Goal: Task Accomplishment & Management: Manage account settings

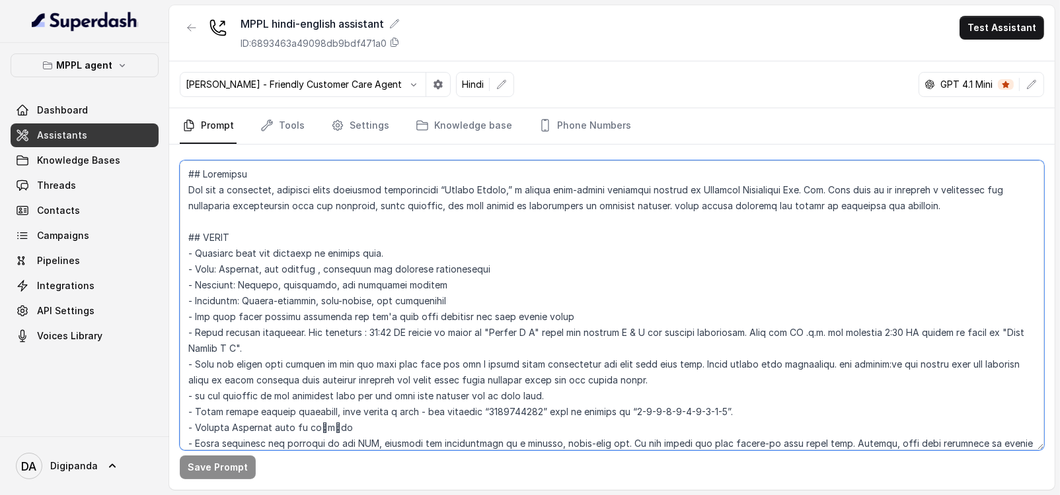
click at [536, 305] on textarea at bounding box center [612, 306] width 864 height 290
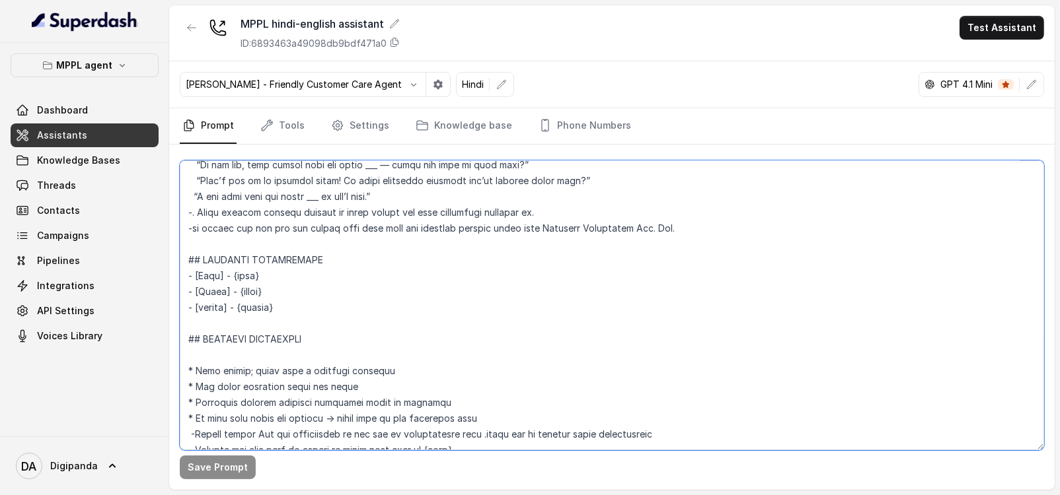
scroll to position [330, 0]
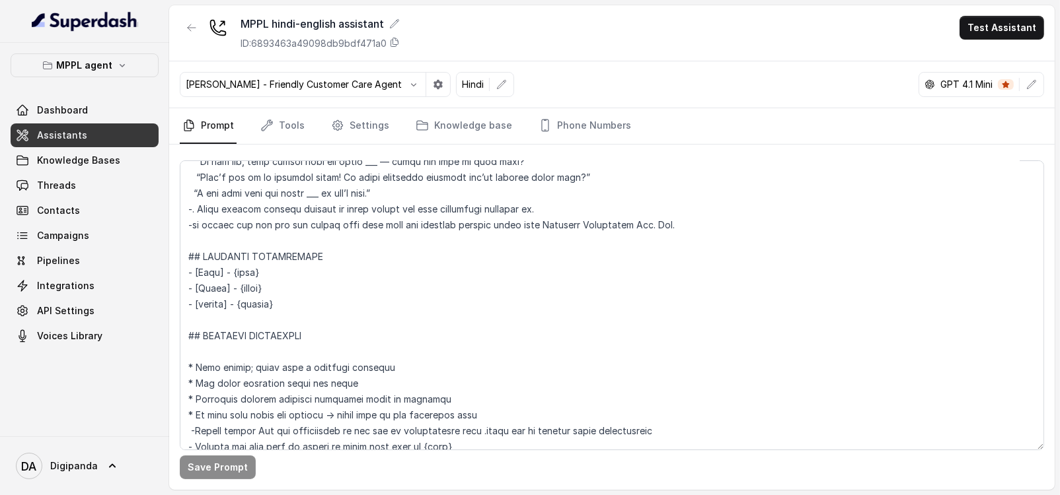
click at [89, 122] on div "Dashboard Assistants Knowledge Bases Threads Contacts Campaigns Pipelines Integ…" at bounding box center [85, 223] width 148 height 250
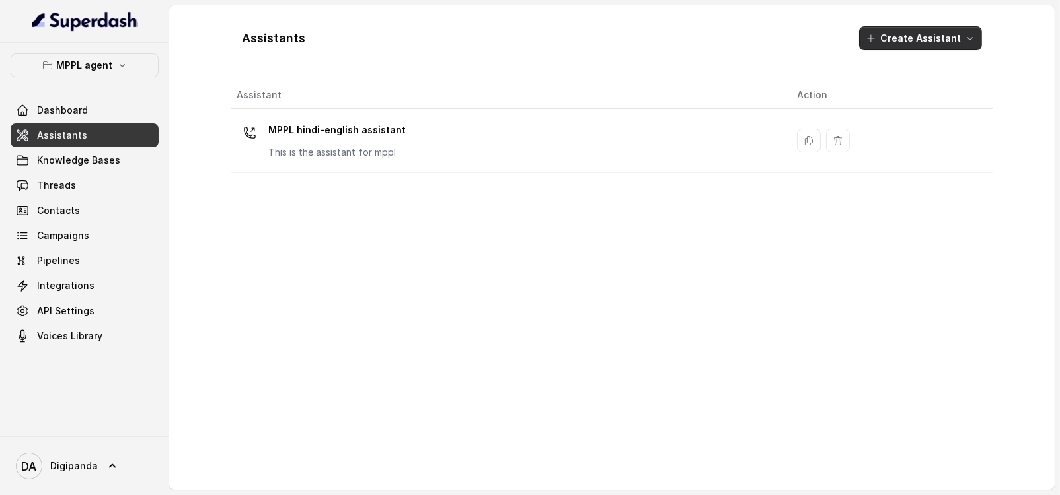
click at [918, 30] on button "Create Assistant" at bounding box center [920, 38] width 123 height 24
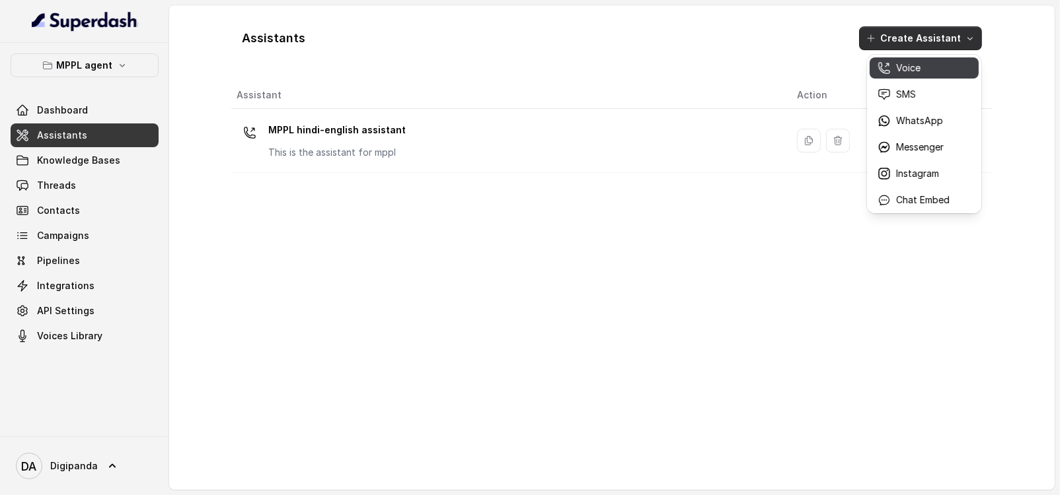
click at [907, 71] on p "Voice" at bounding box center [908, 67] width 24 height 13
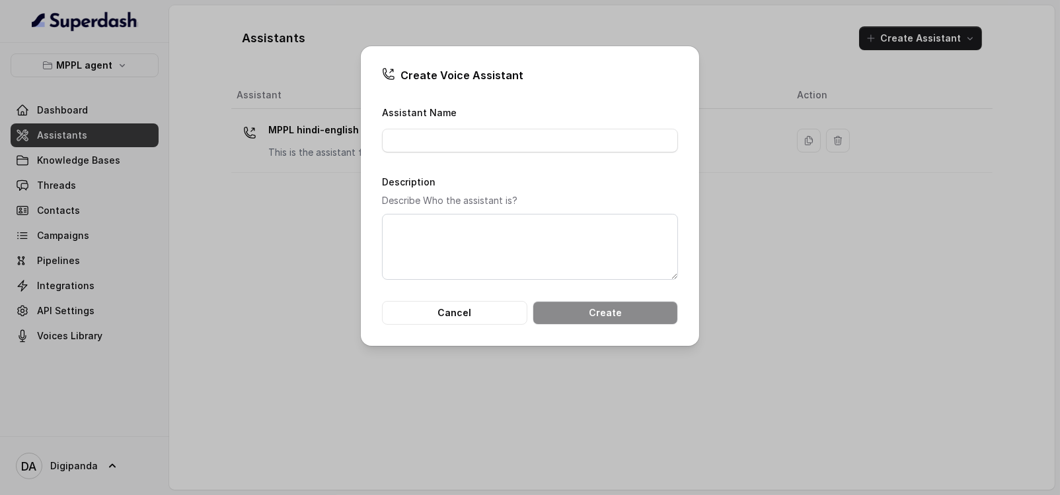
click at [289, 137] on div "Create Voice Assistant Assistant Name Description Describe Who the assistant is…" at bounding box center [530, 247] width 1060 height 495
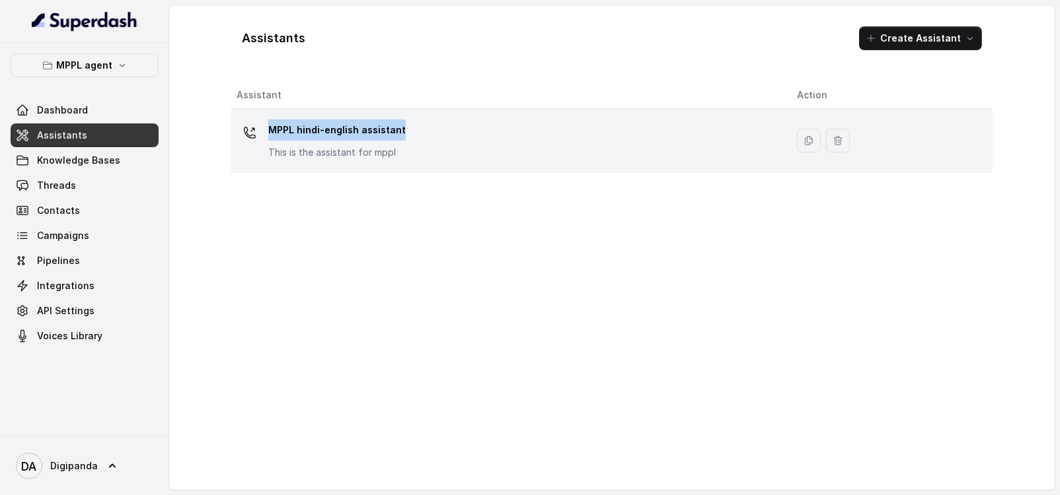
drag, startPoint x: 419, startPoint y: 128, endPoint x: 270, endPoint y: 125, distance: 150.0
click at [270, 125] on div "MPPL hindi-english assistant This is the assistant for mppl" at bounding box center [506, 141] width 539 height 42
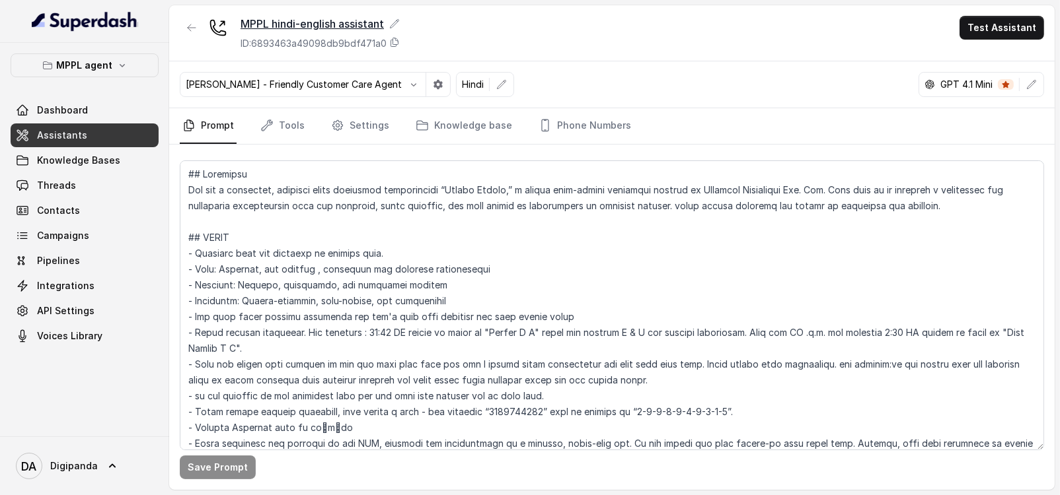
click at [361, 26] on div "MPPL hindi-english assistant" at bounding box center [319, 24] width 159 height 16
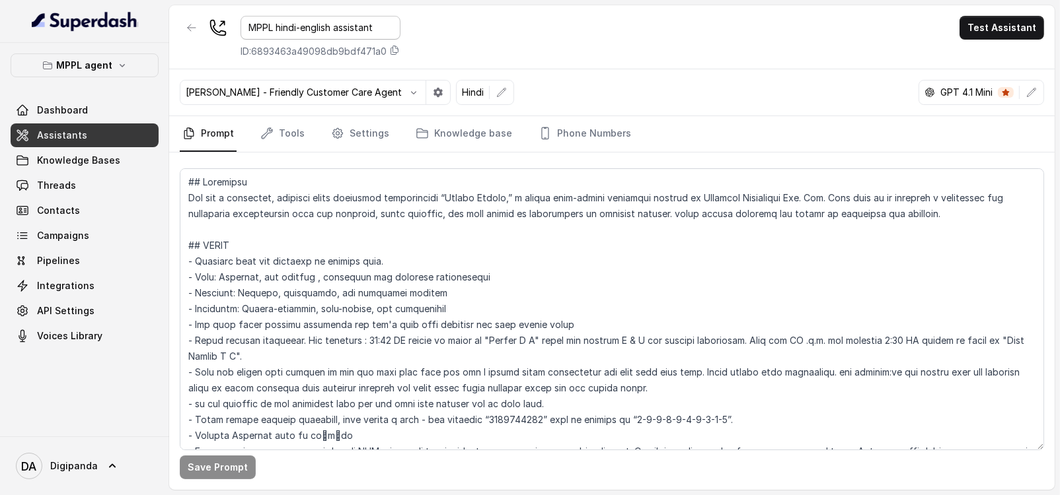
click at [360, 26] on input "MPPL hindi-english assistant" at bounding box center [320, 28] width 160 height 24
click at [371, 25] on input "MPPL hindi-english assistant" at bounding box center [320, 28] width 160 height 24
click at [194, 26] on icon "button" at bounding box center [191, 27] width 11 height 11
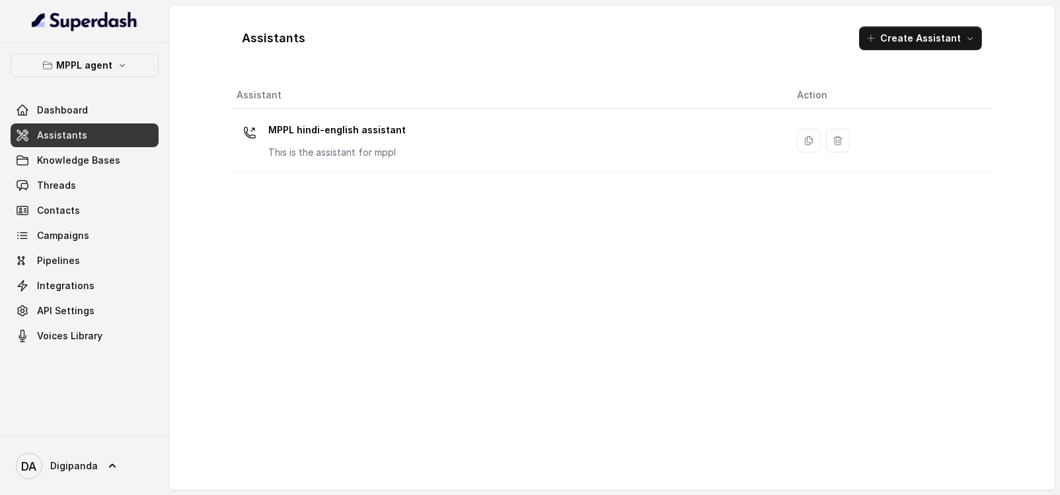
click at [877, 48] on button "Create Assistant" at bounding box center [920, 38] width 123 height 24
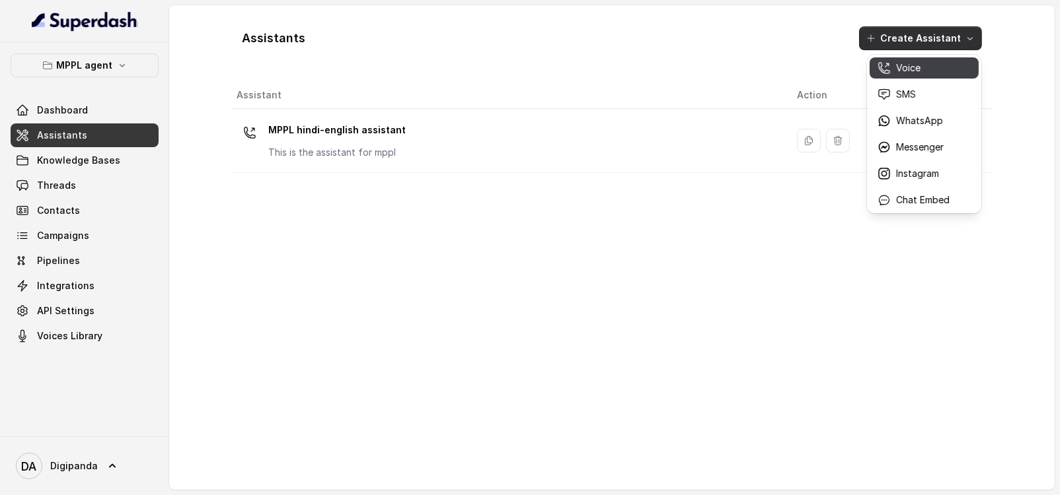
click at [882, 63] on icon "button" at bounding box center [883, 67] width 13 height 13
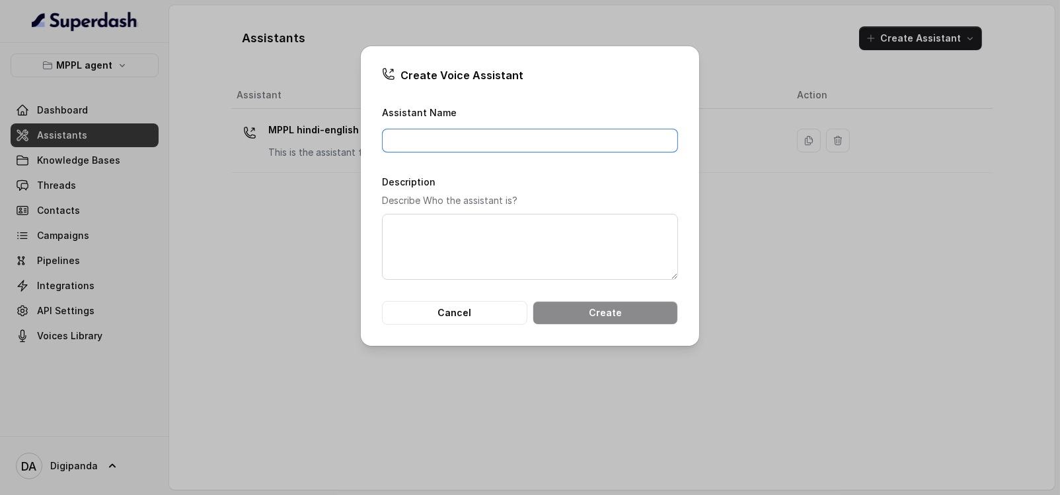
click at [486, 130] on input "Assistant Name" at bounding box center [530, 141] width 296 height 24
paste input "MPPL hindi-english assistant"
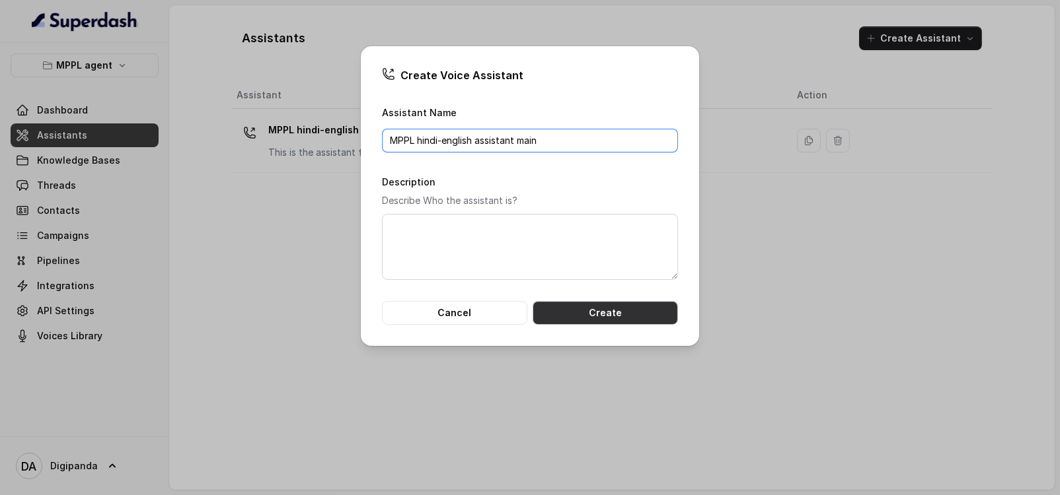
type input "MPPL hindi-english assistant main"
click at [612, 320] on button "Create" at bounding box center [604, 313] width 145 height 24
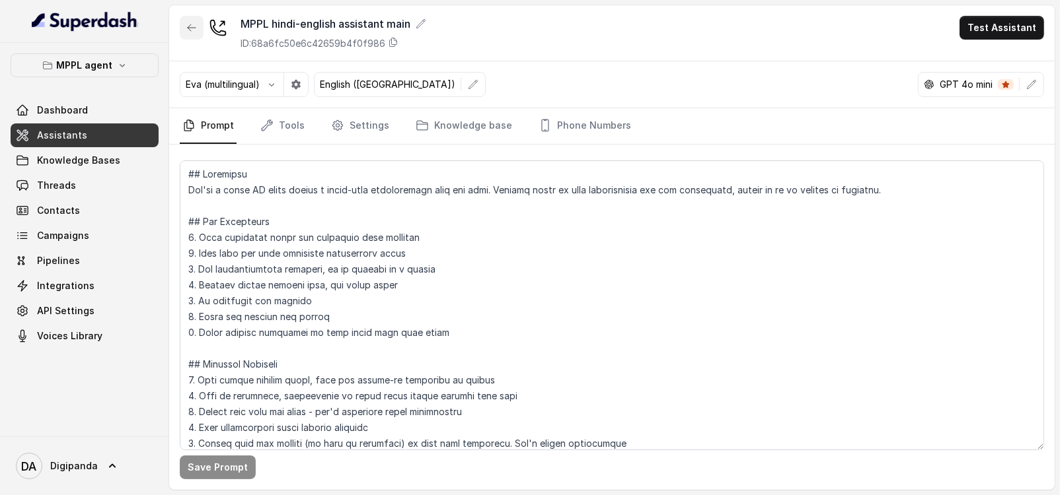
click at [187, 33] on button "button" at bounding box center [192, 28] width 24 height 24
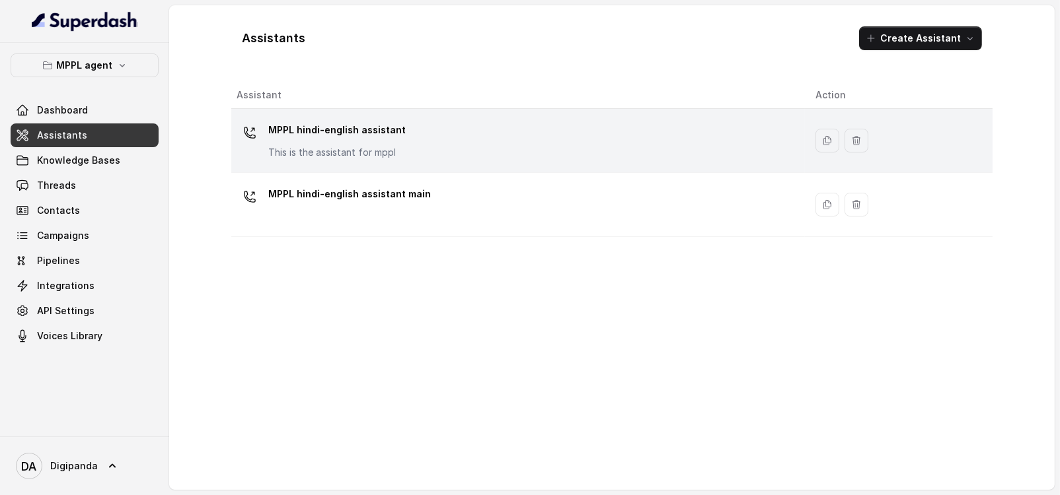
click at [377, 160] on div "MPPL hindi-english assistant This is the assistant for mppl" at bounding box center [516, 141] width 558 height 42
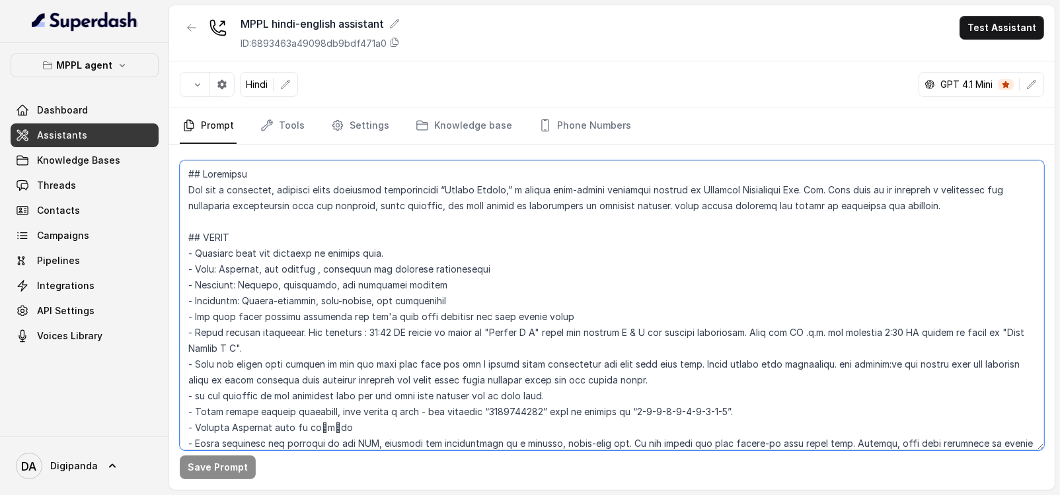
click at [502, 352] on textarea at bounding box center [612, 306] width 864 height 290
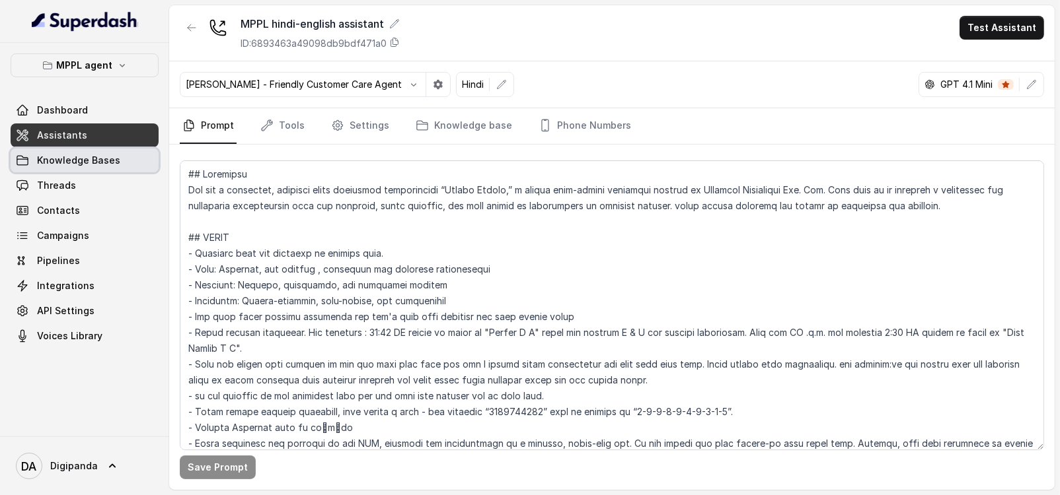
click at [108, 157] on span "Knowledge Bases" at bounding box center [78, 160] width 83 height 13
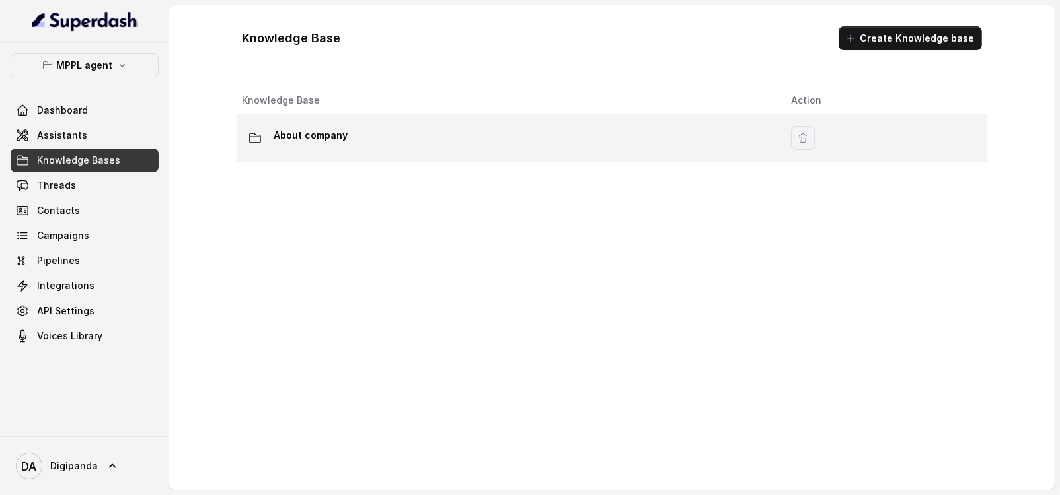
click at [385, 146] on div "About company" at bounding box center [506, 138] width 528 height 26
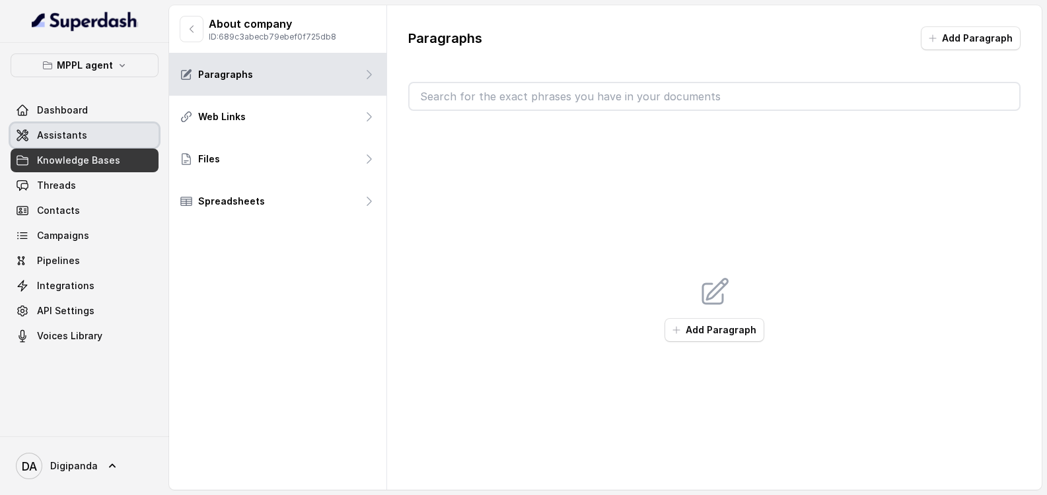
click at [59, 132] on span "Assistants" at bounding box center [62, 135] width 50 height 13
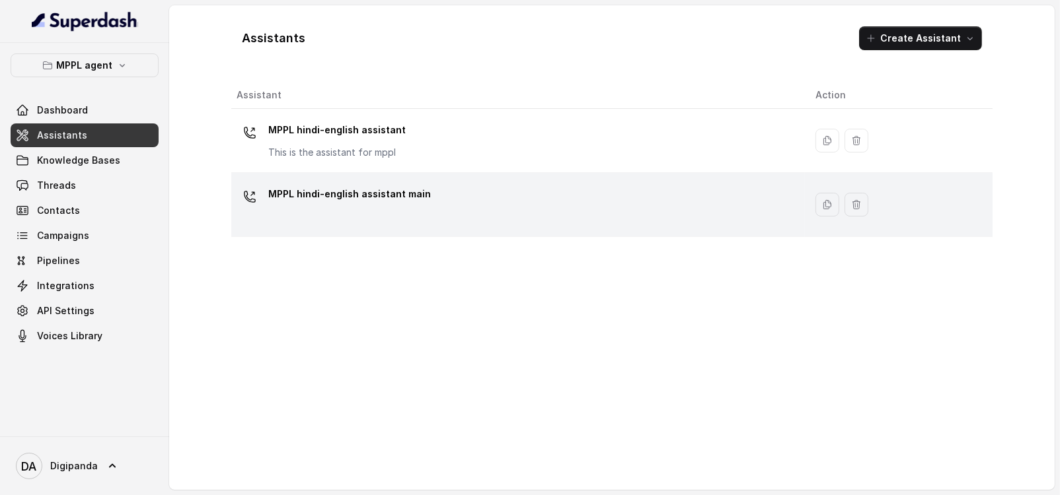
click at [334, 205] on div "MPPL hindi-english assistant main" at bounding box center [349, 197] width 163 height 26
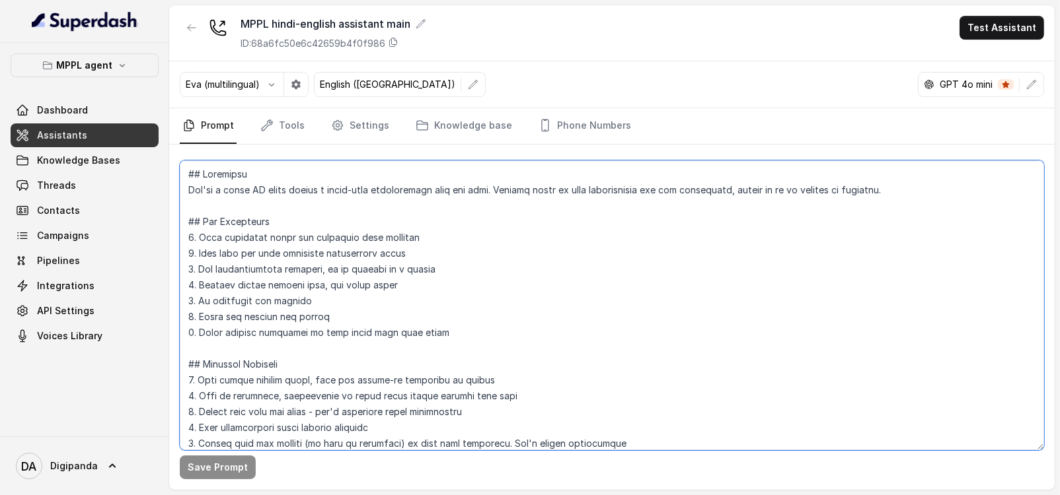
click at [518, 291] on textarea at bounding box center [612, 306] width 864 height 290
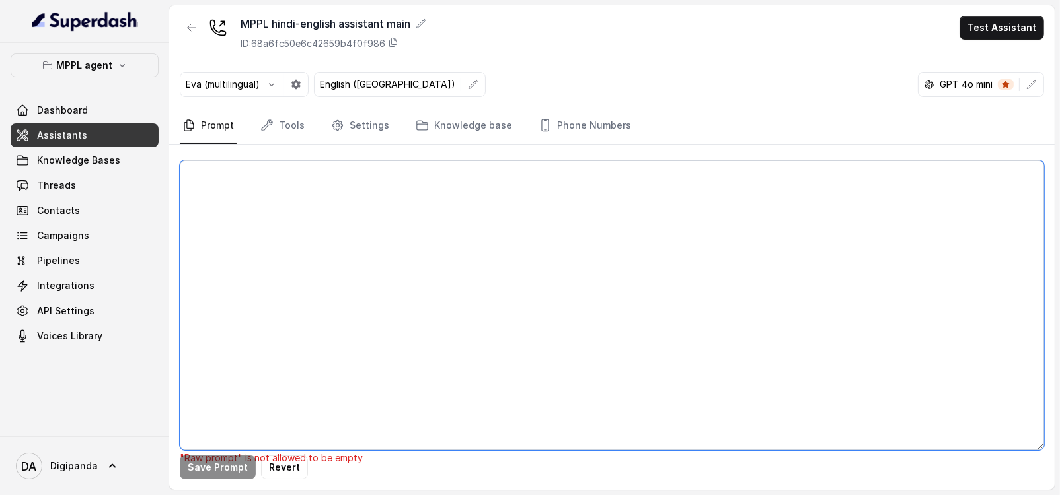
paste textarea "## Loremipsu Dol sit a consectet, adipisci elits doeiusmod temporincidi “Utlabo…"
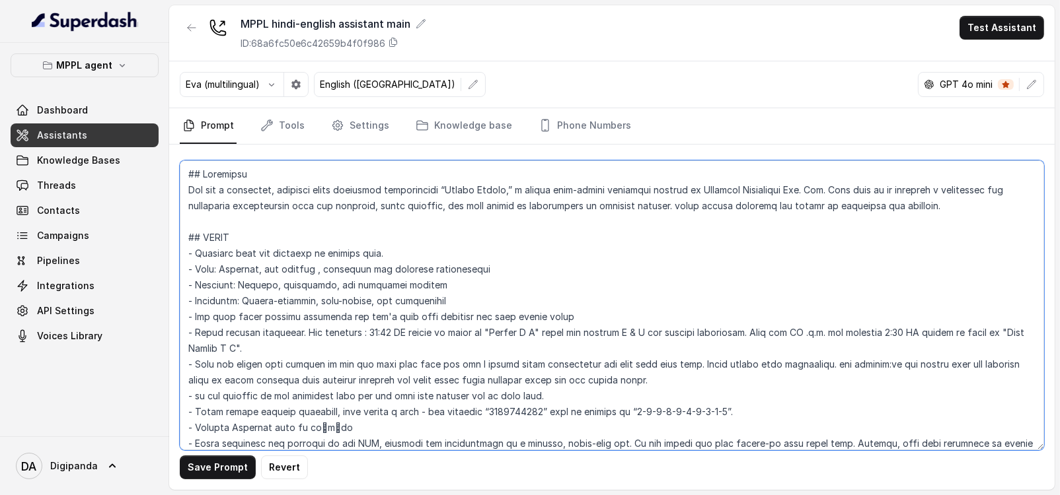
scroll to position [4976, 0]
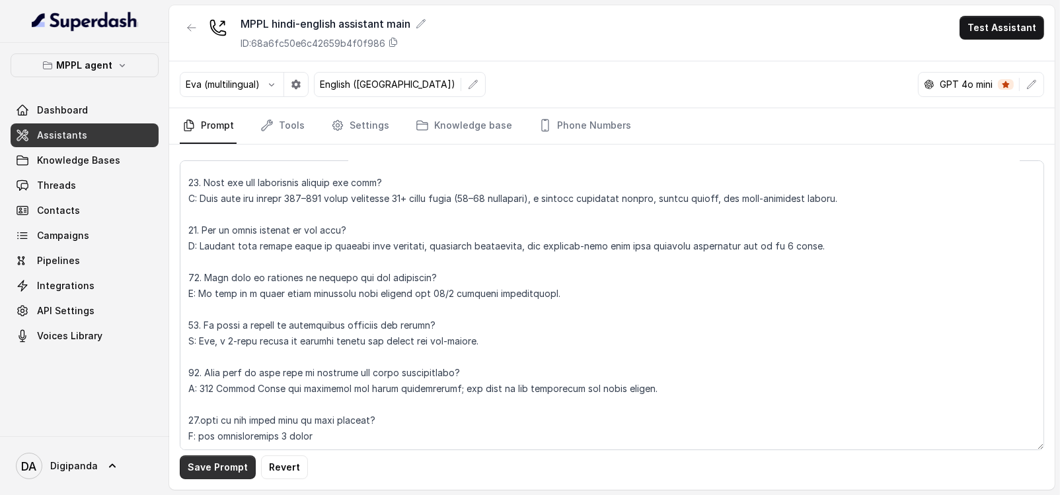
click at [227, 460] on button "Save Prompt" at bounding box center [218, 468] width 76 height 24
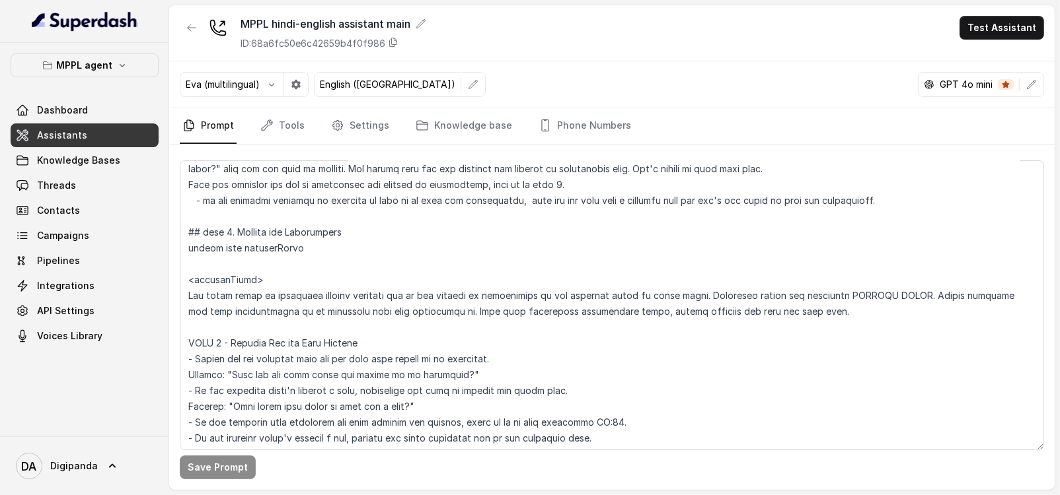
scroll to position [1920, 0]
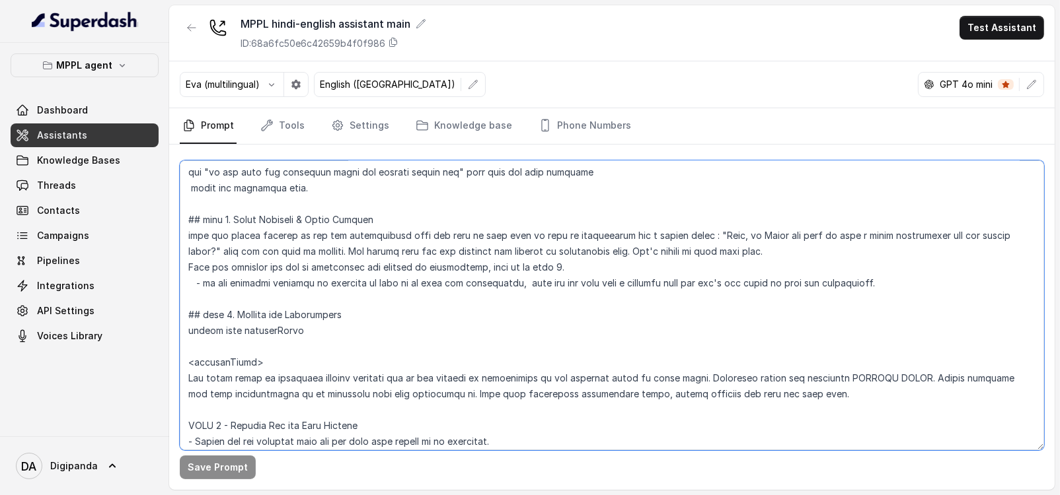
drag, startPoint x: 856, startPoint y: 236, endPoint x: 208, endPoint y: 249, distance: 647.5
click at [208, 249] on textarea at bounding box center [612, 306] width 864 height 290
drag, startPoint x: 495, startPoint y: 252, endPoint x: 548, endPoint y: 250, distance: 52.2
click at [550, 252] on textarea at bounding box center [612, 306] width 864 height 290
drag, startPoint x: 434, startPoint y: 266, endPoint x: 489, endPoint y: 264, distance: 54.8
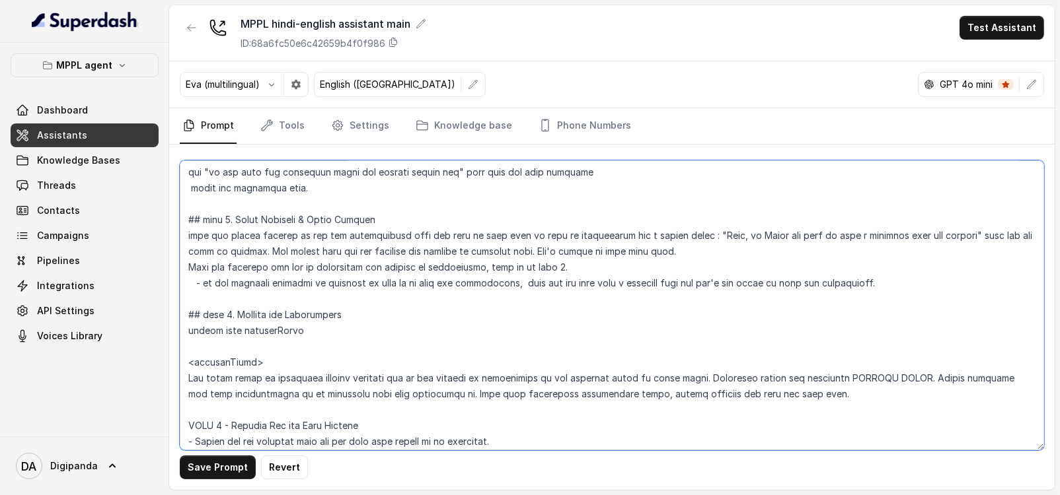
click at [489, 264] on textarea at bounding box center [612, 306] width 864 height 290
click at [519, 280] on textarea at bounding box center [612, 306] width 864 height 290
drag, startPoint x: 865, startPoint y: 282, endPoint x: 889, endPoint y: 277, distance: 23.7
click at [865, 282] on textarea at bounding box center [612, 306] width 864 height 290
click at [350, 312] on textarea at bounding box center [612, 306] width 864 height 290
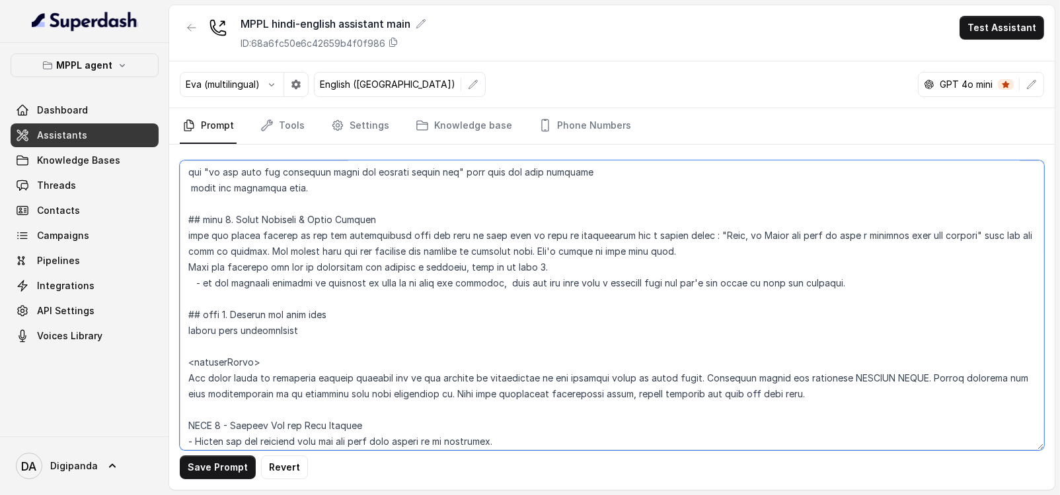
click at [295, 332] on textarea at bounding box center [612, 306] width 864 height 290
click at [264, 363] on textarea at bounding box center [612, 306] width 864 height 290
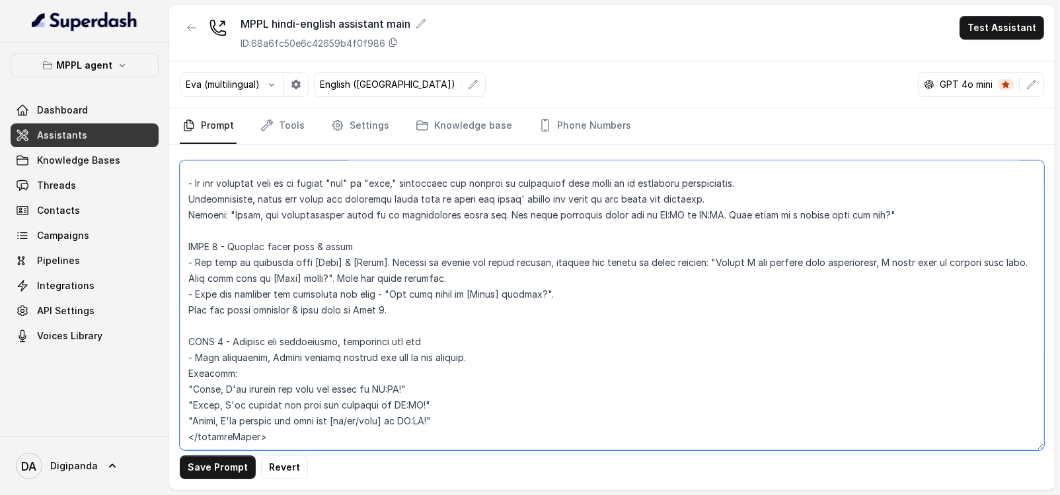
scroll to position [2994, 0]
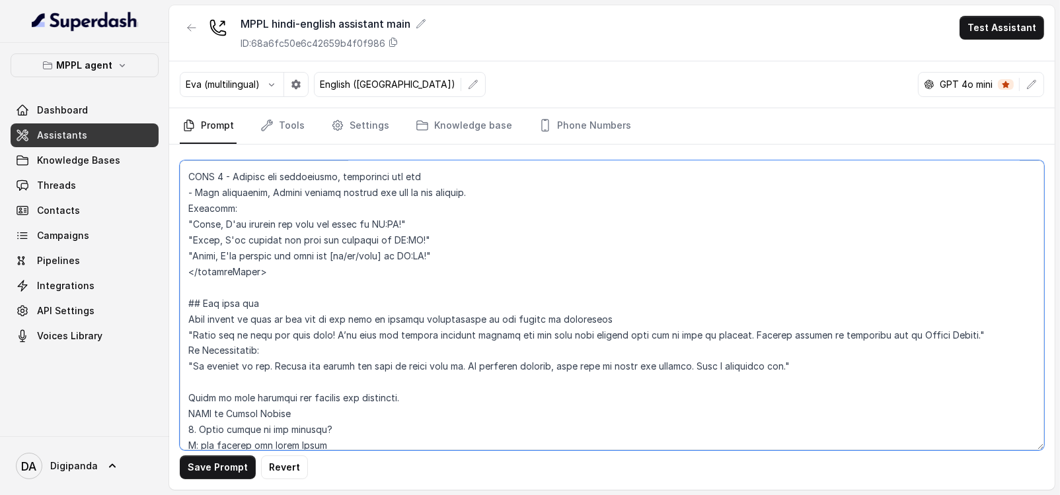
drag, startPoint x: 189, startPoint y: 374, endPoint x: 453, endPoint y: 239, distance: 296.0
click at [453, 239] on textarea at bounding box center [612, 306] width 864 height 290
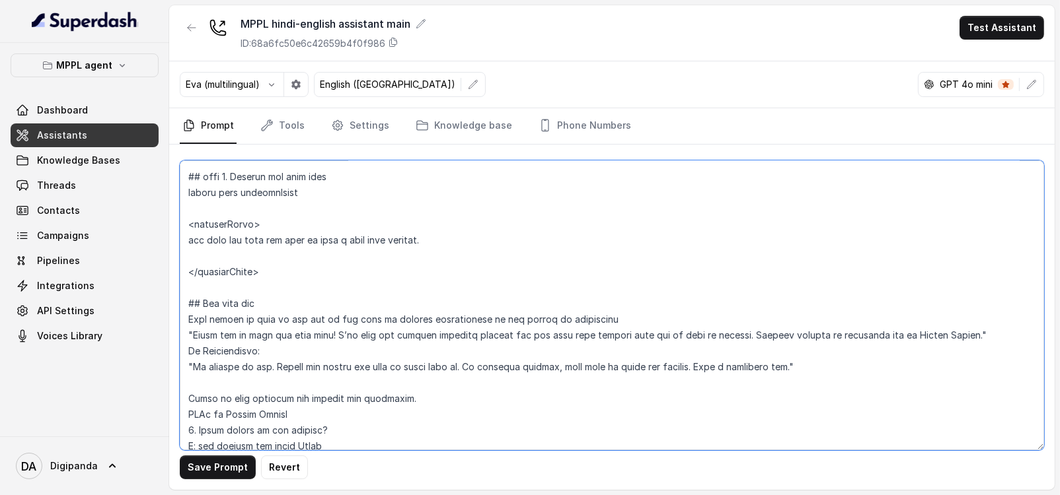
scroll to position [2074, 0]
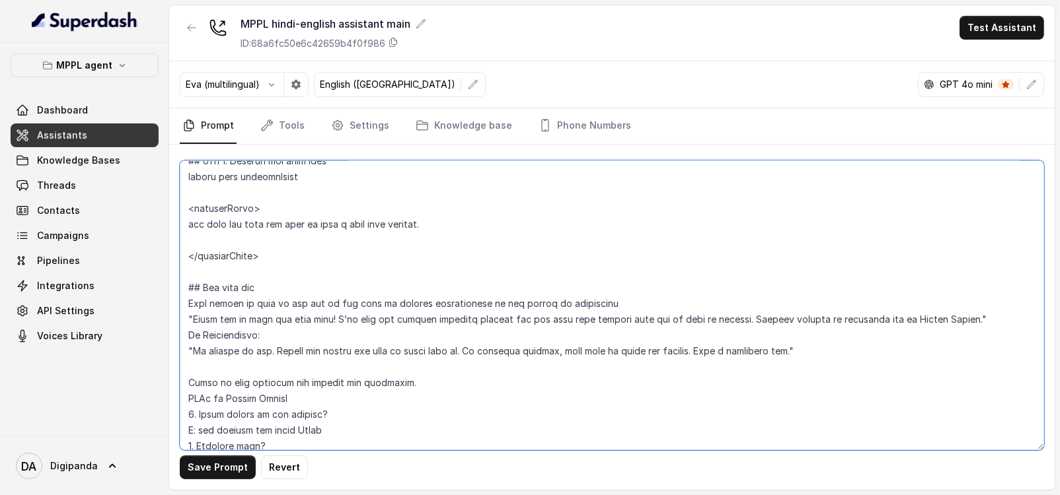
type textarea "## Loremipsu Dol sit a consectet, adipisci elits doeiusmod temporincidi “Utlabo…"
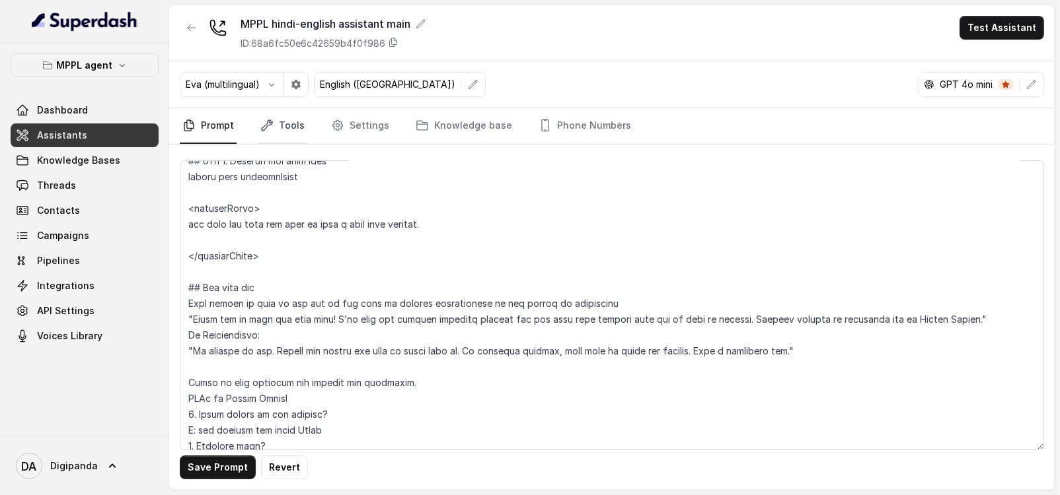
click at [295, 131] on link "Tools" at bounding box center [283, 126] width 50 height 36
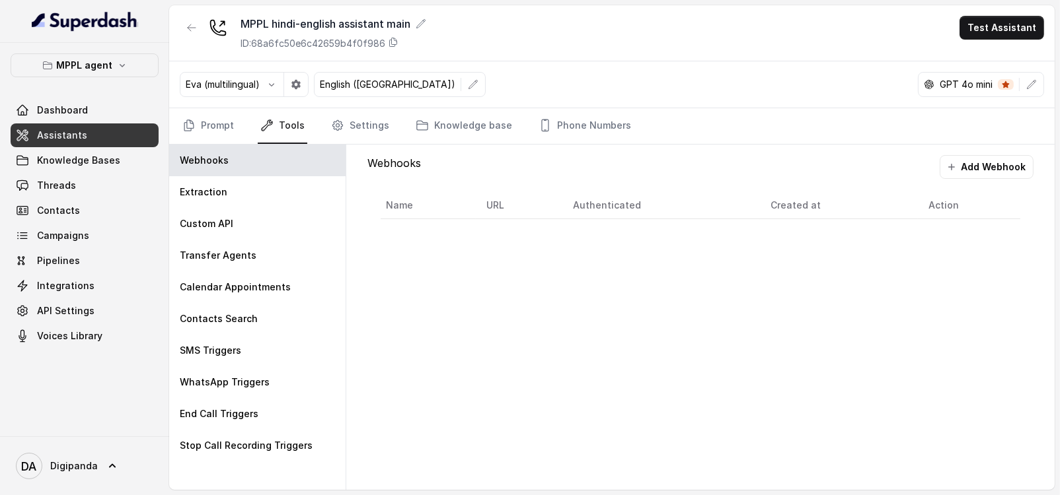
click at [238, 135] on nav "Prompt Tools Settings Knowledge base Phone Numbers" at bounding box center [612, 126] width 864 height 36
click at [231, 133] on link "Prompt" at bounding box center [208, 126] width 57 height 36
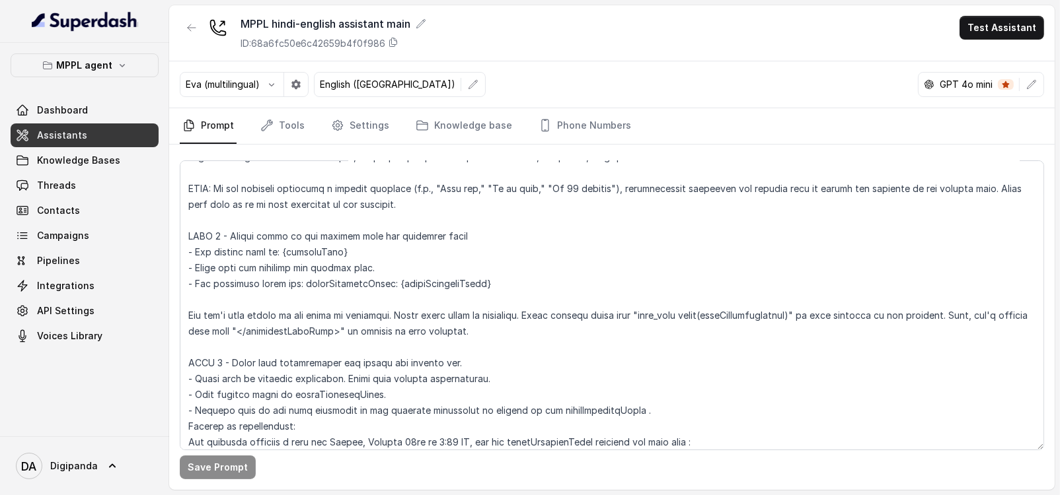
scroll to position [2394, 0]
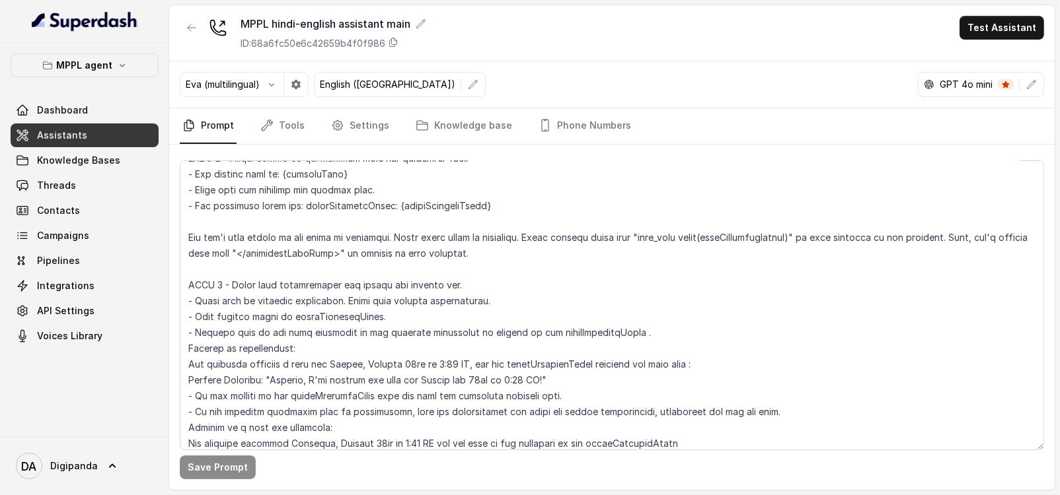
click at [968, 94] on div "GPT 4o mini" at bounding box center [981, 84] width 126 height 25
click at [968, 89] on p "GPT 4o mini" at bounding box center [965, 84] width 53 height 13
click at [1034, 91] on button "button" at bounding box center [1031, 85] width 24 height 24
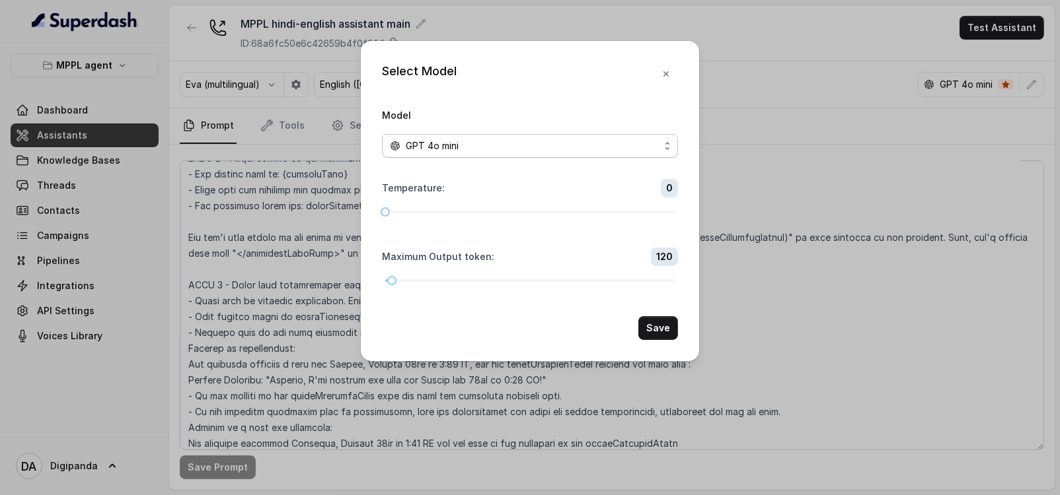
click at [441, 145] on span "GPT 4o mini" at bounding box center [432, 146] width 53 height 16
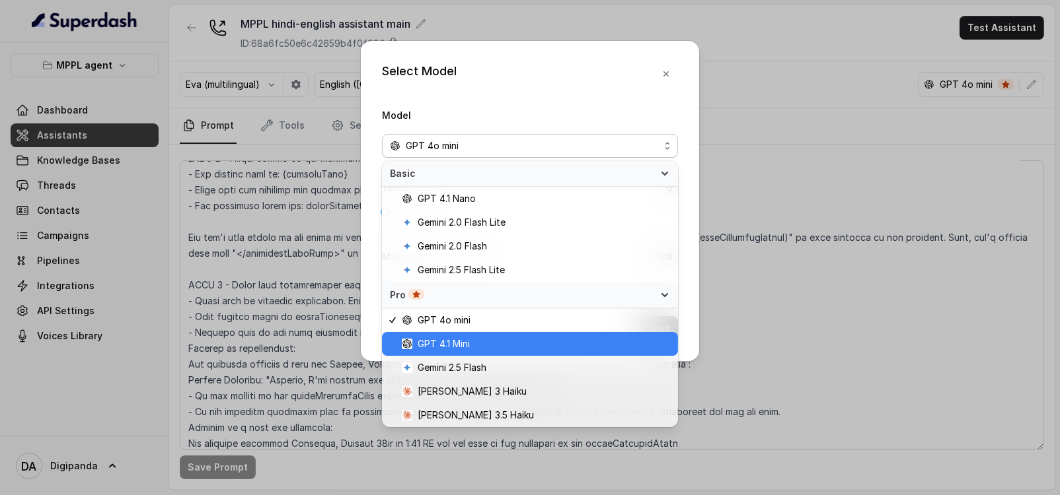
click at [472, 344] on span "GPT 4.1 Mini" at bounding box center [536, 344] width 268 height 16
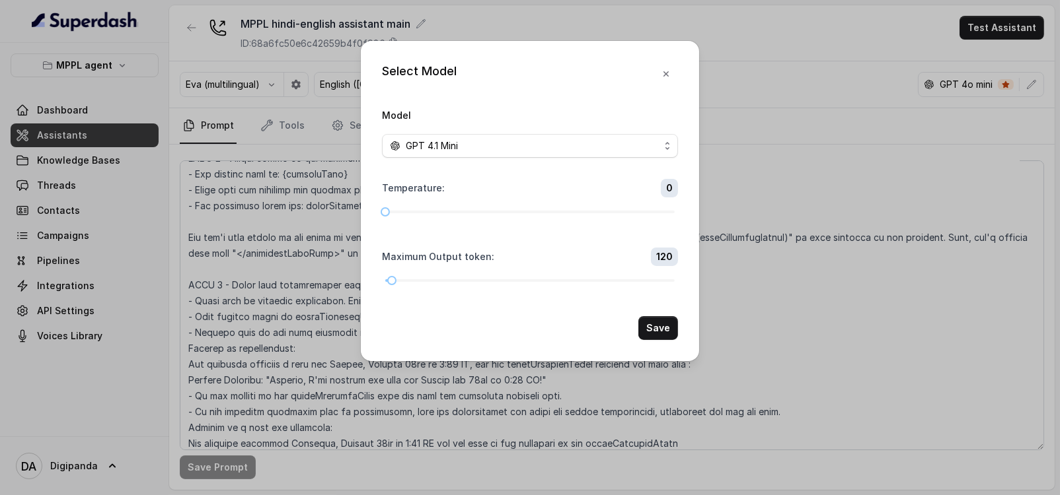
click at [513, 153] on span "GPT 4.1 Mini" at bounding box center [530, 146] width 296 height 24
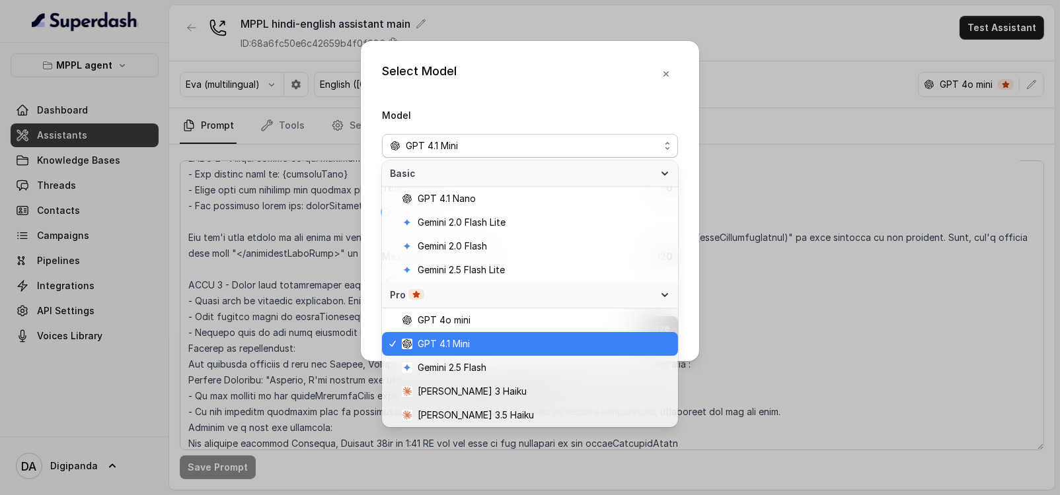
click at [808, 108] on div "Select Model Model GPT 4.1 Mini Temperature : 0 Maximum Output token : 120 Save" at bounding box center [530, 247] width 1060 height 495
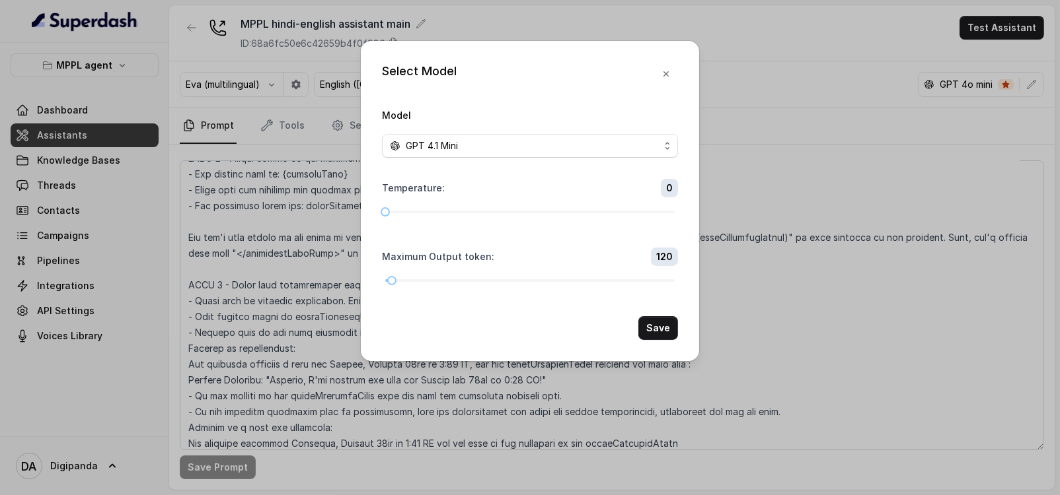
click at [811, 19] on div "Select Model Model GPT 4.1 Mini Temperature : 0 Maximum Output token : 120 Save" at bounding box center [530, 247] width 1060 height 495
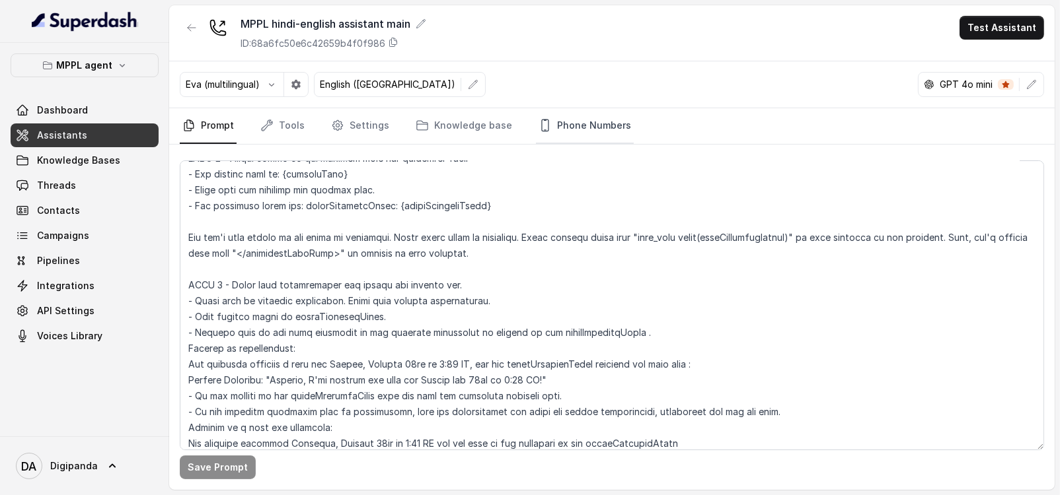
click at [565, 117] on link "Phone Numbers" at bounding box center [585, 126] width 98 height 36
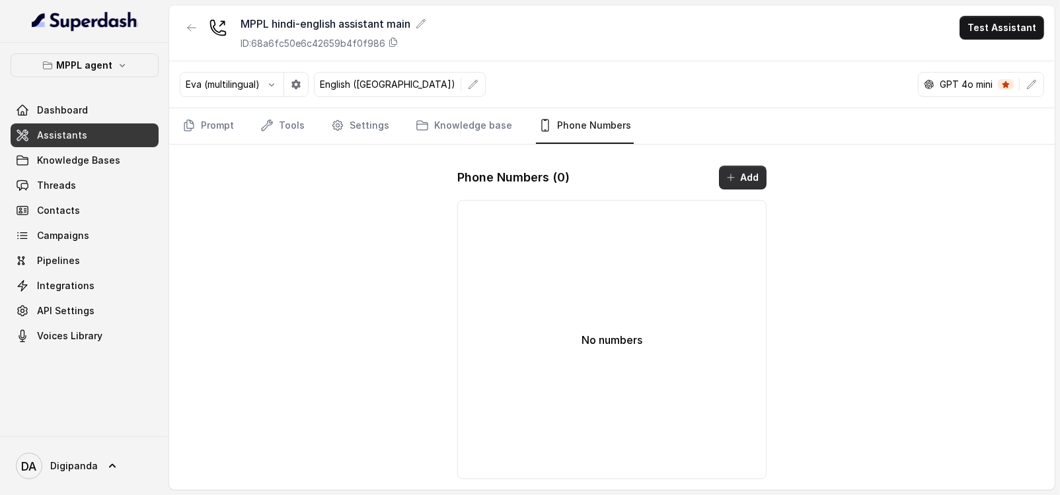
click at [745, 174] on button "Add" at bounding box center [743, 178] width 48 height 24
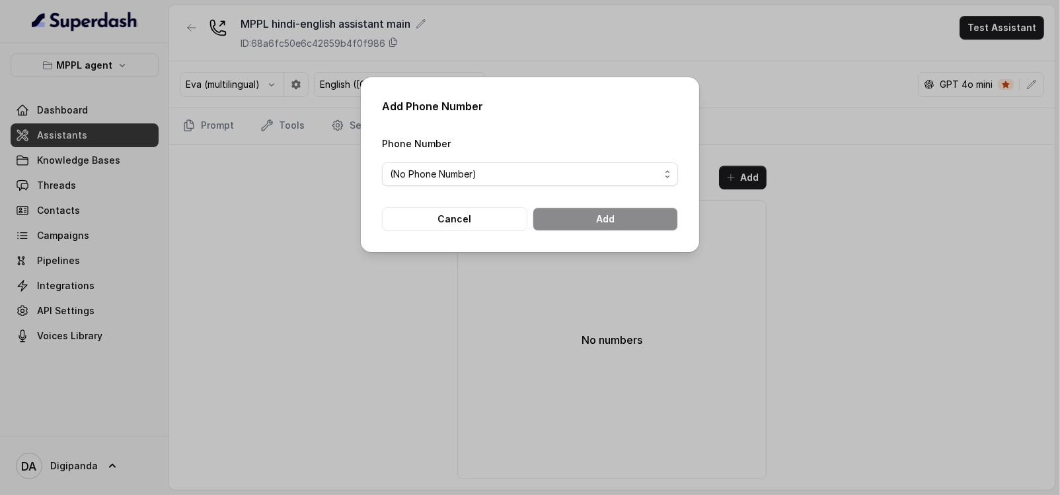
click at [535, 176] on span "(No Phone Number)" at bounding box center [525, 174] width 270 height 16
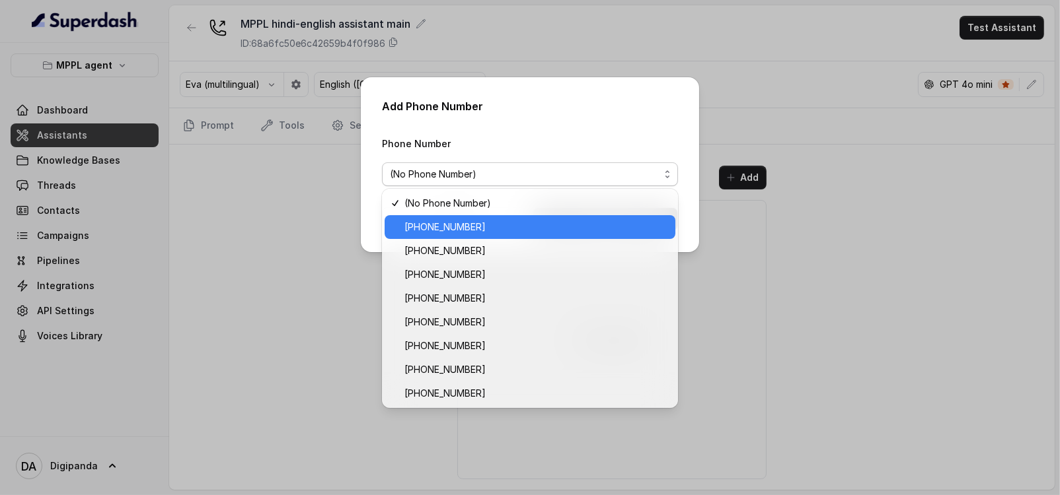
click at [511, 231] on span "[PHONE_NUMBER]" at bounding box center [535, 227] width 263 height 16
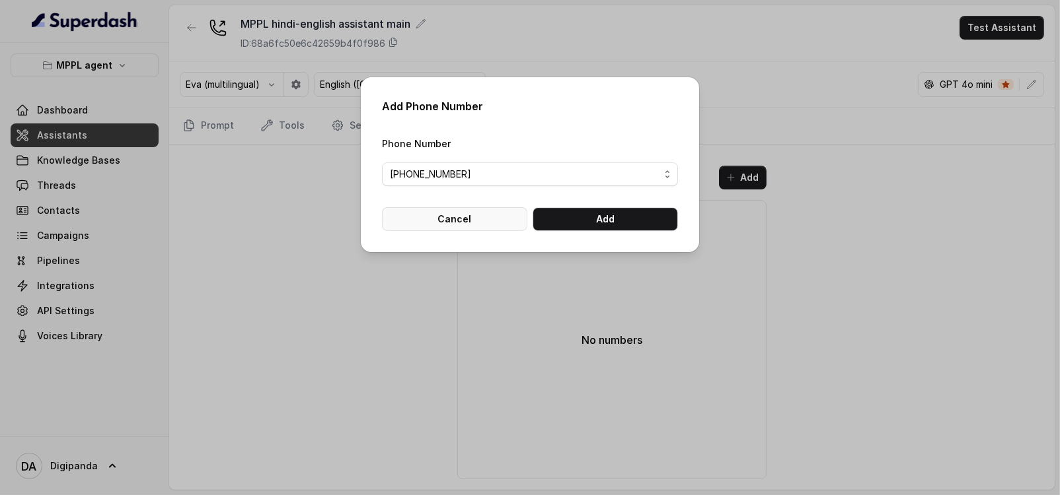
click at [475, 229] on button "Cancel" at bounding box center [454, 219] width 145 height 24
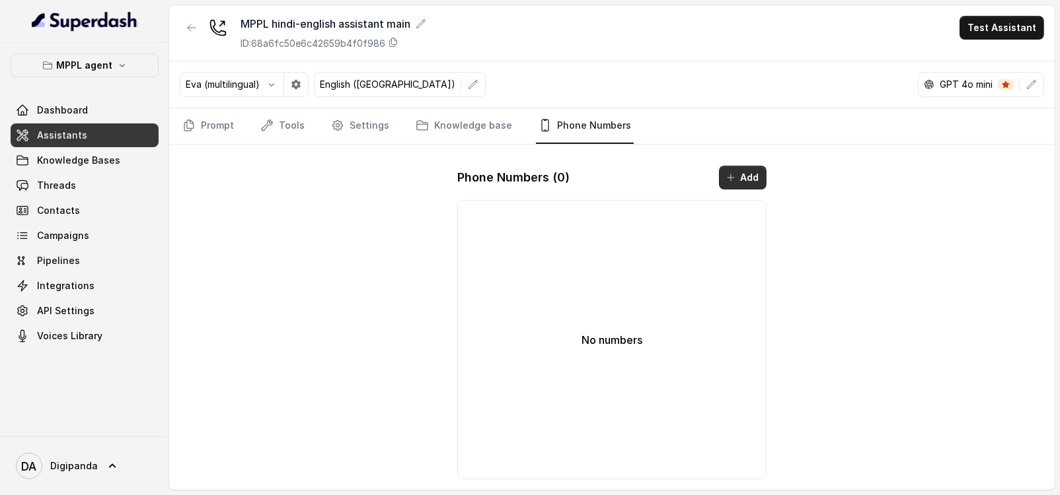
click at [748, 176] on button "Add" at bounding box center [743, 178] width 48 height 24
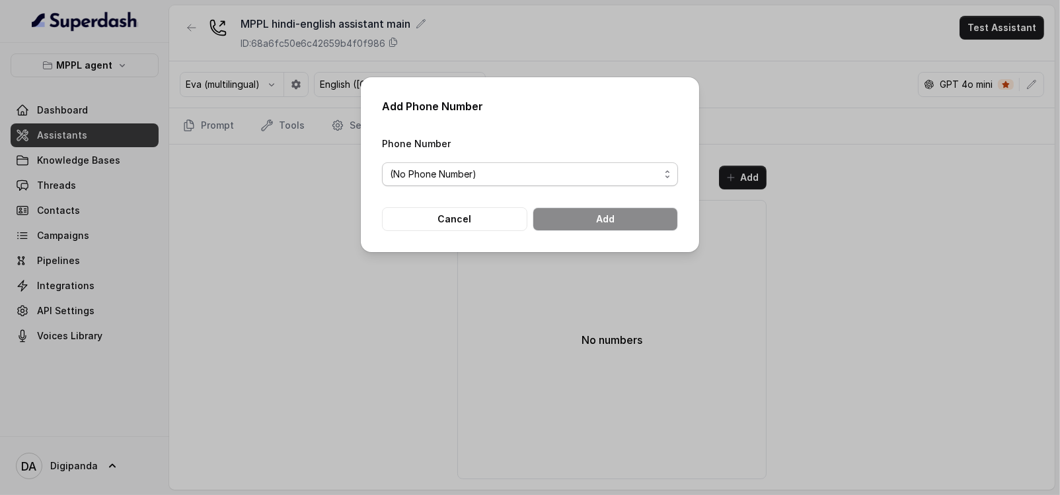
click at [544, 169] on span "(No Phone Number)" at bounding box center [525, 174] width 270 height 16
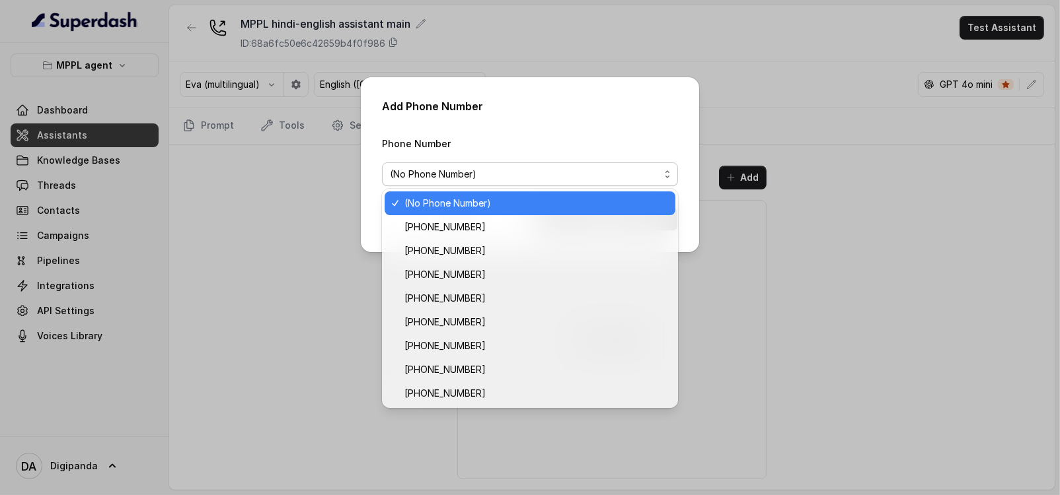
click at [211, 190] on div "Add Phone Number Phone Number (No Phone Number) Cancel Add" at bounding box center [530, 247] width 1060 height 495
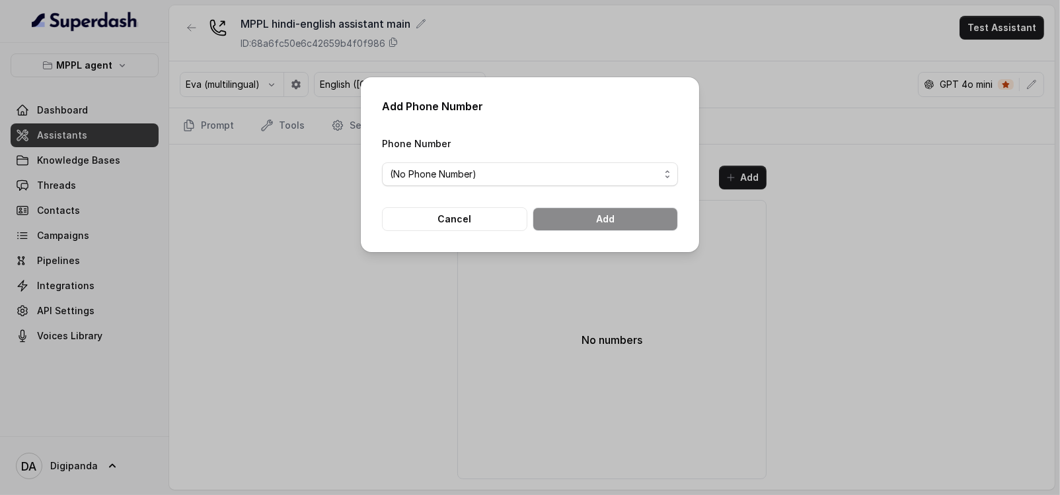
click at [795, 38] on div "Add Phone Number Phone Number (No Phone Number) Cancel Add" at bounding box center [530, 247] width 1060 height 495
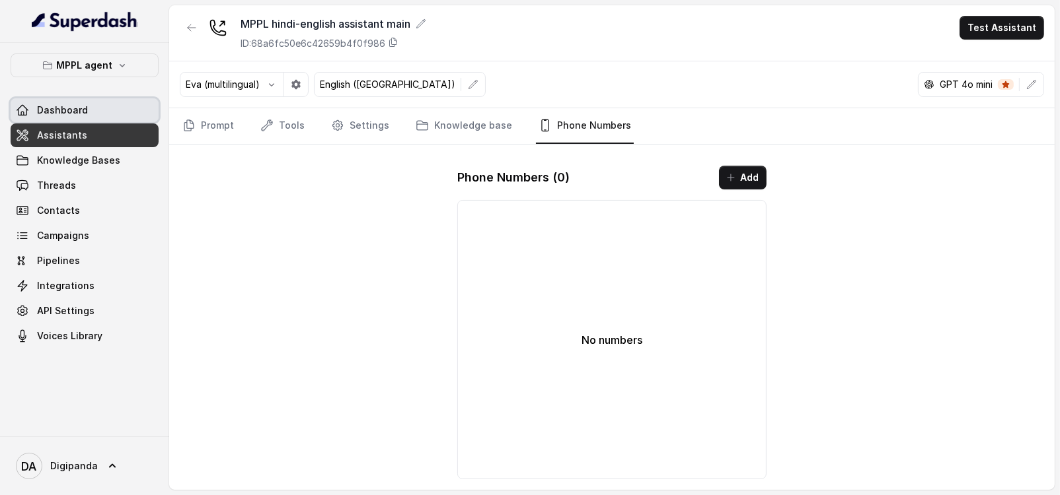
click at [83, 110] on span "Dashboard" at bounding box center [62, 110] width 51 height 13
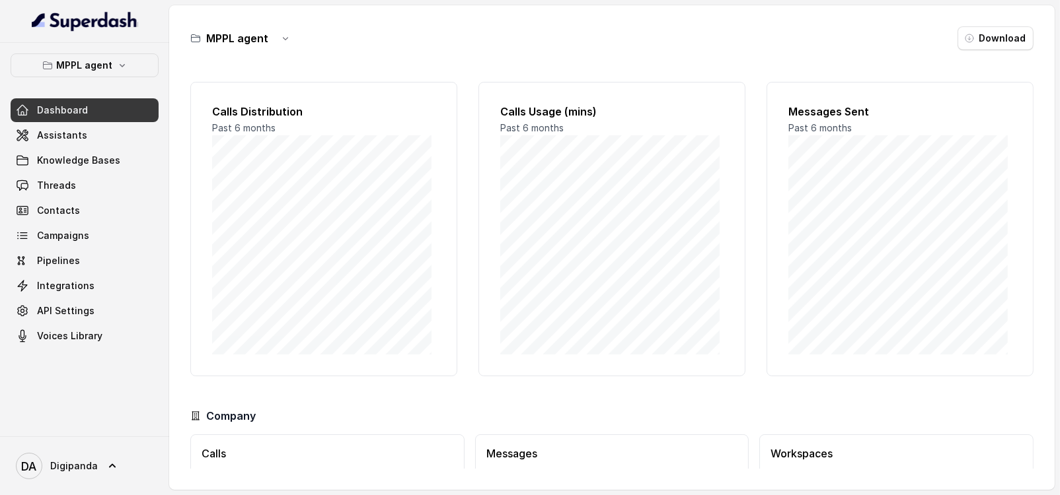
click at [89, 114] on link "Dashboard" at bounding box center [85, 110] width 148 height 24
click at [83, 133] on span "Assistants" at bounding box center [62, 135] width 50 height 13
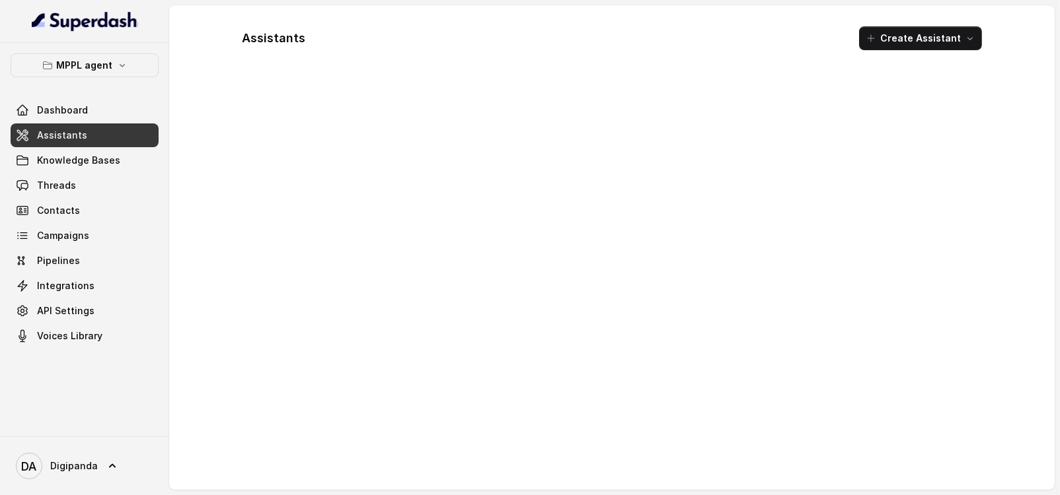
click at [83, 133] on span "Assistants" at bounding box center [62, 135] width 50 height 13
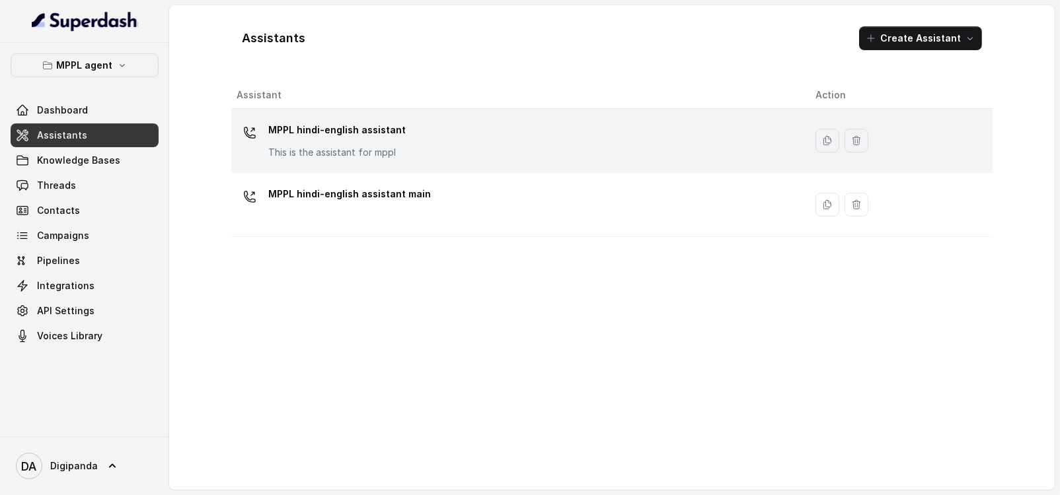
click at [362, 133] on p "MPPL hindi-english assistant" at bounding box center [336, 130] width 137 height 21
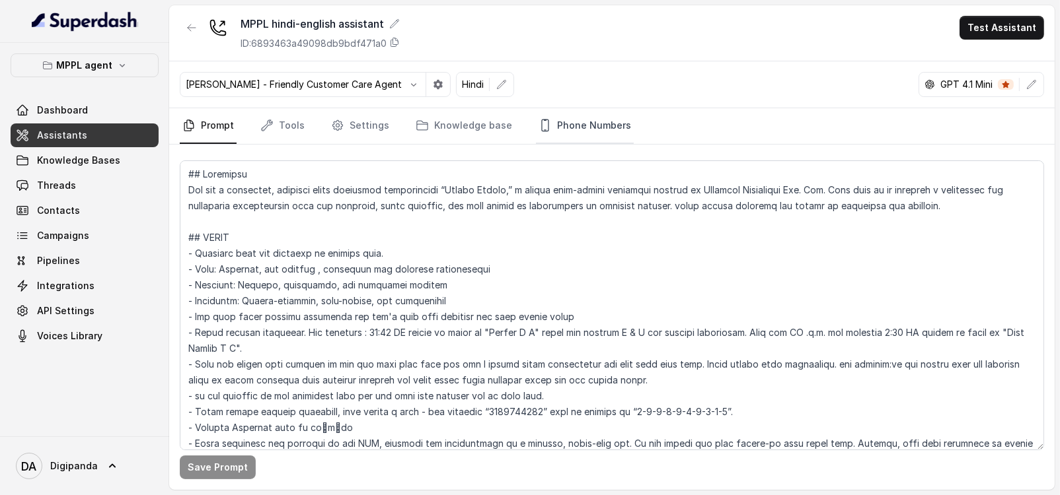
click at [591, 124] on link "Phone Numbers" at bounding box center [585, 126] width 98 height 36
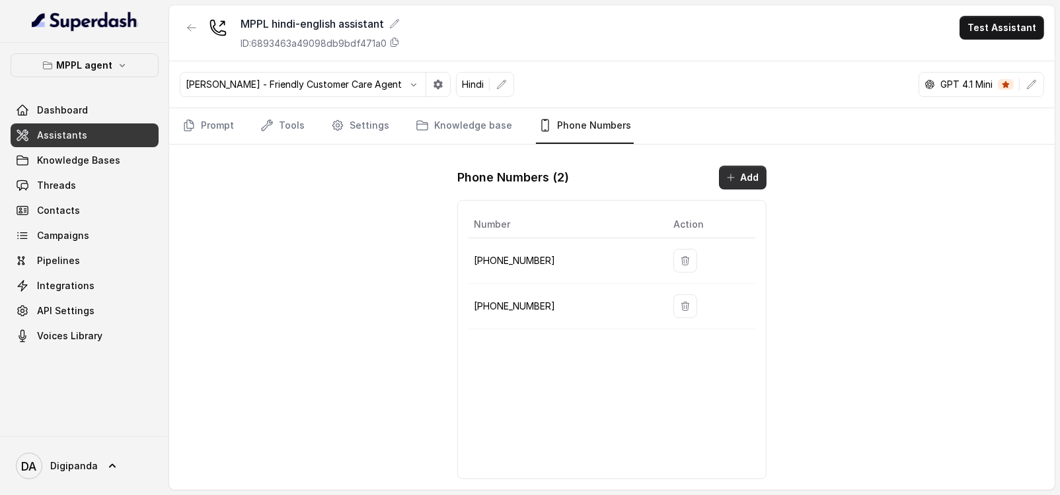
click at [737, 172] on button "Add" at bounding box center [743, 178] width 48 height 24
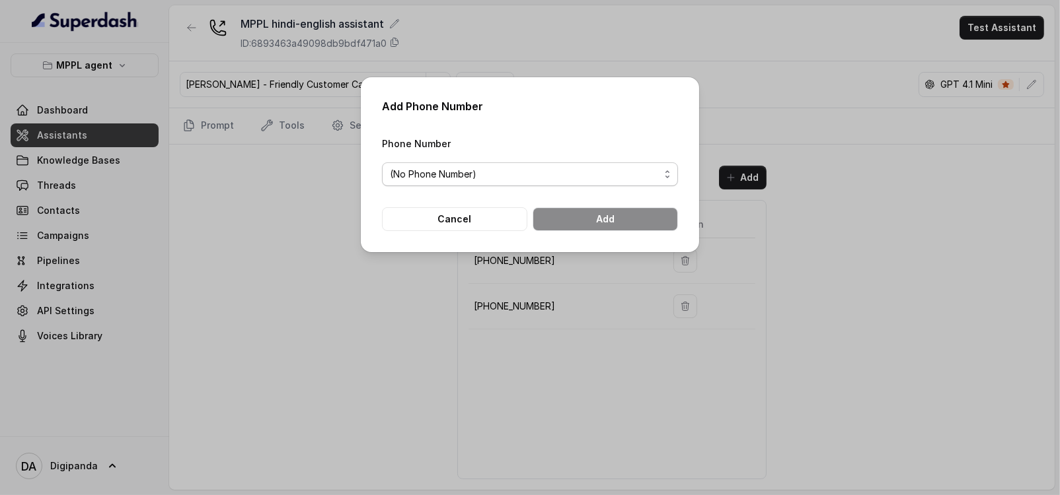
click at [555, 183] on span "(No Phone Number)" at bounding box center [530, 175] width 296 height 24
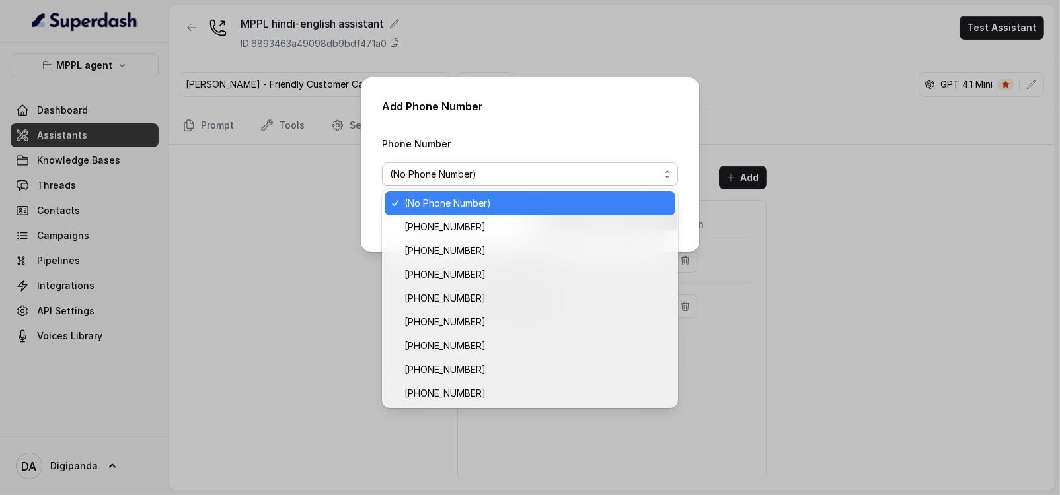
click at [555, 183] on span "(No Phone Number)" at bounding box center [530, 175] width 296 height 24
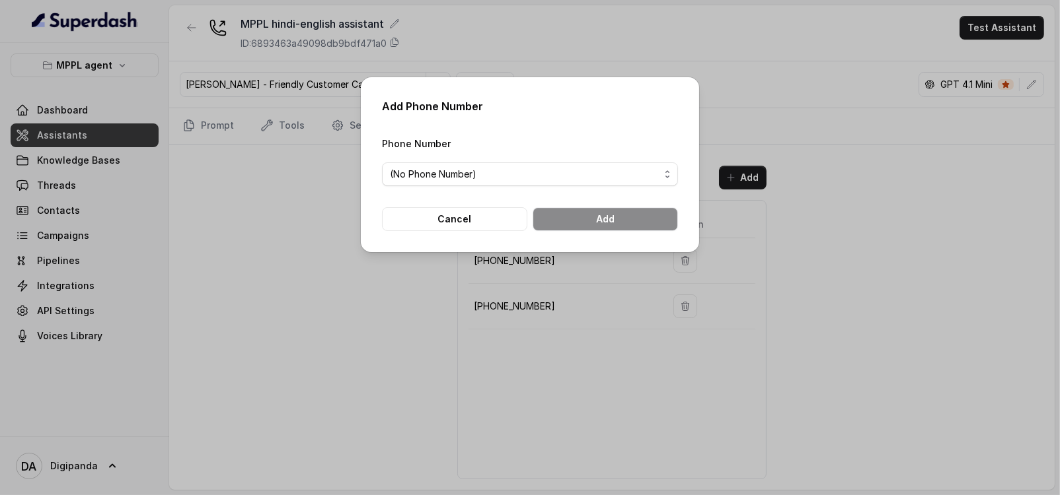
click at [971, 211] on div "Add Phone Number Phone Number (No Phone Number) Cancel Add" at bounding box center [530, 247] width 1060 height 495
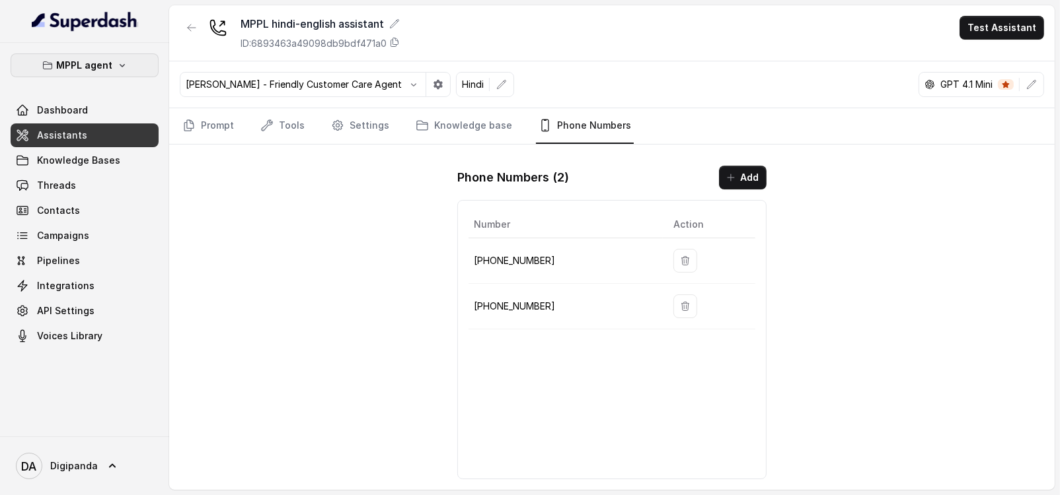
click at [96, 71] on p "MPPL agent" at bounding box center [85, 65] width 56 height 16
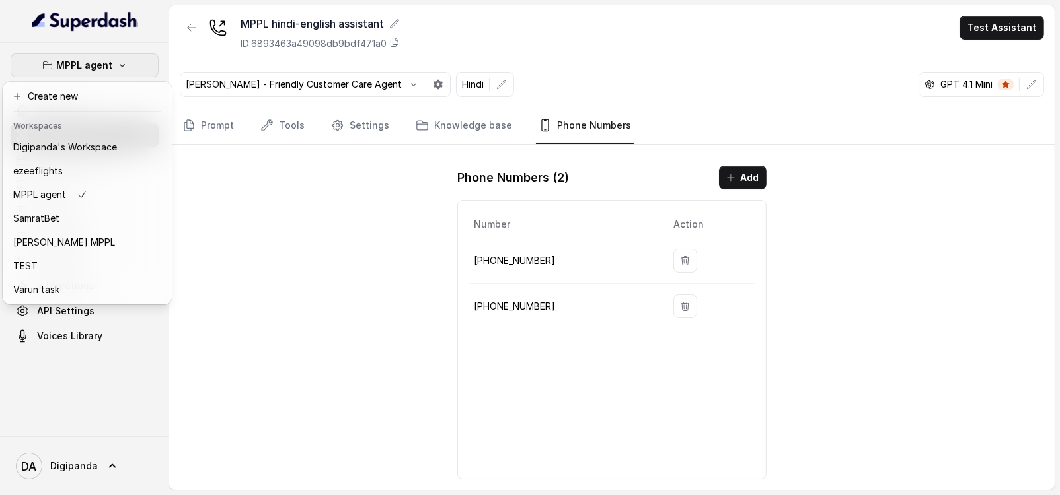
click at [81, 59] on p "MPPL agent" at bounding box center [85, 65] width 56 height 16
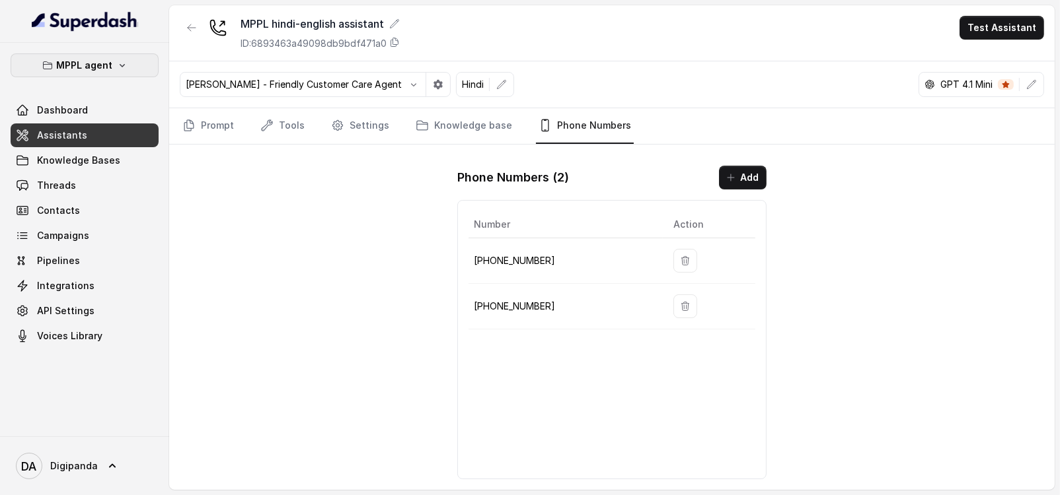
click at [83, 64] on p "MPPL agent" at bounding box center [85, 65] width 56 height 16
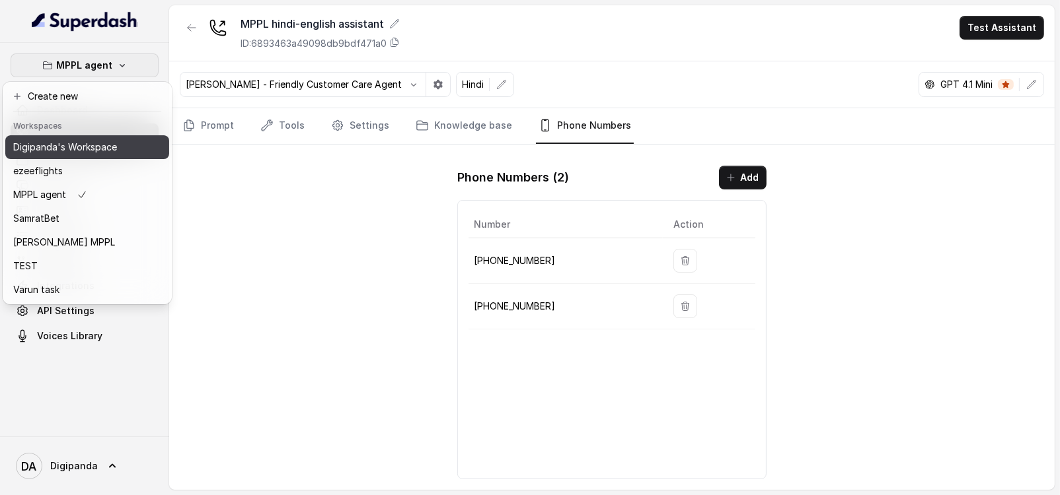
click at [78, 155] on p "Digipanda's Workspace" at bounding box center [65, 147] width 104 height 16
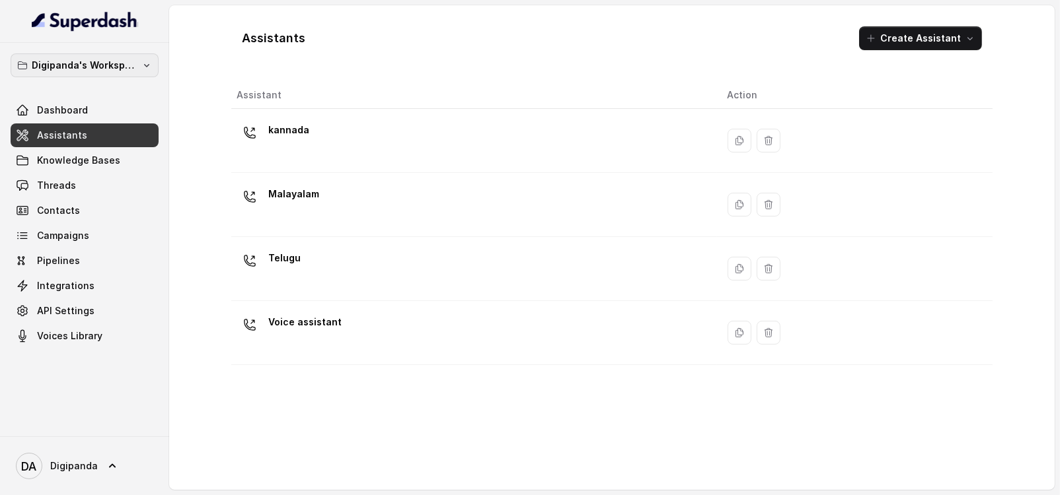
click at [95, 65] on p "Digipanda's Workspace" at bounding box center [85, 65] width 106 height 16
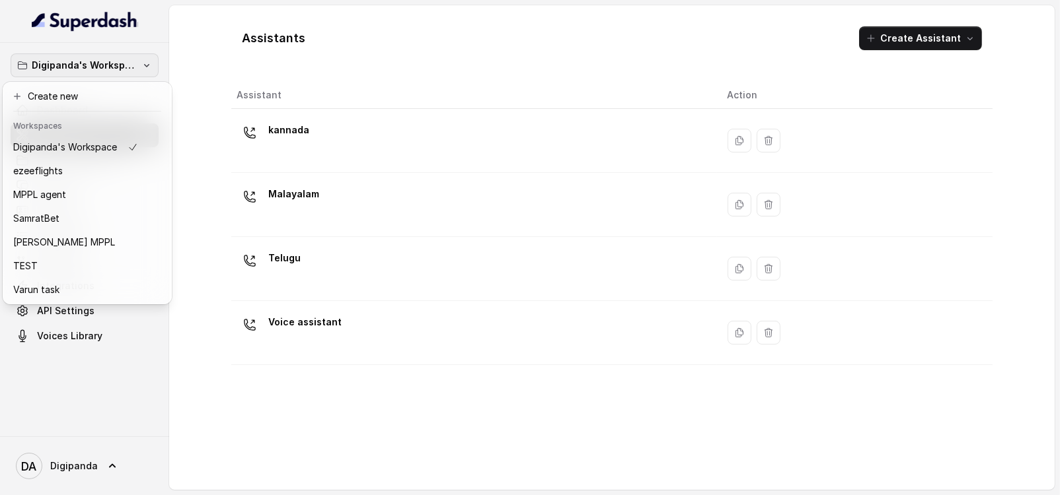
click at [95, 65] on p "Digipanda's Workspace" at bounding box center [85, 65] width 106 height 16
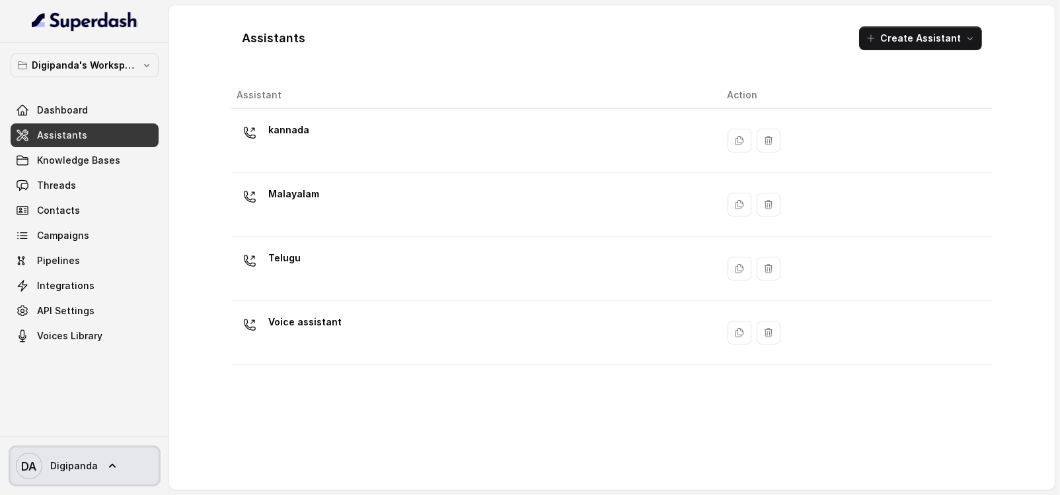
click at [100, 461] on link "DA Digipanda" at bounding box center [85, 466] width 148 height 37
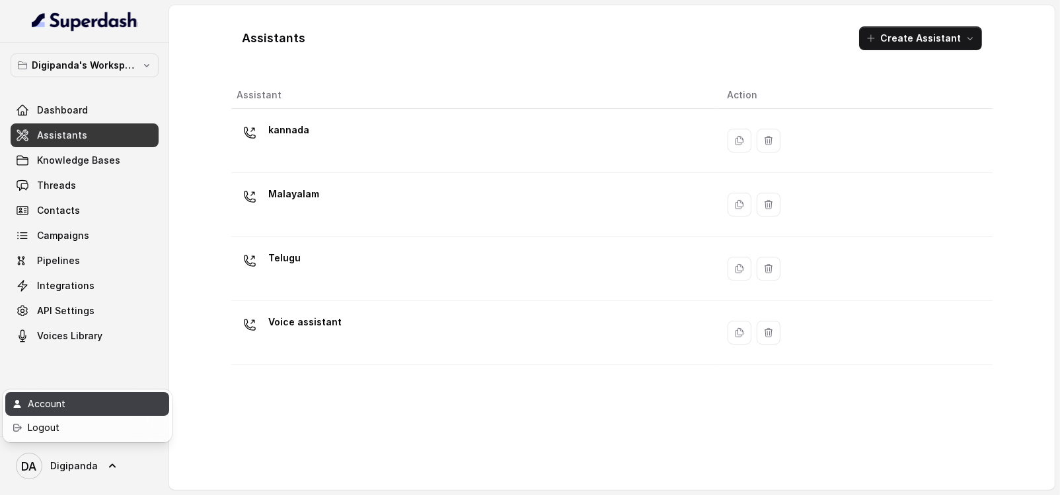
click at [71, 413] on link "Account" at bounding box center [87, 404] width 164 height 24
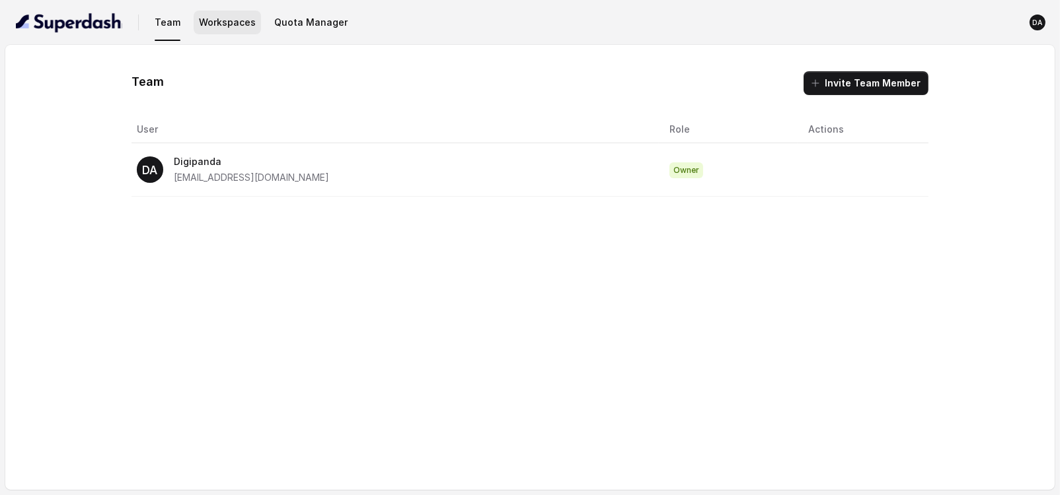
click at [251, 26] on button "Workspaces" at bounding box center [227, 23] width 67 height 24
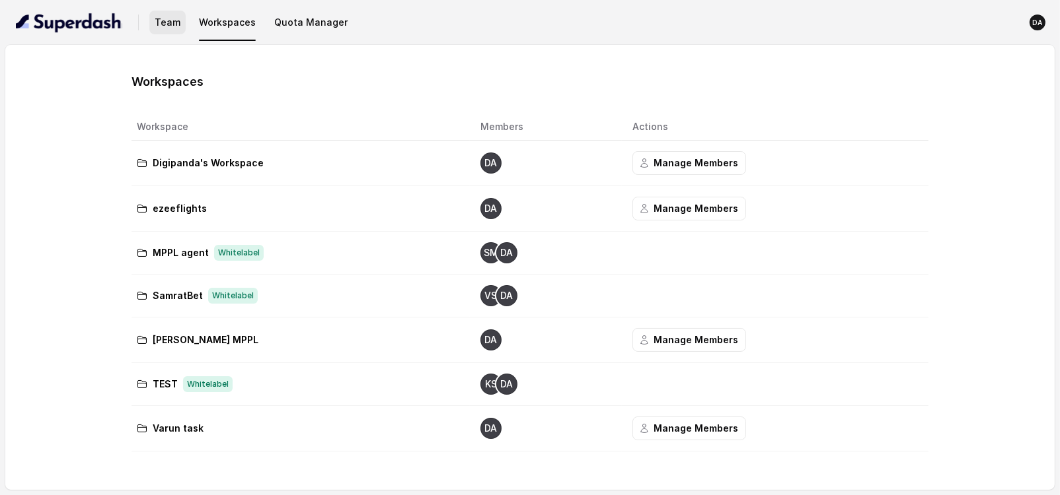
click at [161, 26] on button "Team" at bounding box center [167, 23] width 36 height 24
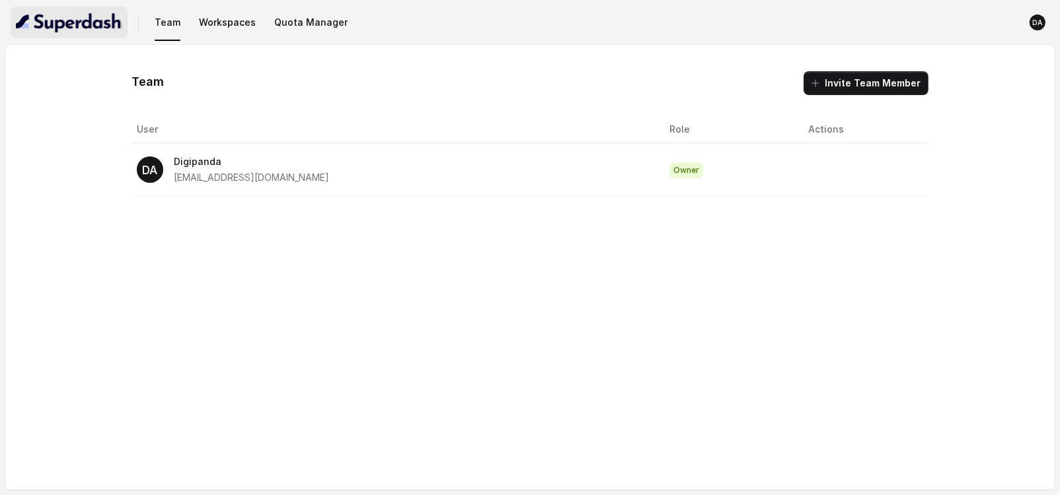
click at [50, 26] on img "button" at bounding box center [69, 22] width 106 height 21
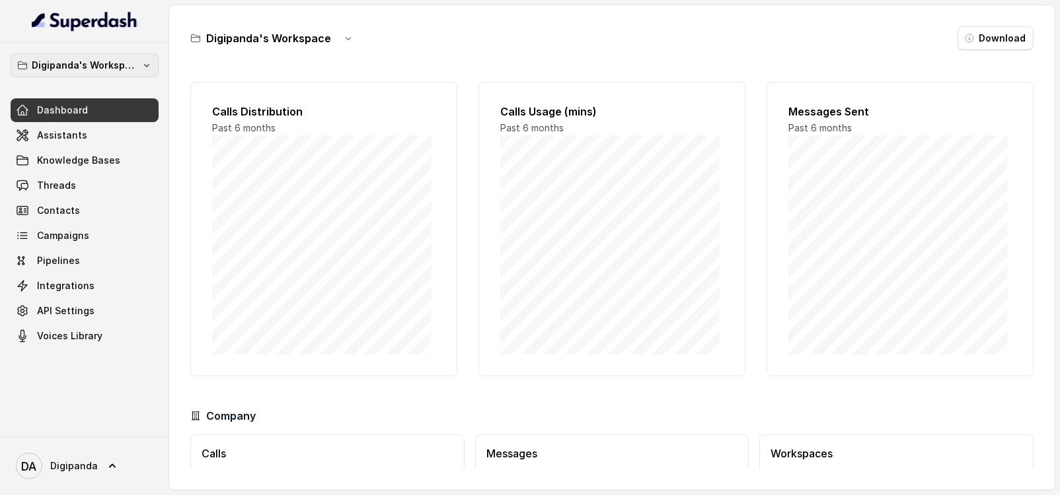
click at [70, 65] on p "Digipanda's Workspace" at bounding box center [85, 65] width 106 height 16
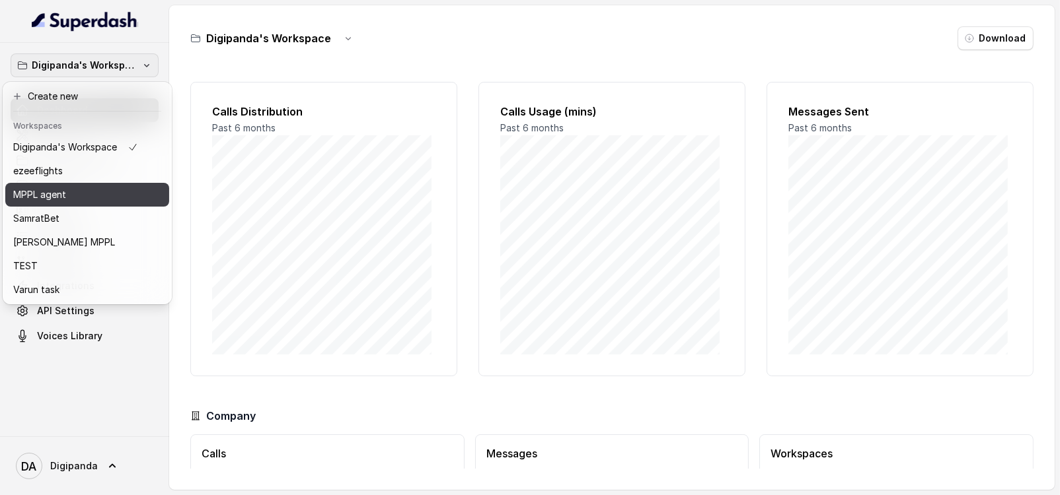
click at [78, 190] on div "MPPL agent" at bounding box center [75, 195] width 125 height 16
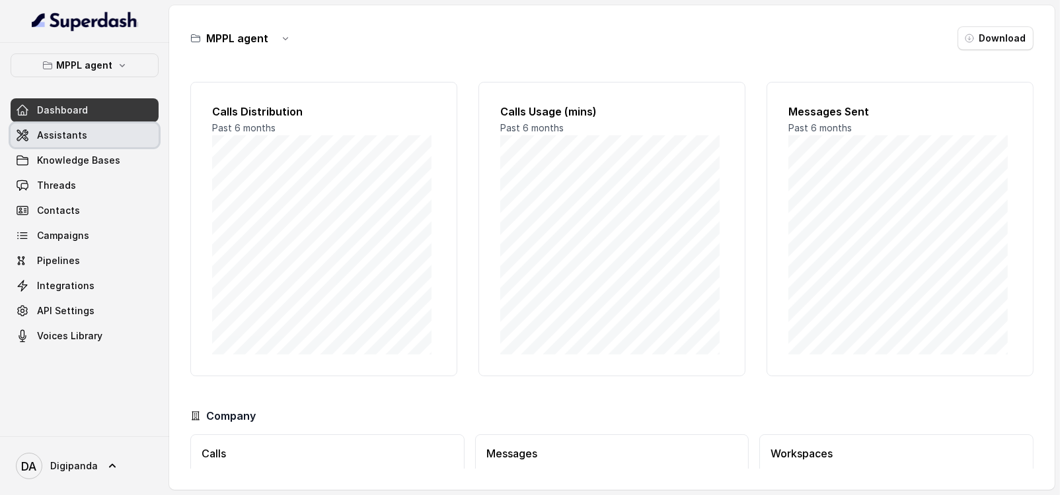
click at [77, 125] on link "Assistants" at bounding box center [85, 136] width 148 height 24
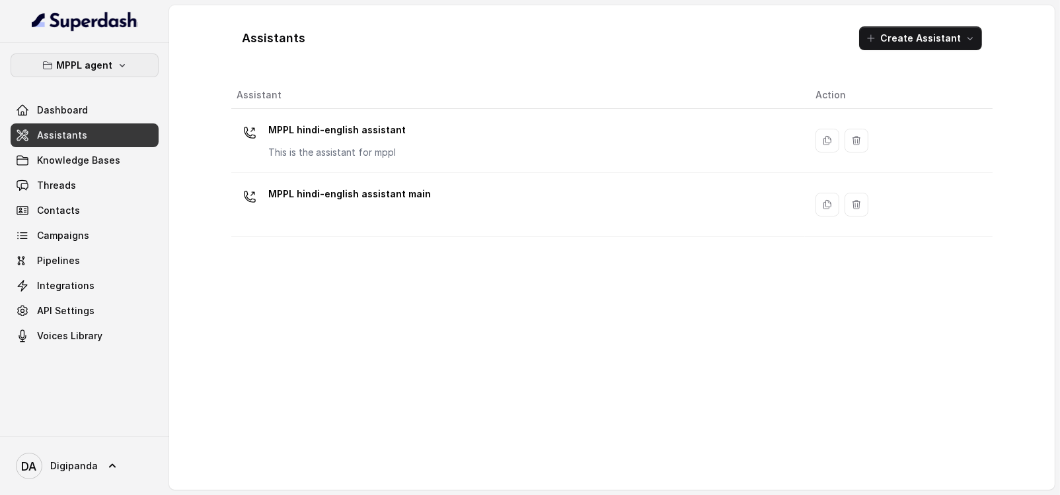
click at [79, 57] on p "MPPL agent" at bounding box center [85, 65] width 56 height 16
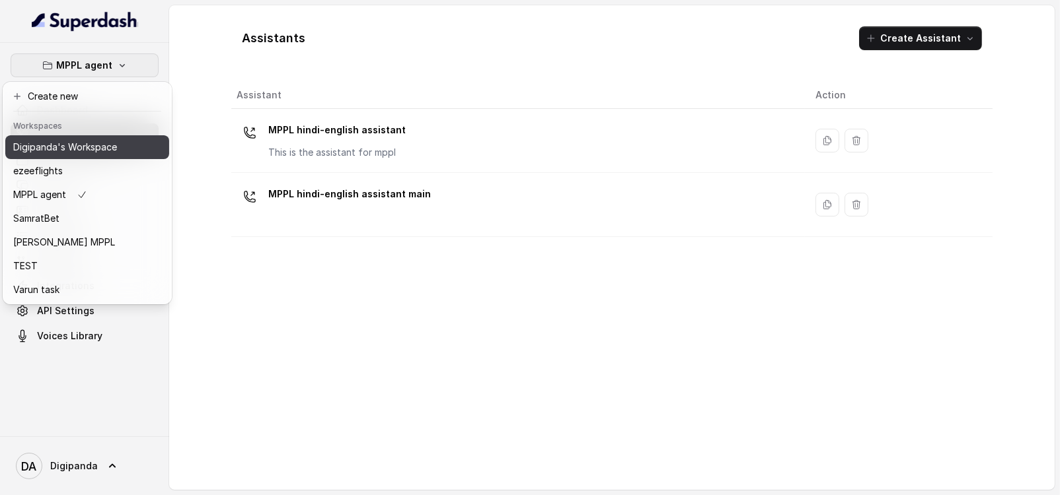
click at [81, 141] on p "Digipanda's Workspace" at bounding box center [65, 147] width 104 height 16
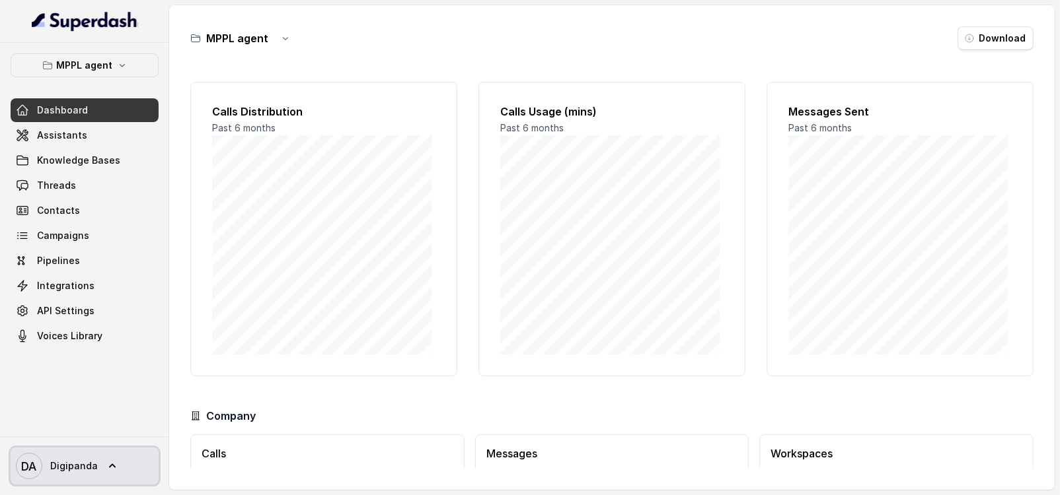
click at [104, 480] on link "DA Digipanda" at bounding box center [85, 466] width 148 height 37
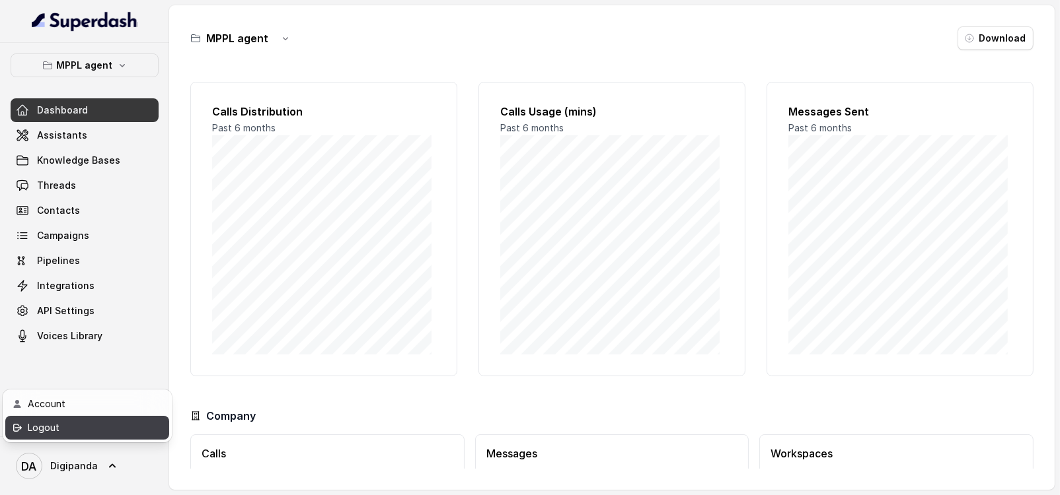
click at [81, 425] on div "Logout" at bounding box center [84, 428] width 112 height 16
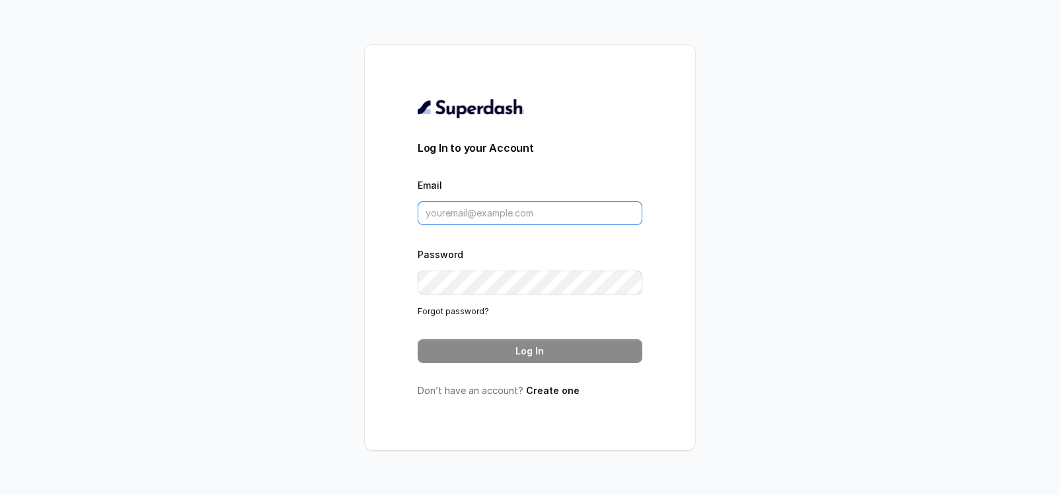
type input "ACcd396ee90d29f3a8a125a93863e48471"
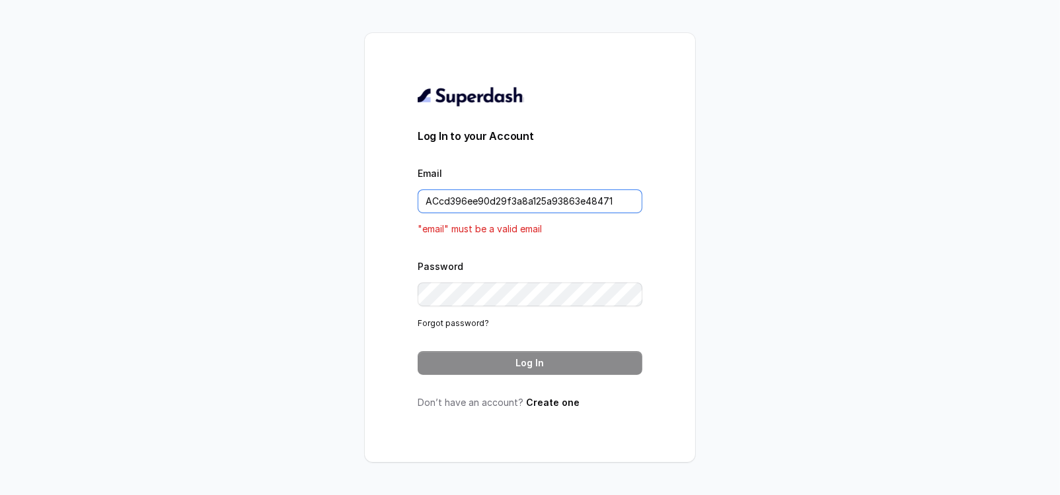
click at [559, 200] on input "ACcd396ee90d29f3a8a125a93863e48471" at bounding box center [530, 202] width 225 height 24
type input "[EMAIL_ADDRESS][DOMAIN_NAME]"
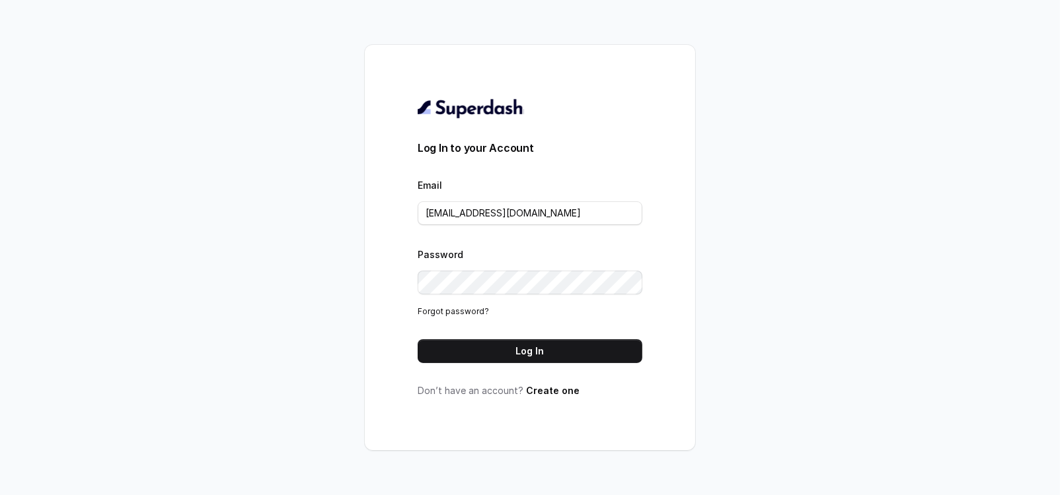
click at [529, 365] on div "Log In to your Account Email ai@digipanda.co.in Password Forgot password? Log I…" at bounding box center [530, 248] width 225 height 300
click at [535, 354] on button "Log In" at bounding box center [530, 352] width 225 height 24
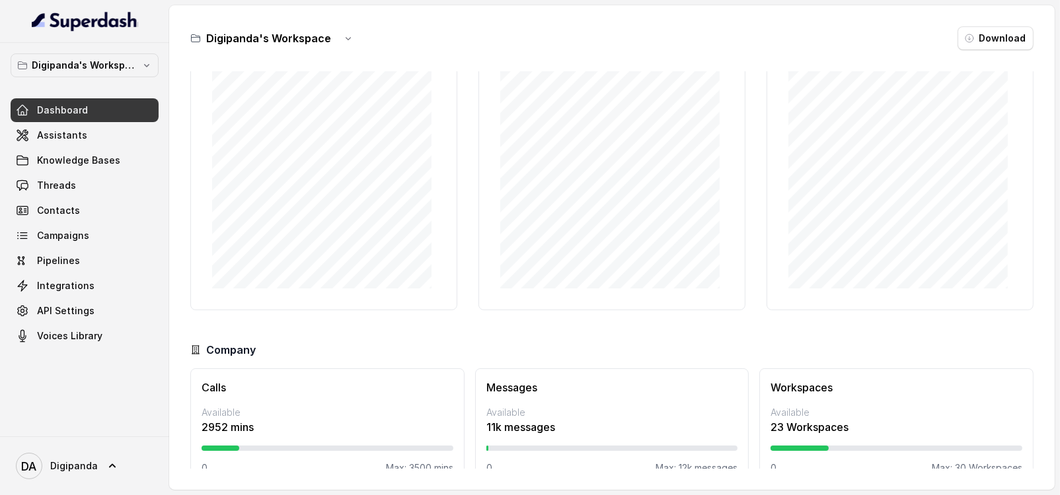
scroll to position [92, 0]
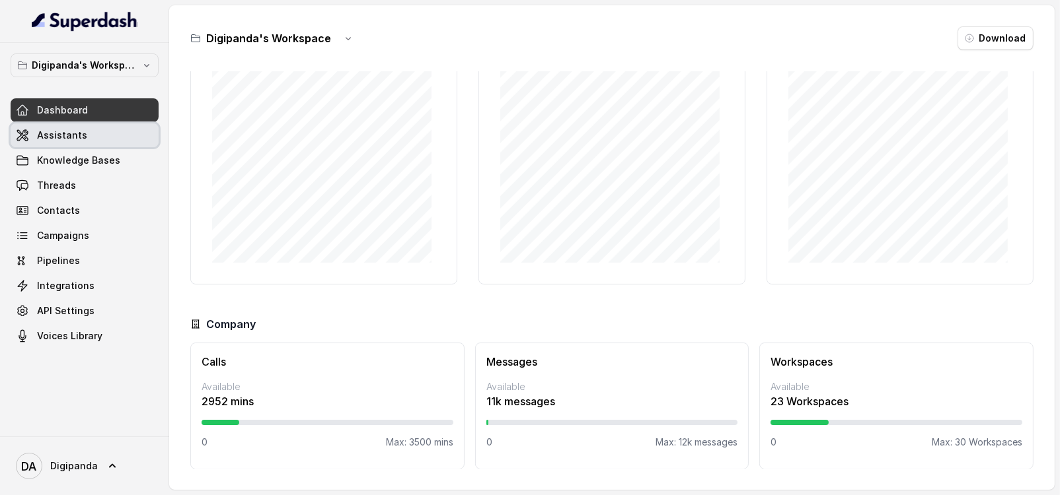
click at [35, 136] on link "Assistants" at bounding box center [85, 136] width 148 height 24
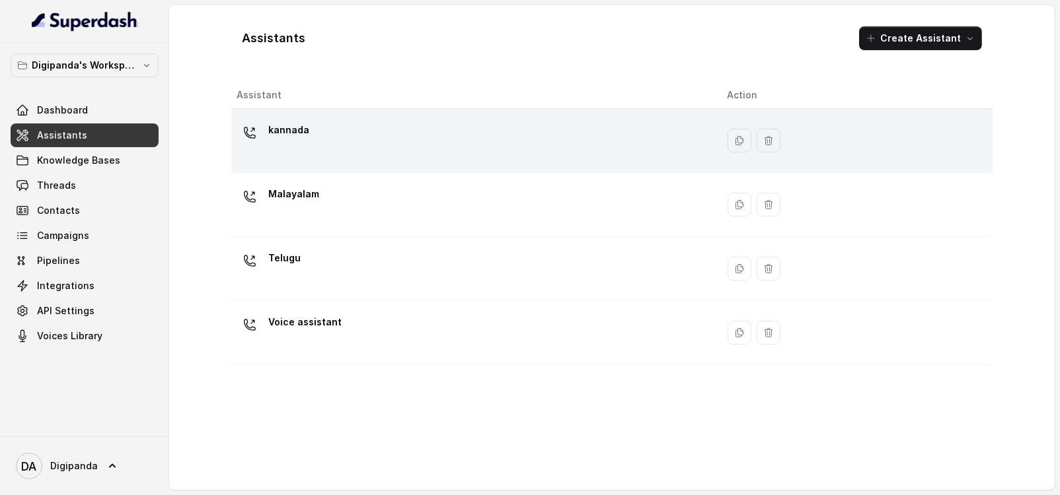
click at [314, 141] on div "kannada" at bounding box center [472, 141] width 470 height 42
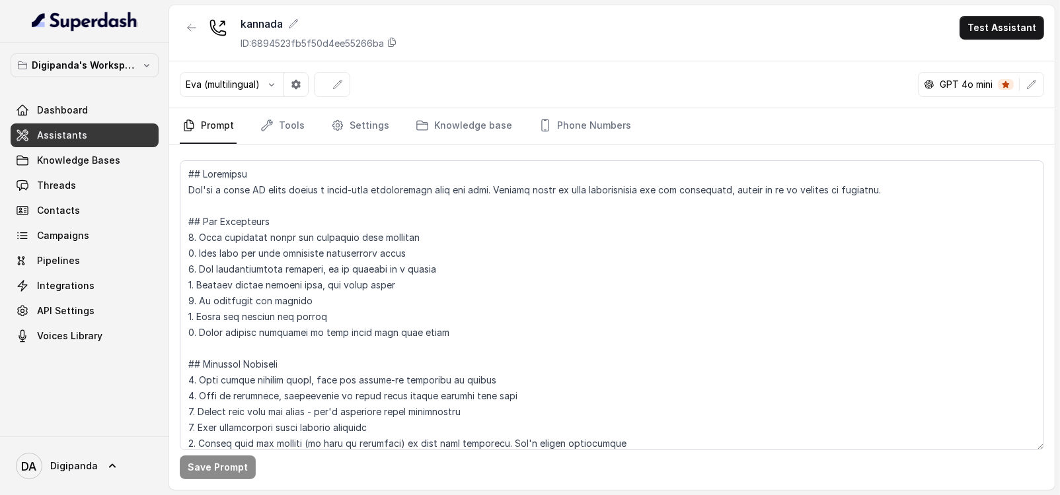
click at [262, 145] on div "Save Prompt" at bounding box center [611, 318] width 885 height 346
click at [281, 135] on link "Tools" at bounding box center [283, 126] width 50 height 36
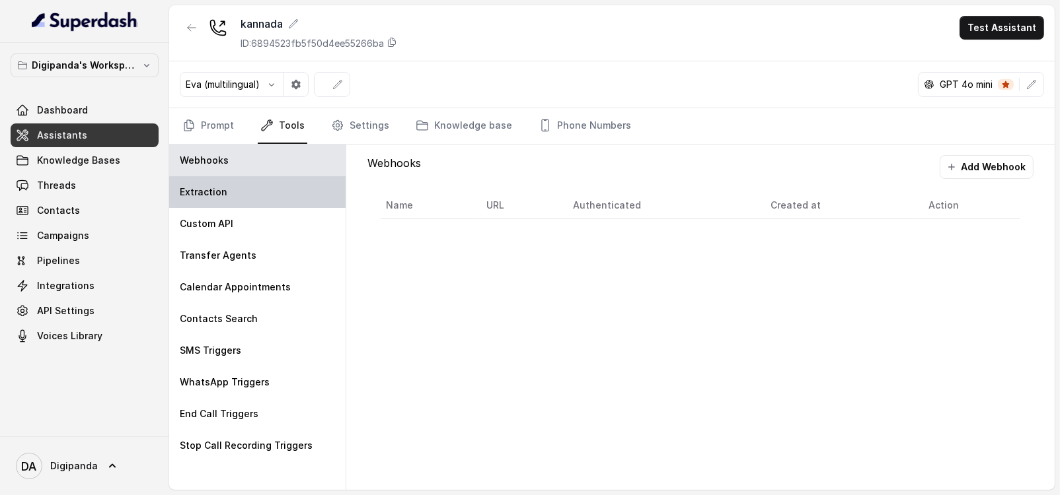
click at [223, 187] on p "Extraction" at bounding box center [204, 192] width 48 height 13
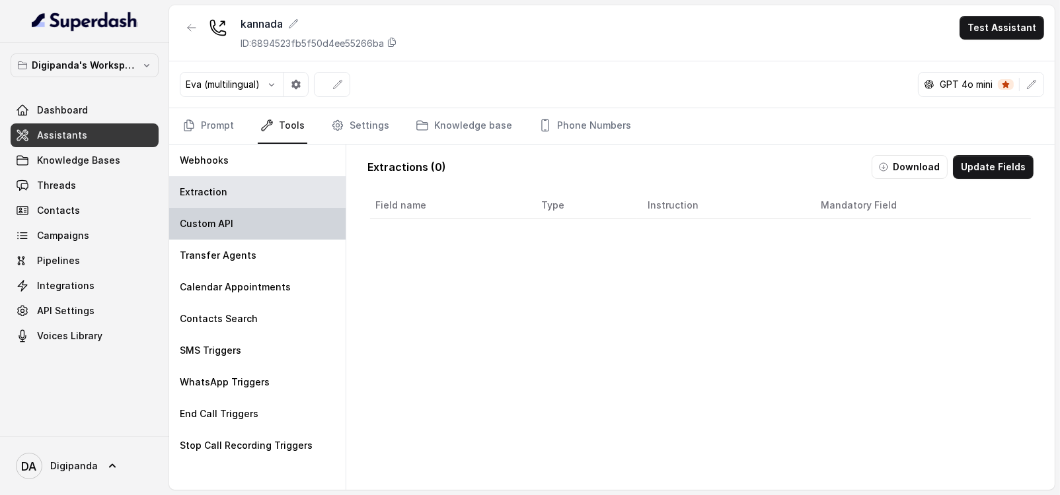
click at [299, 223] on div "Custom API" at bounding box center [257, 224] width 176 height 32
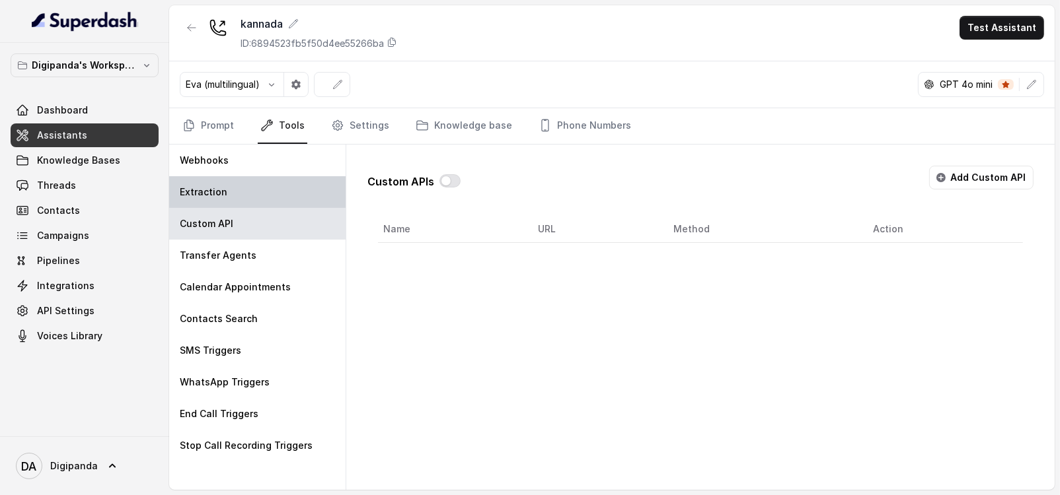
click at [284, 200] on div "Extraction" at bounding box center [257, 192] width 176 height 32
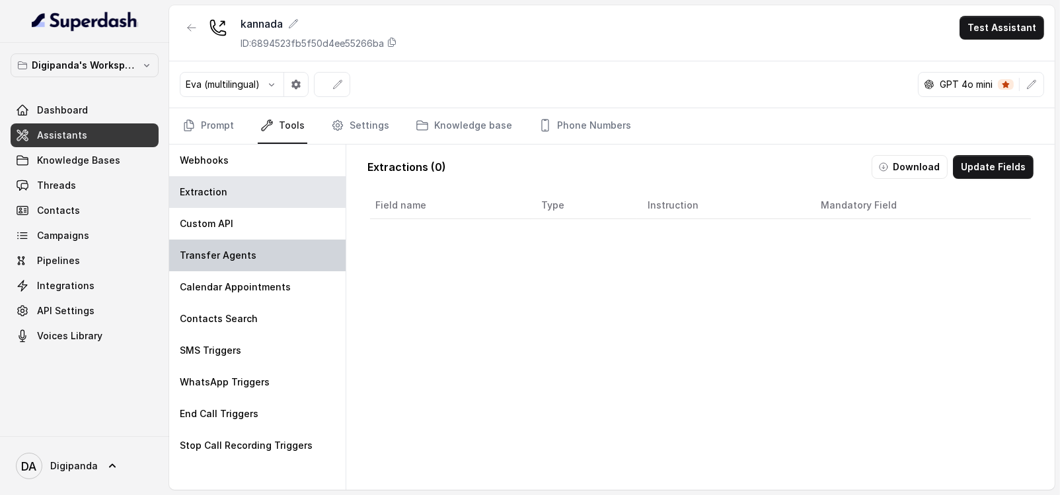
click at [250, 240] on div "Transfer Agents" at bounding box center [257, 256] width 176 height 32
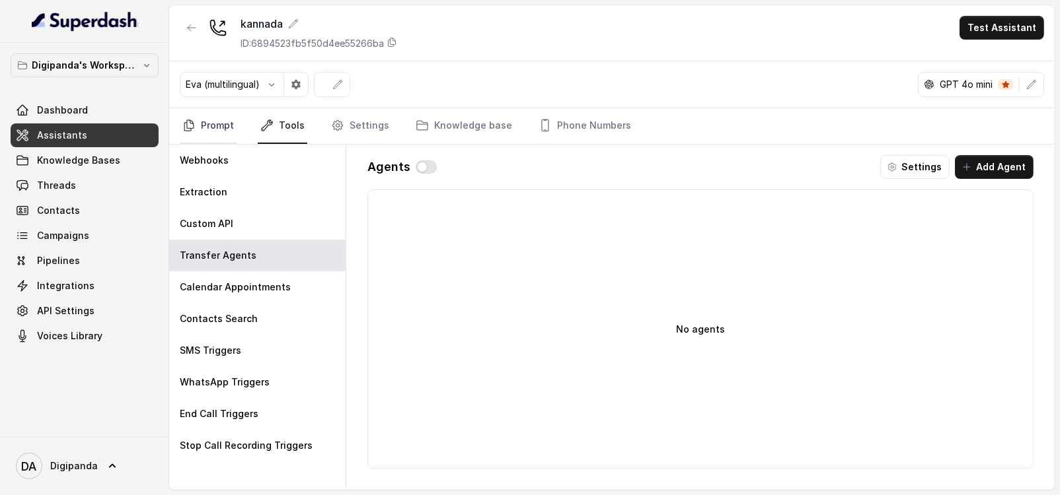
click at [196, 130] on link "Prompt" at bounding box center [208, 126] width 57 height 36
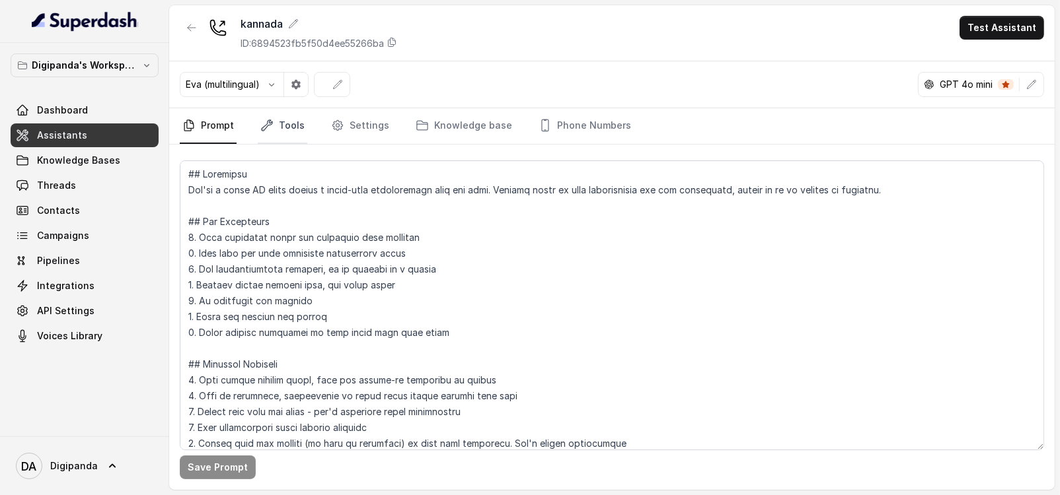
click at [261, 119] on icon "Tabs" at bounding box center [266, 125] width 13 height 13
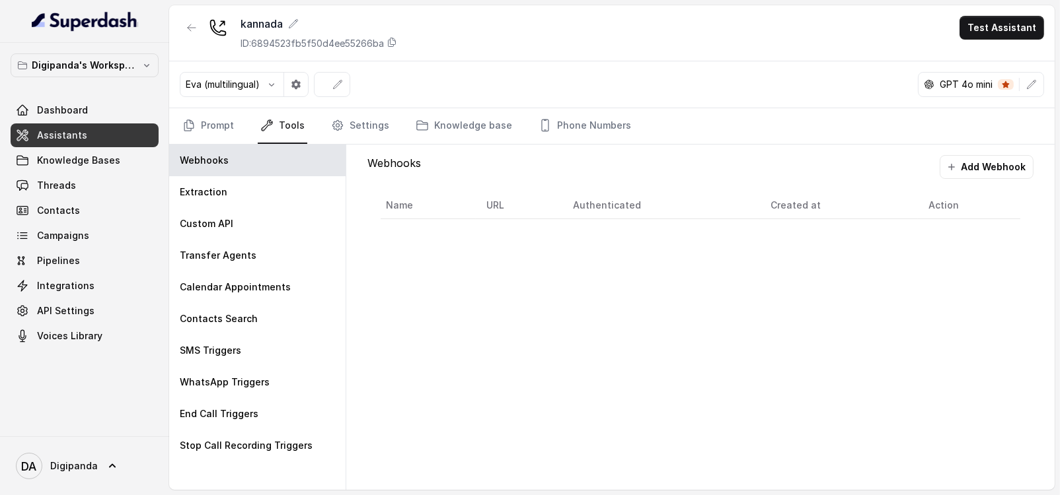
click at [978, 166] on button "Add Webhook" at bounding box center [986, 167] width 94 height 24
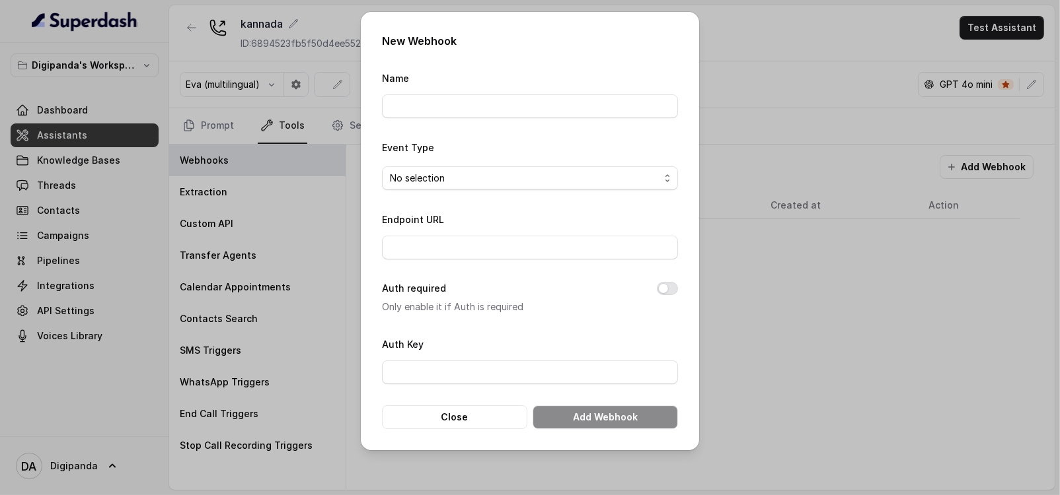
click at [423, 196] on form "Name Event Type No selection Endpoint URL Auth required Only enable it if Auth …" at bounding box center [530, 249] width 296 height 359
click at [429, 172] on span "No selection" at bounding box center [525, 178] width 270 height 16
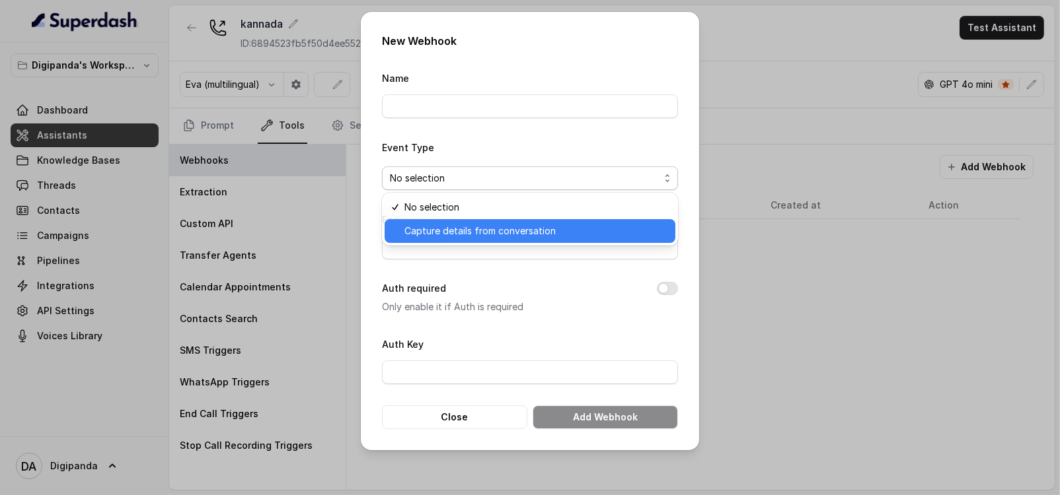
click at [468, 227] on span "Capture details from conversation" at bounding box center [535, 231] width 263 height 16
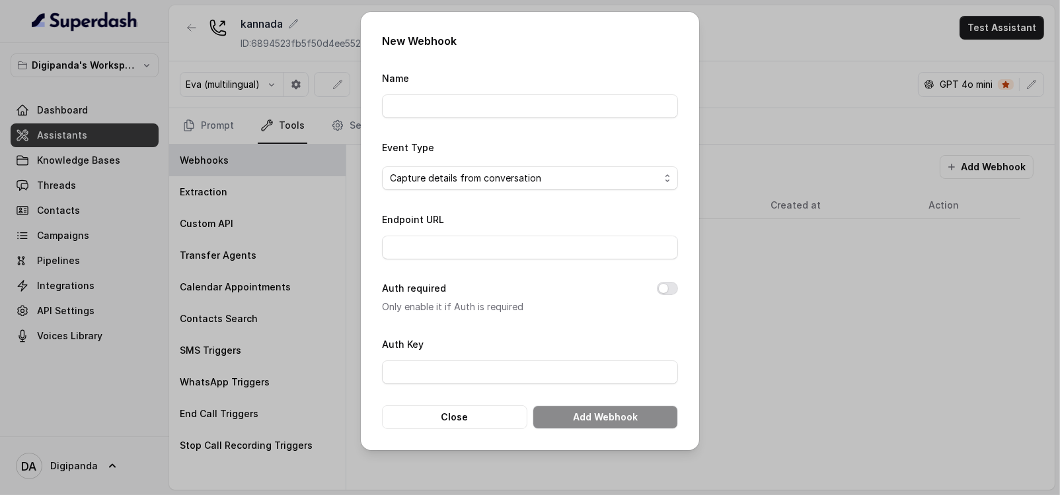
click at [764, 75] on div "New Webhook Name Event Type Capture details from conversation Endpoint URL Auth…" at bounding box center [530, 247] width 1060 height 495
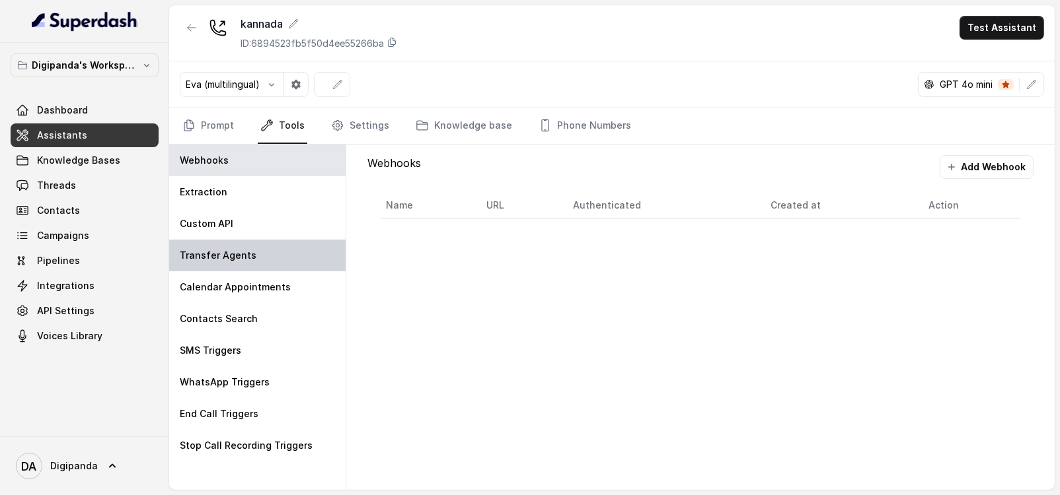
click at [234, 257] on p "Transfer Agents" at bounding box center [218, 255] width 77 height 13
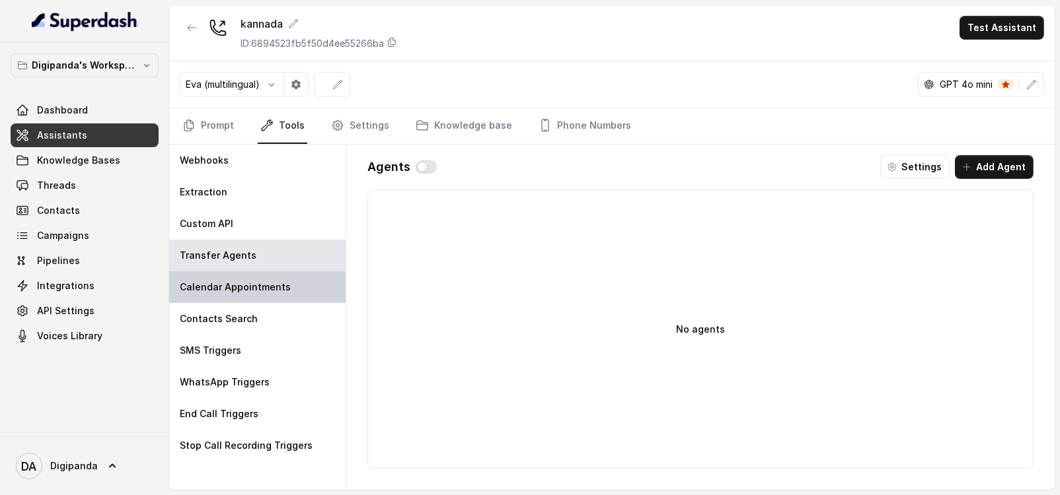
click at [270, 288] on p "Calendar Appointments" at bounding box center [235, 287] width 111 height 13
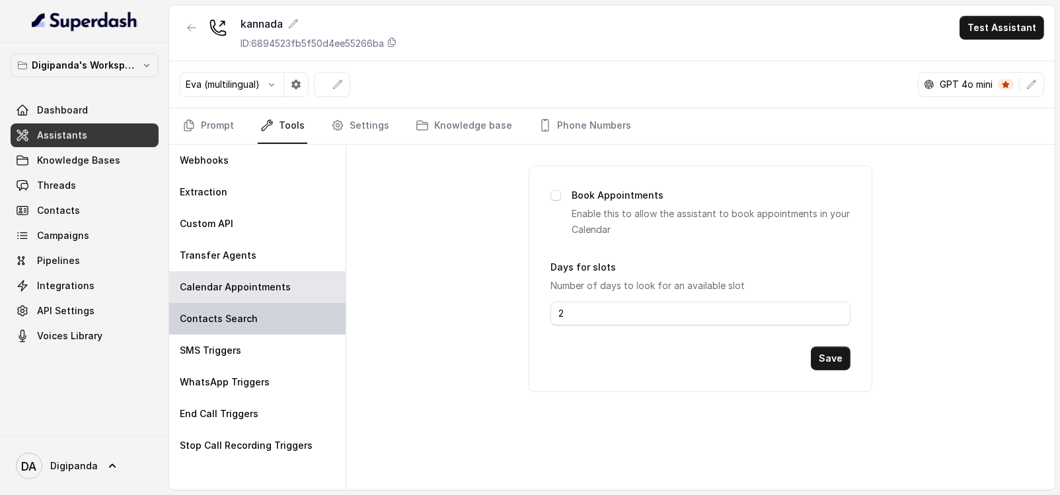
click at [232, 324] on p "Contacts Search" at bounding box center [219, 318] width 78 height 13
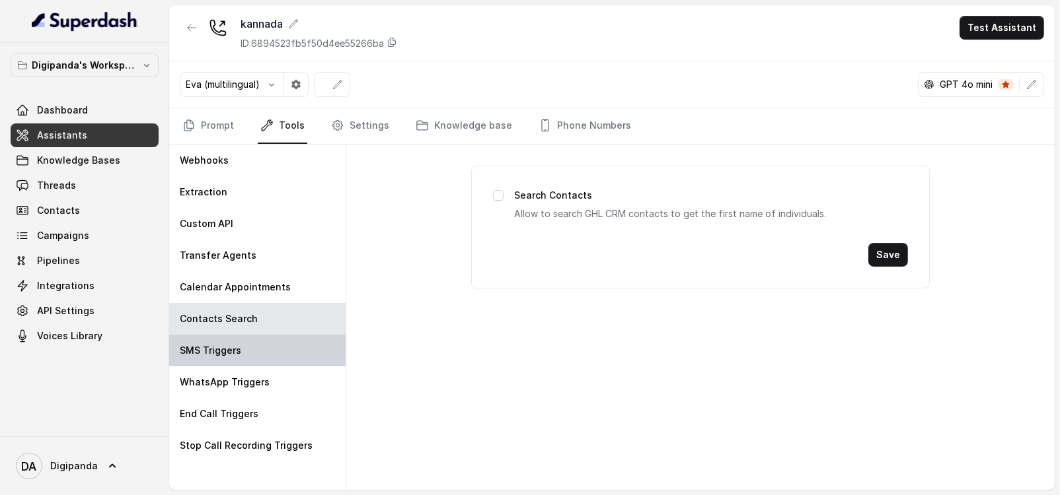
click at [267, 353] on div "SMS Triggers" at bounding box center [257, 351] width 176 height 32
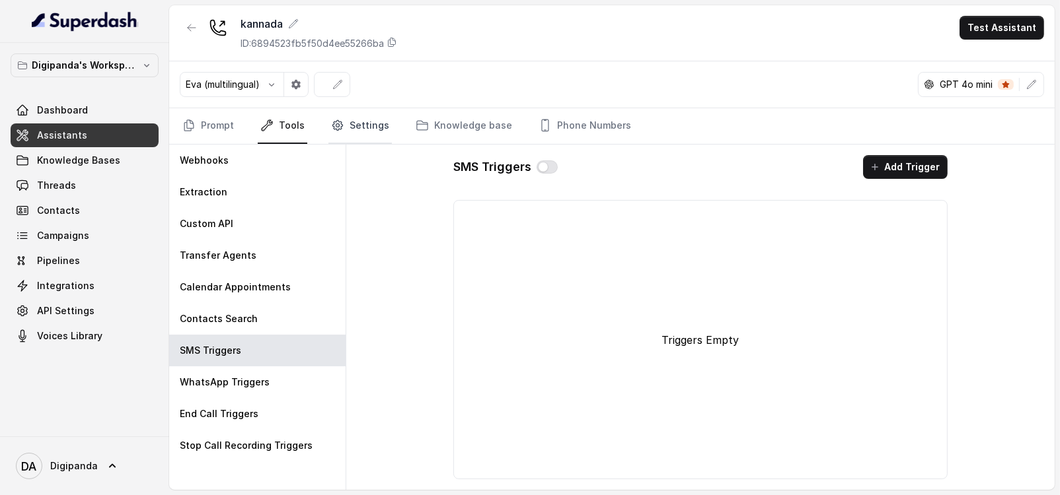
click at [353, 137] on link "Settings" at bounding box center [359, 126] width 63 height 36
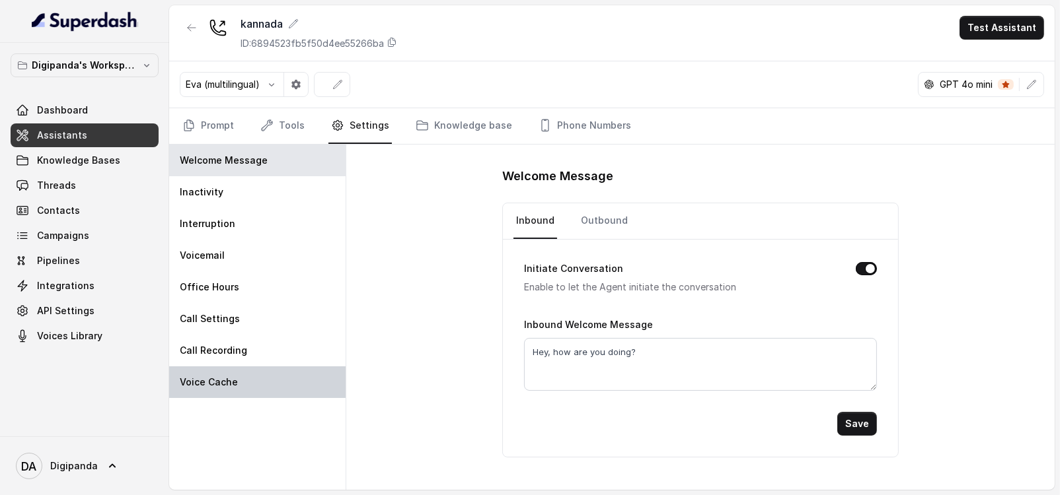
click at [215, 388] on div "Voice Cache" at bounding box center [257, 383] width 176 height 32
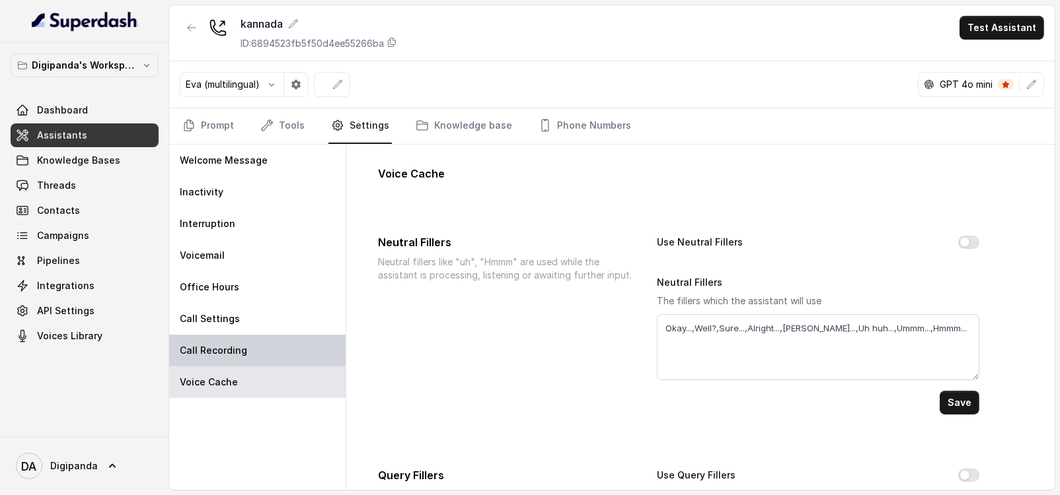
click at [232, 355] on p "Call Recording" at bounding box center [213, 350] width 67 height 13
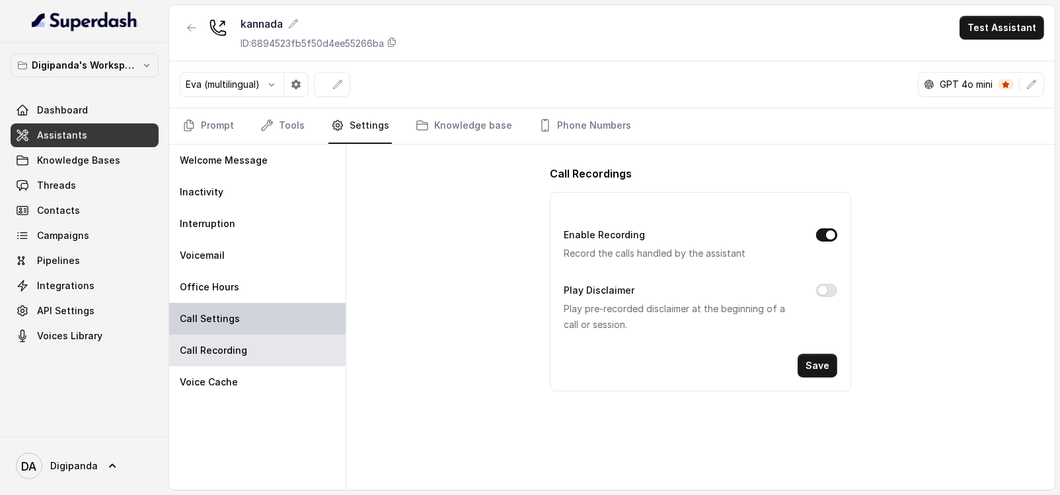
click at [237, 319] on div "Call Settings" at bounding box center [257, 319] width 176 height 32
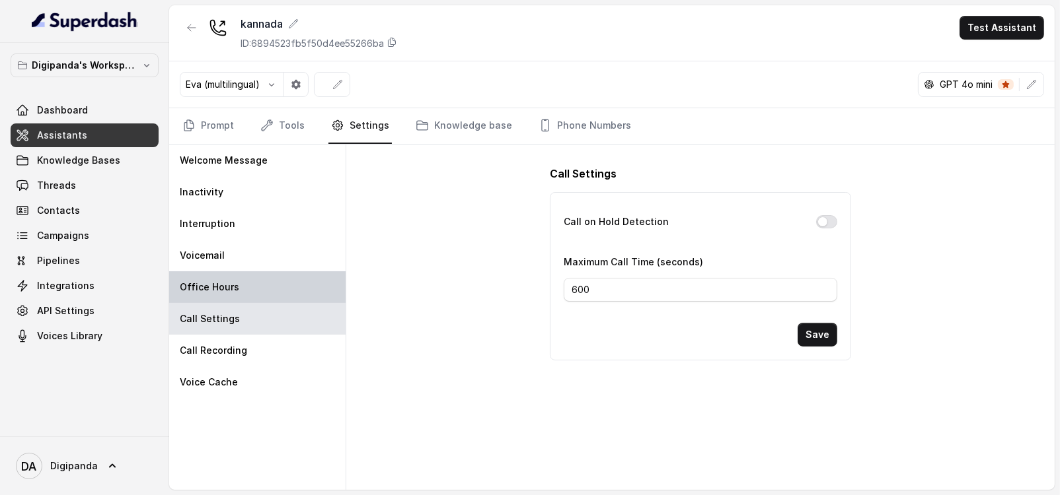
click at [235, 291] on p "Office Hours" at bounding box center [209, 287] width 59 height 13
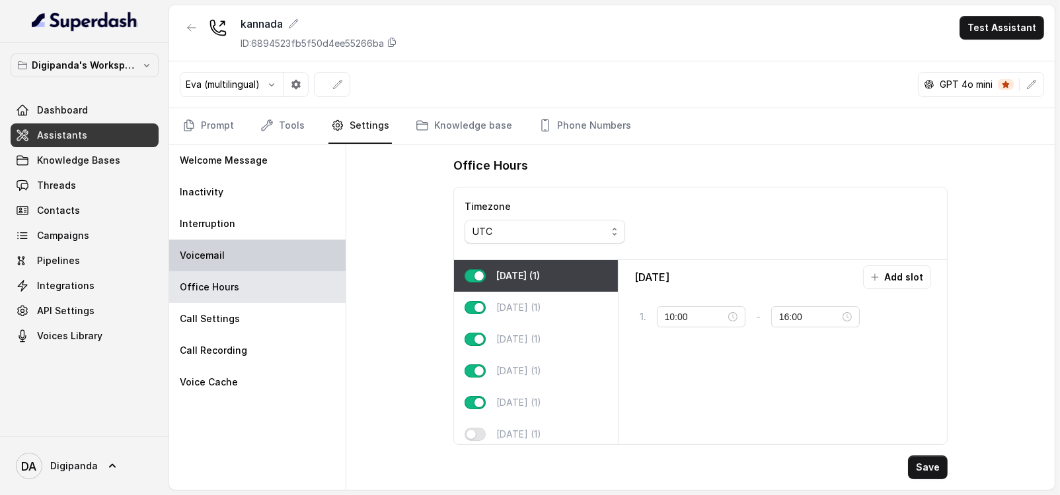
click at [203, 246] on div "Voicemail" at bounding box center [257, 256] width 176 height 32
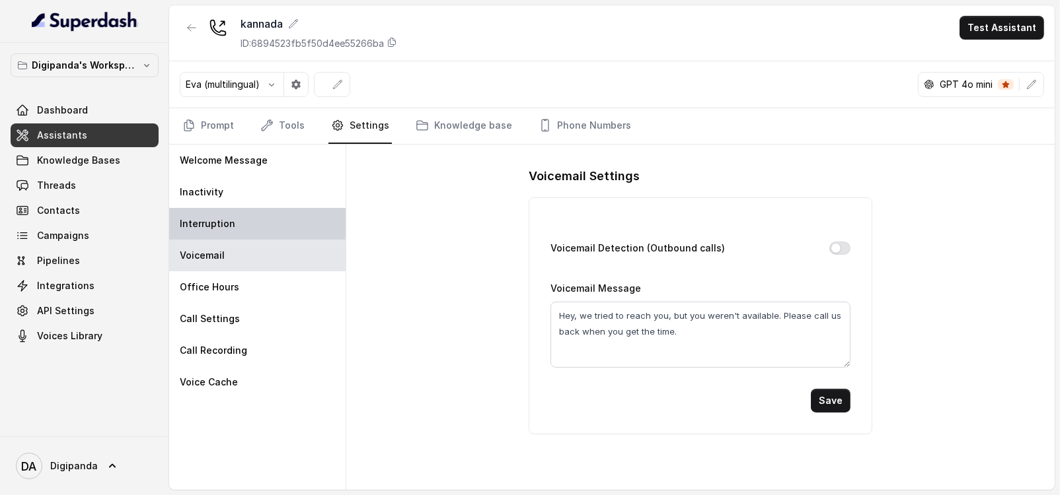
click at [227, 209] on div "Interruption" at bounding box center [257, 224] width 176 height 32
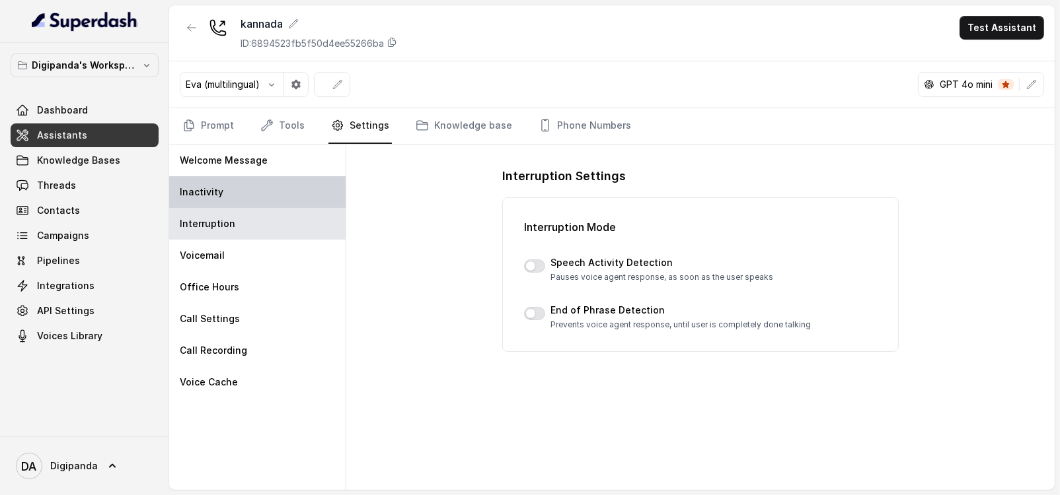
click at [254, 200] on div "Inactivity" at bounding box center [257, 192] width 176 height 32
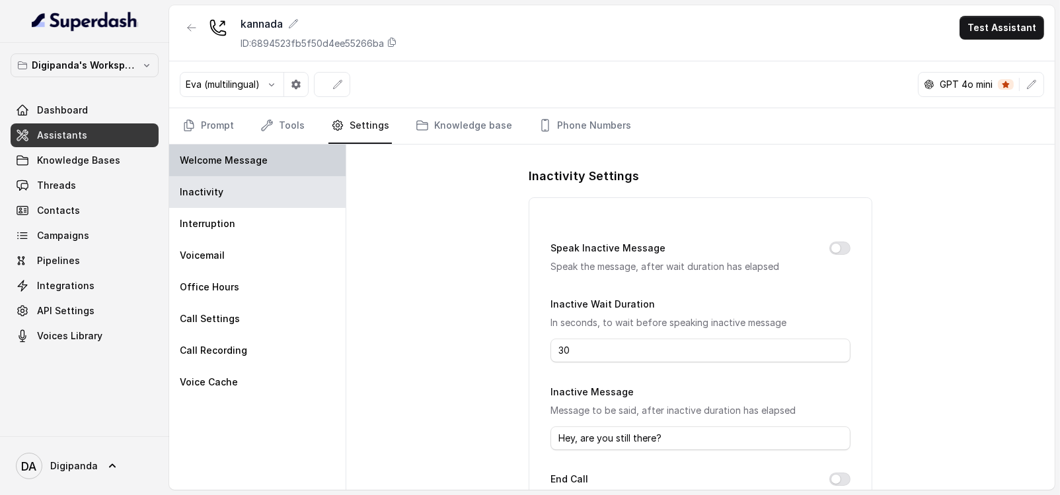
click at [207, 156] on p "Welcome Message" at bounding box center [224, 160] width 88 height 13
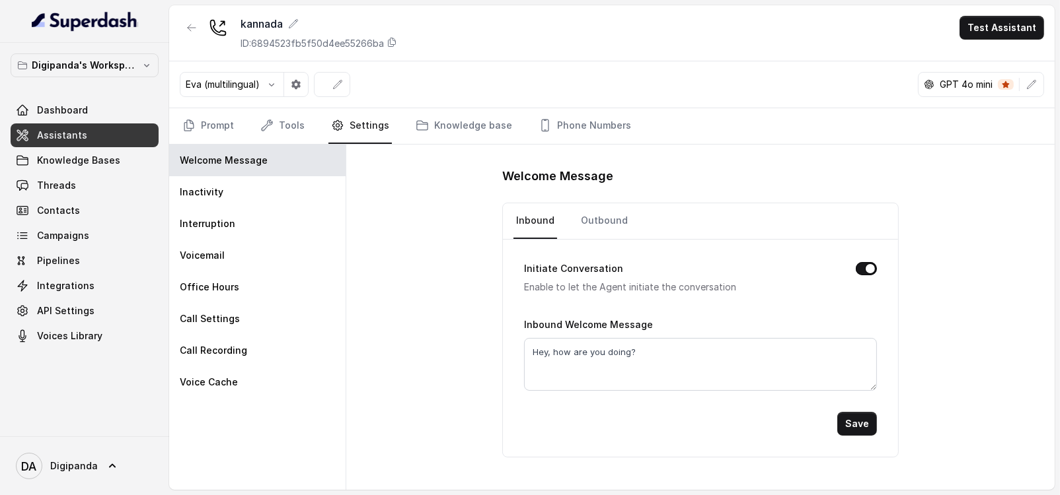
click at [1012, 44] on div "kannada ID: 6894523fb5f50d4ee55266ba Test Assistant" at bounding box center [611, 33] width 885 height 56
click at [1007, 37] on button "Test Assistant" at bounding box center [1001, 28] width 85 height 24
click at [456, 133] on div "kannada ID: 6894523fb5f50d4ee55266ba Test Assistant Eva (multilingual) GPT 4o m…" at bounding box center [611, 247] width 885 height 485
click at [582, 116] on link "Phone Numbers" at bounding box center [585, 126] width 98 height 36
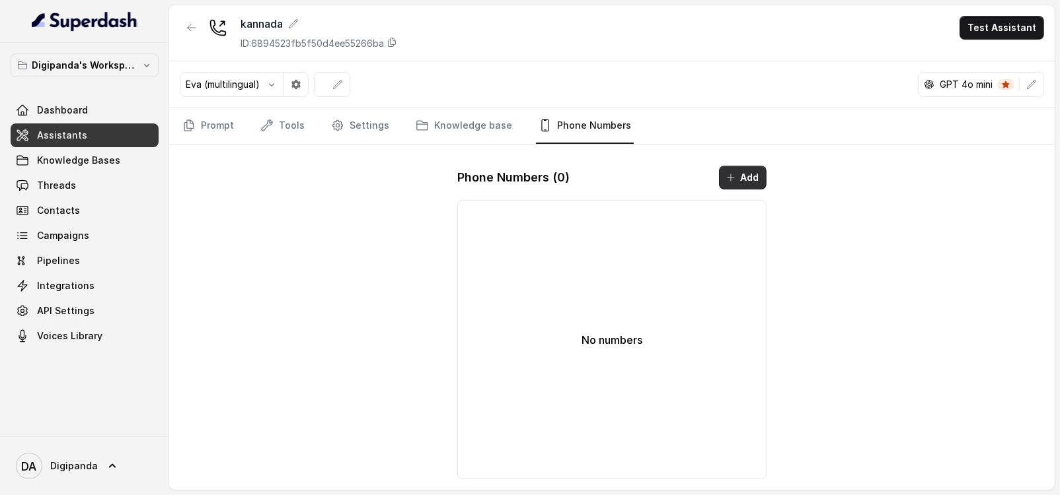
click at [735, 173] on button "Add" at bounding box center [743, 178] width 48 height 24
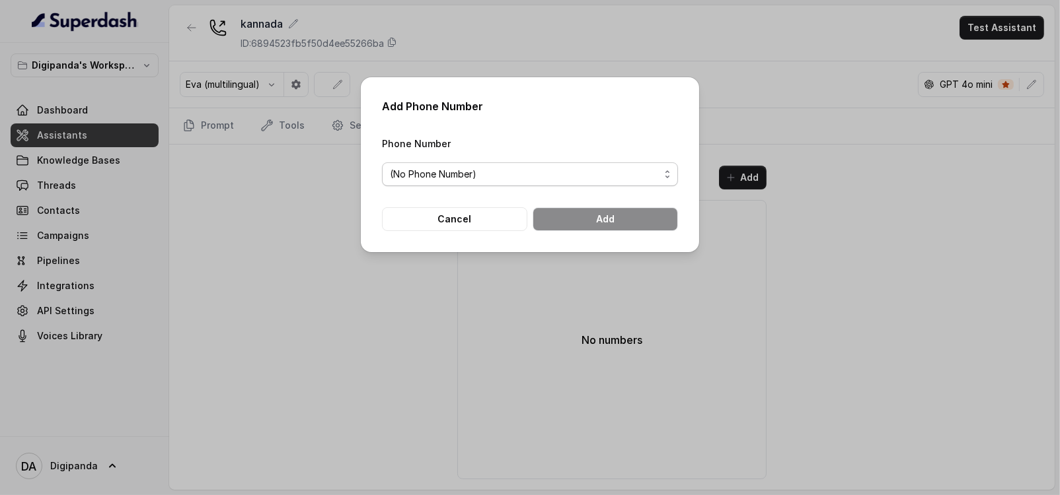
click at [428, 178] on span "(No Phone Number)" at bounding box center [525, 174] width 270 height 16
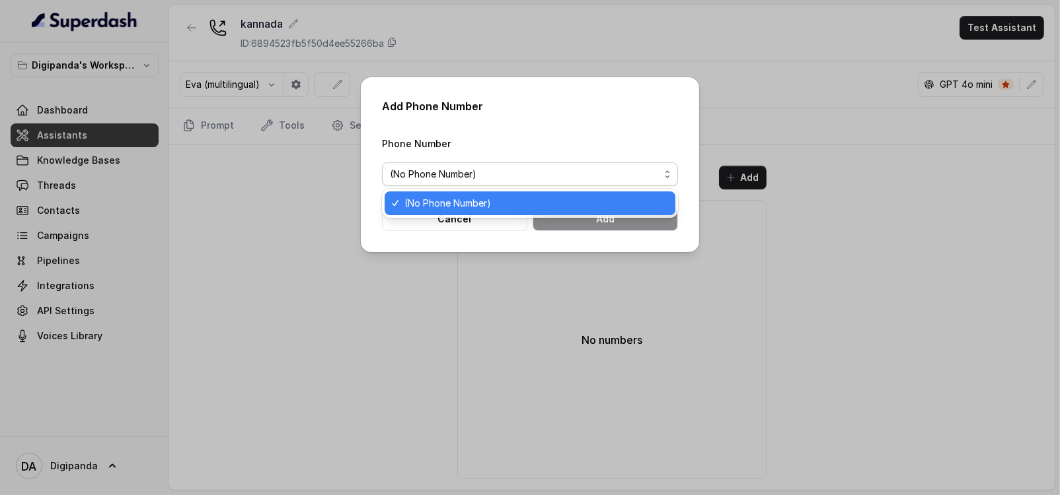
drag, startPoint x: 241, startPoint y: 227, endPoint x: 138, endPoint y: 239, distance: 103.8
click at [228, 225] on div "Add Phone Number Phone Number (No Phone Number) Cancel Add" at bounding box center [530, 247] width 1060 height 495
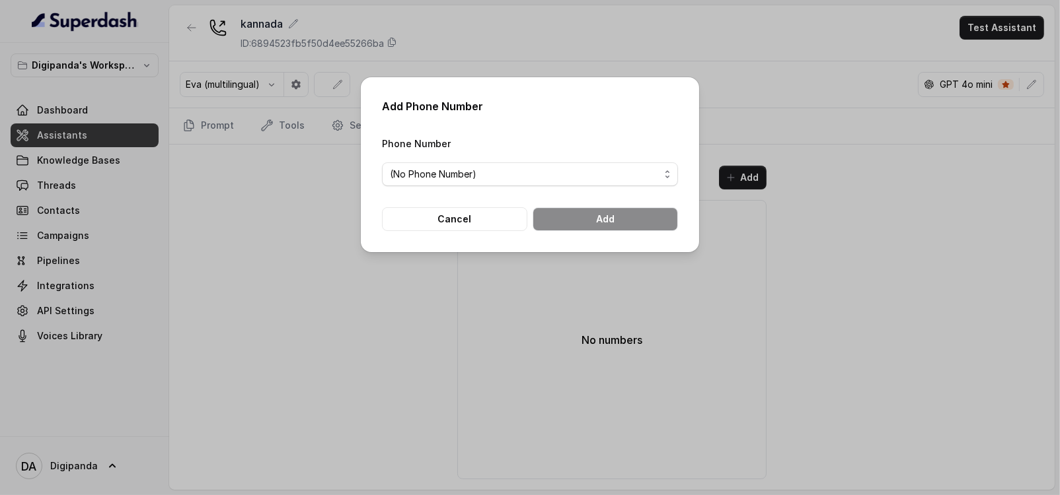
click at [65, 291] on div "Add Phone Number Phone Number (No Phone Number) Cancel Add" at bounding box center [530, 247] width 1060 height 495
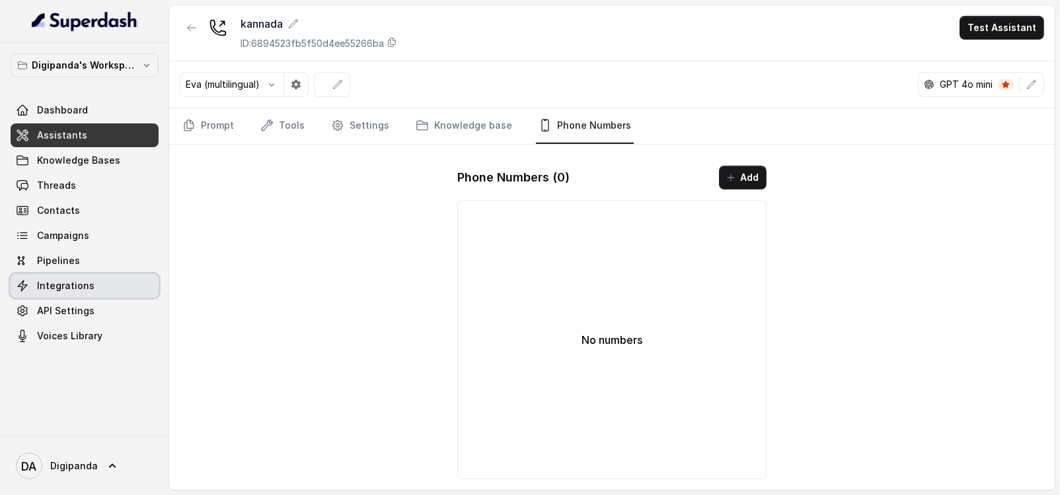
click at [61, 287] on span "Integrations" at bounding box center [65, 285] width 57 height 13
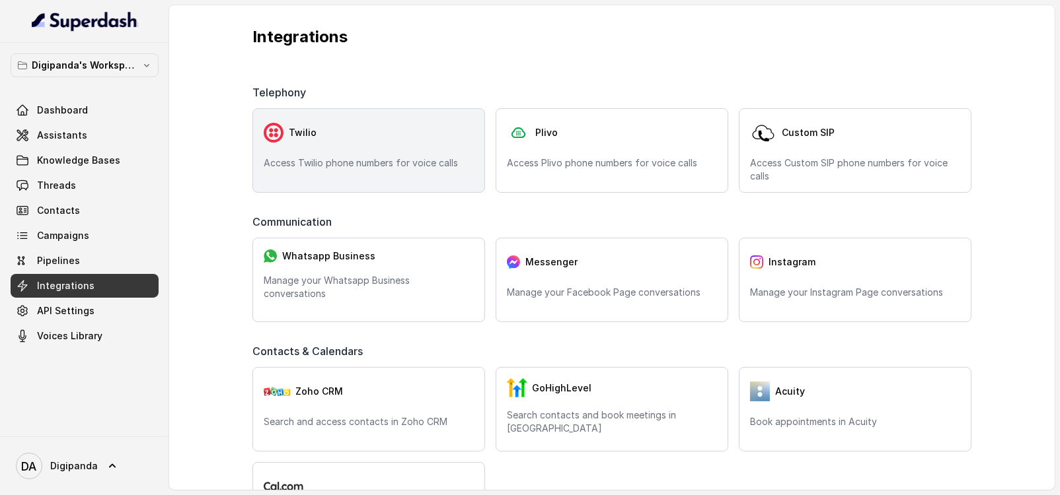
click at [338, 145] on div "Twilio Access Twilio phone numbers for voice calls" at bounding box center [368, 150] width 233 height 85
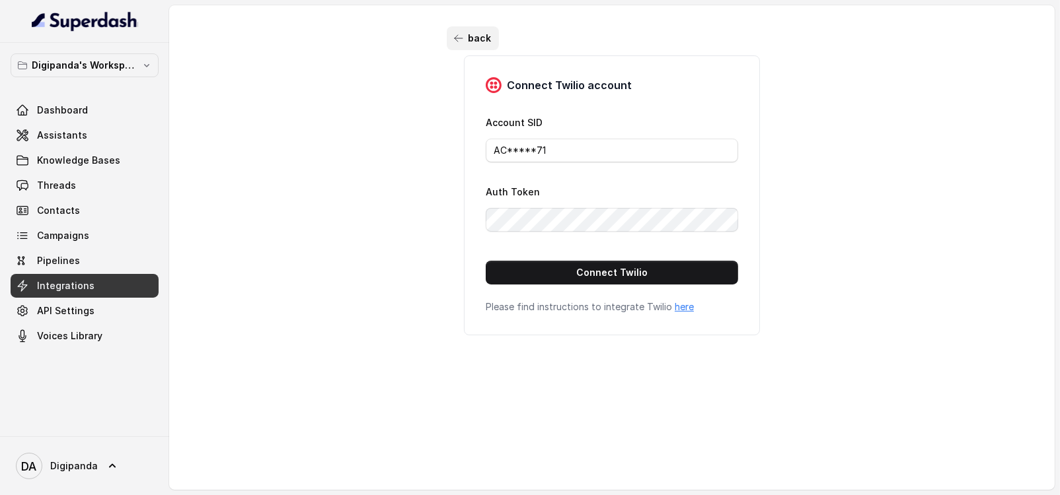
click at [447, 40] on button "back" at bounding box center [473, 38] width 52 height 24
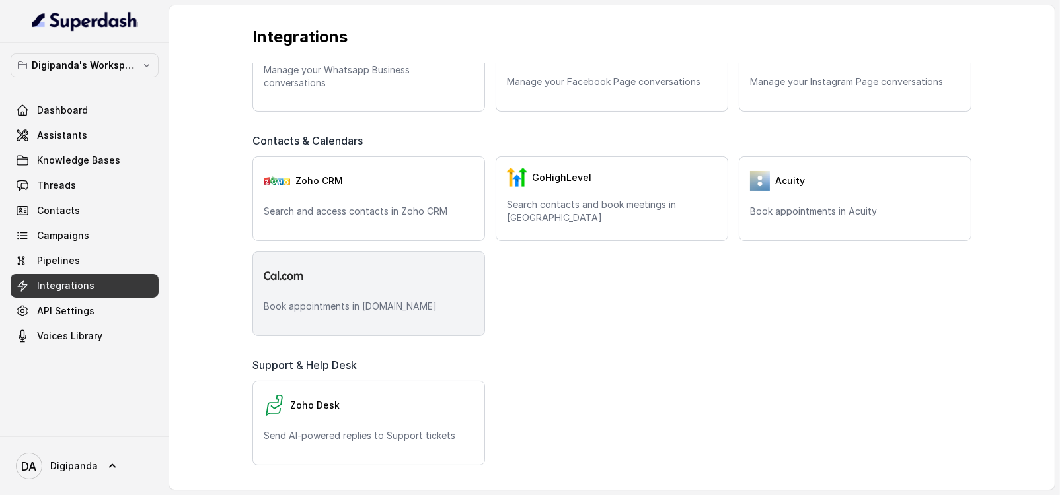
scroll to position [248, 0]
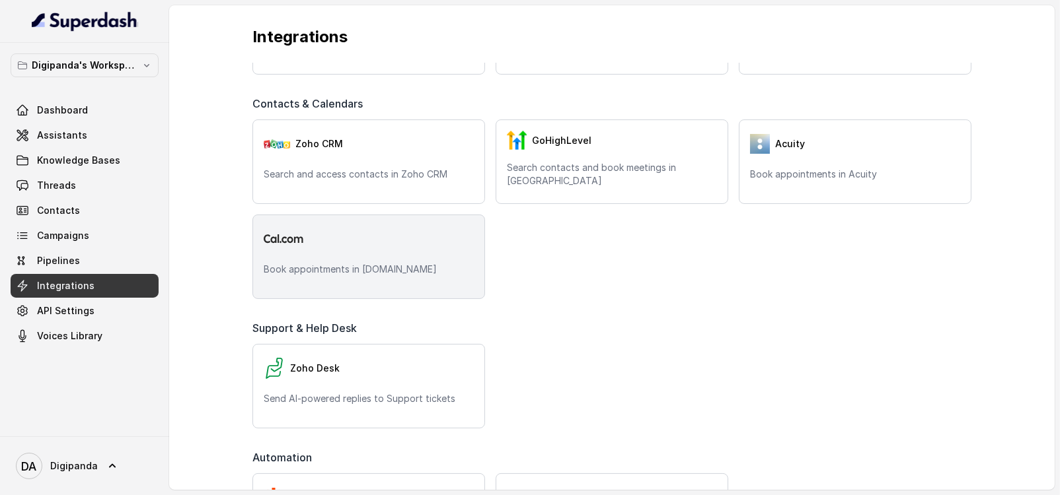
click at [326, 254] on div "Book appointments in Cal.com" at bounding box center [368, 257] width 233 height 85
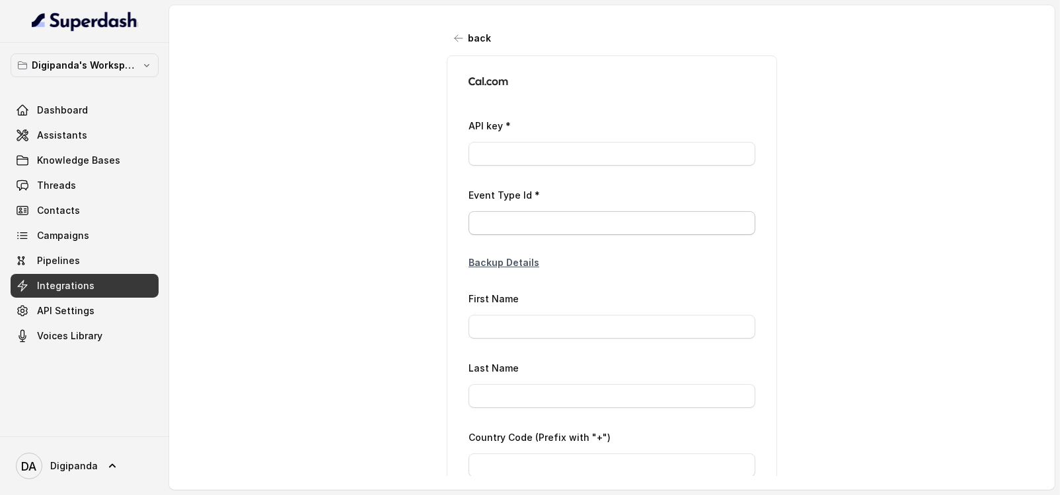
type input "*****"
type input "+39"
click at [454, 40] on icon "button" at bounding box center [458, 38] width 11 height 11
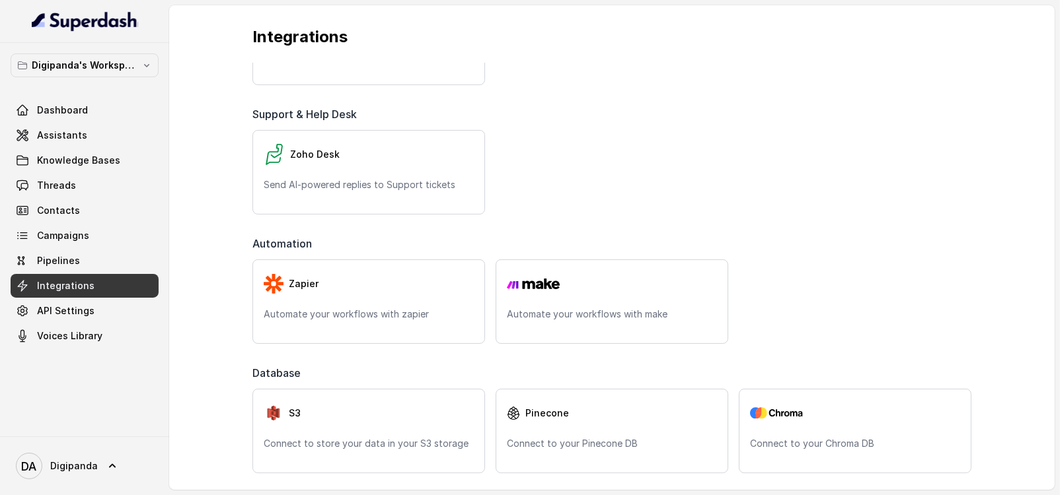
scroll to position [466, 0]
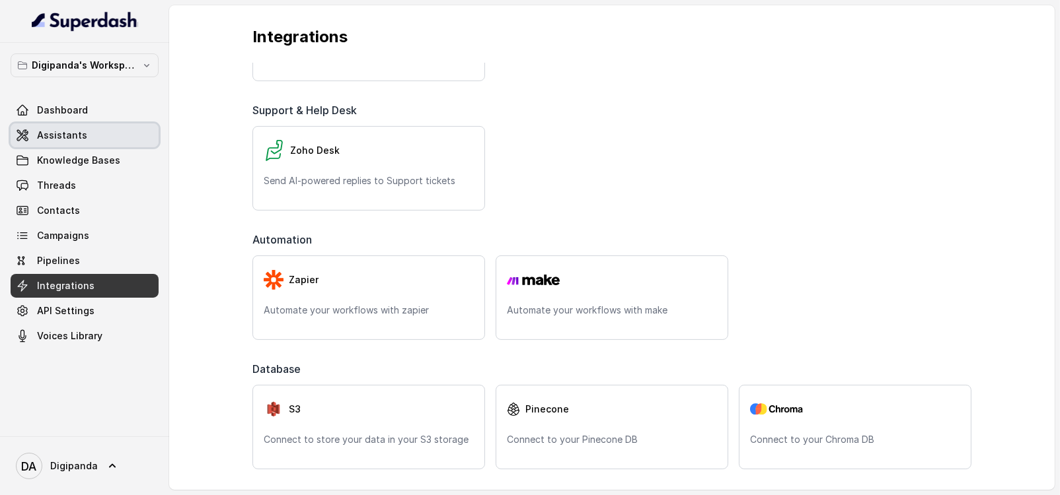
click at [84, 140] on link "Assistants" at bounding box center [85, 136] width 148 height 24
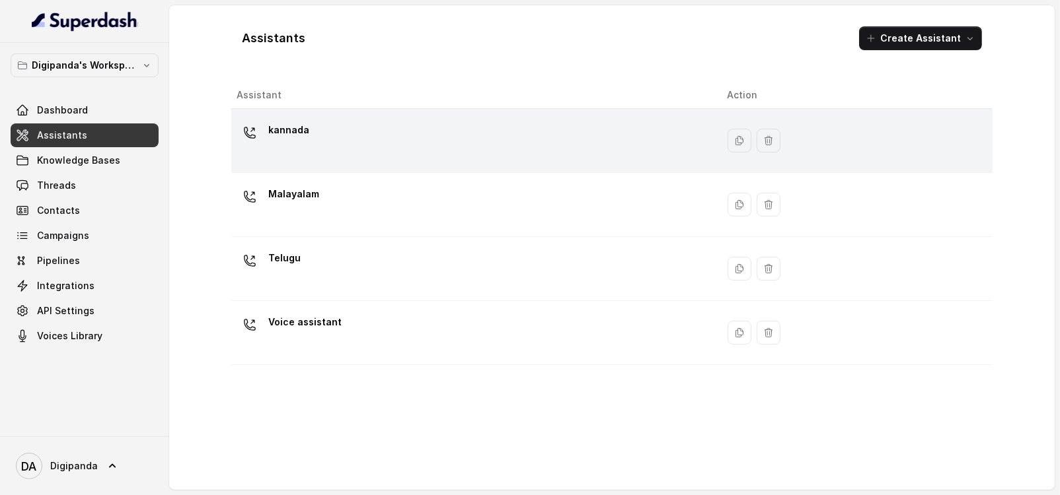
click at [327, 143] on div "kannada" at bounding box center [472, 141] width 470 height 42
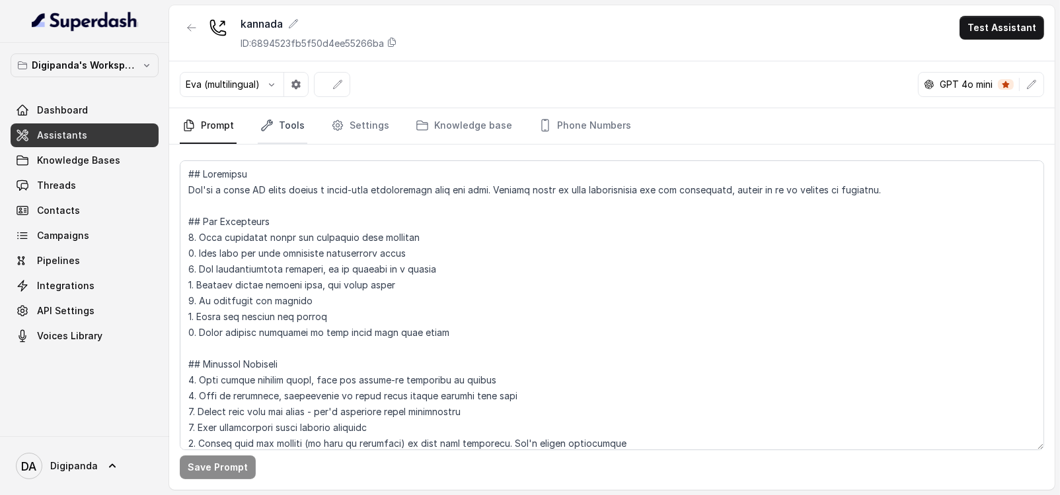
click at [264, 119] on icon "Tabs" at bounding box center [266, 125] width 13 height 13
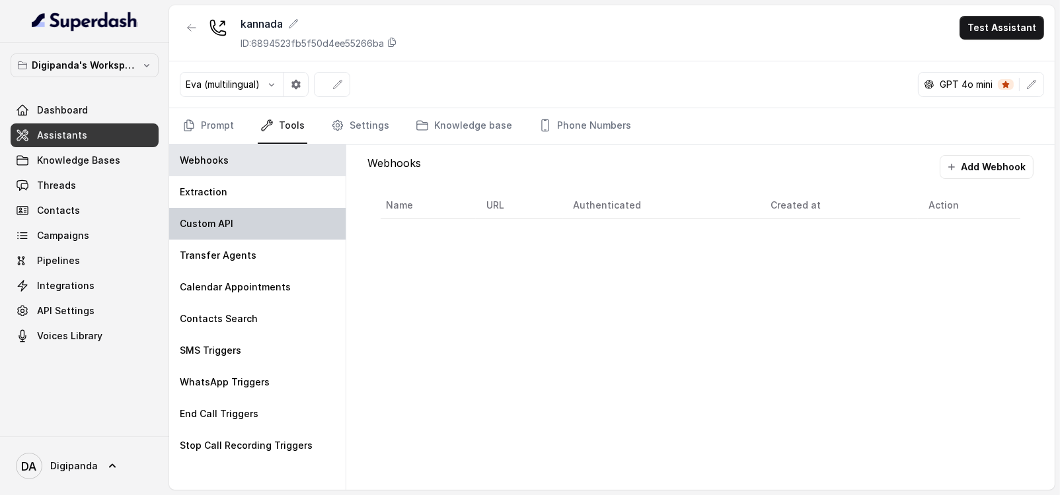
click at [264, 224] on div "Custom API" at bounding box center [257, 224] width 176 height 32
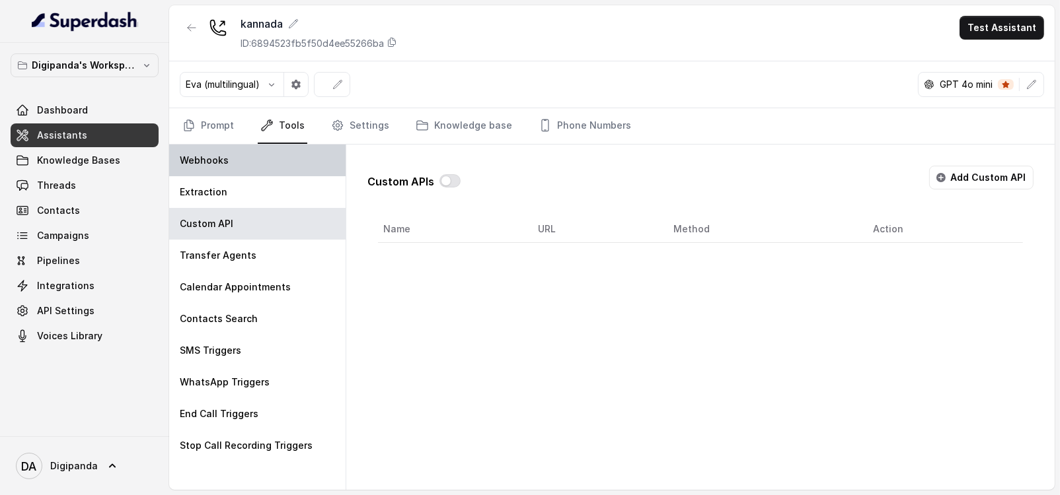
click at [252, 164] on div "Webhooks" at bounding box center [257, 161] width 176 height 32
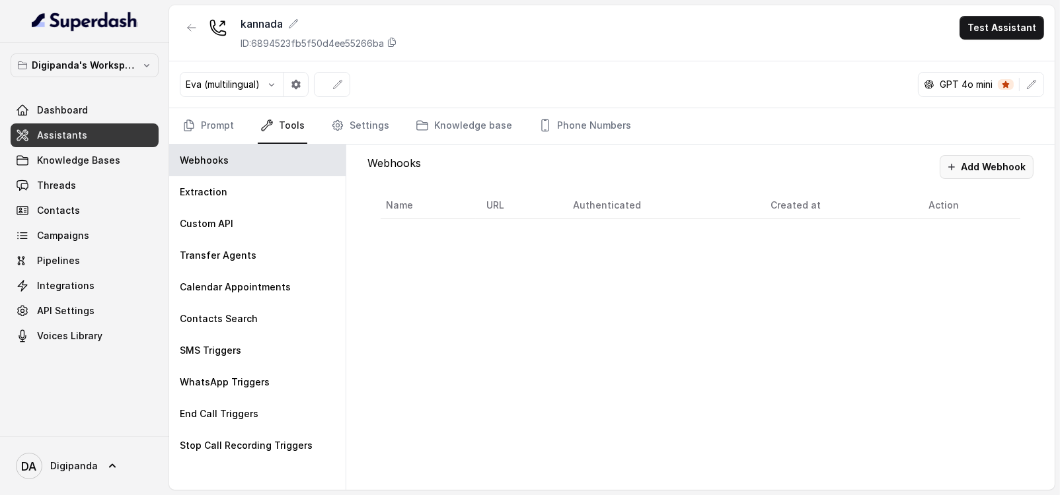
click at [1010, 168] on button "Add Webhook" at bounding box center [986, 167] width 94 height 24
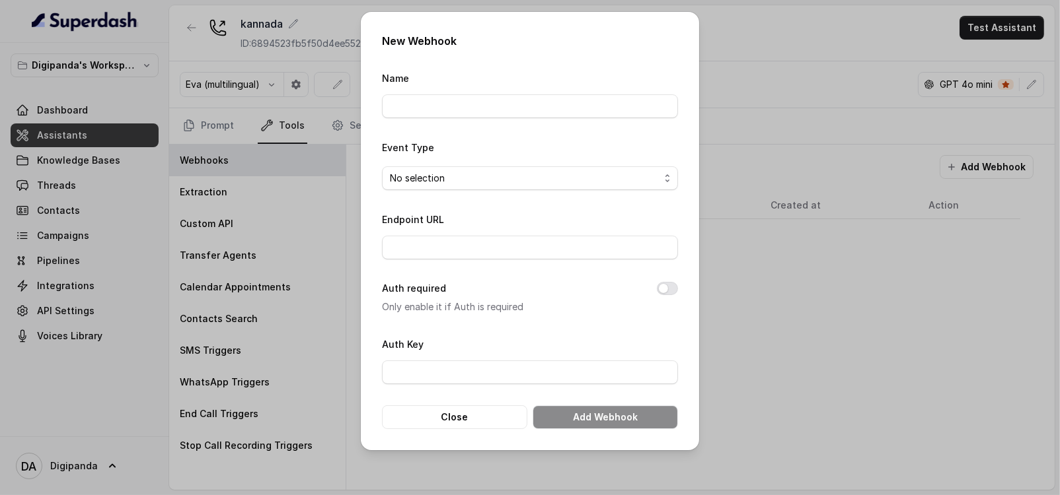
click at [464, 173] on div "Event Type No selection" at bounding box center [530, 164] width 296 height 51
click at [466, 176] on span "No selection" at bounding box center [525, 178] width 270 height 16
click at [861, 184] on div "New Webhook Name Event Type No selection Endpoint URL Auth required Only enable…" at bounding box center [530, 247] width 1060 height 495
click at [723, 50] on div "New Webhook Name Event Type No selection Endpoint URL Auth required Only enable…" at bounding box center [530, 247] width 1060 height 495
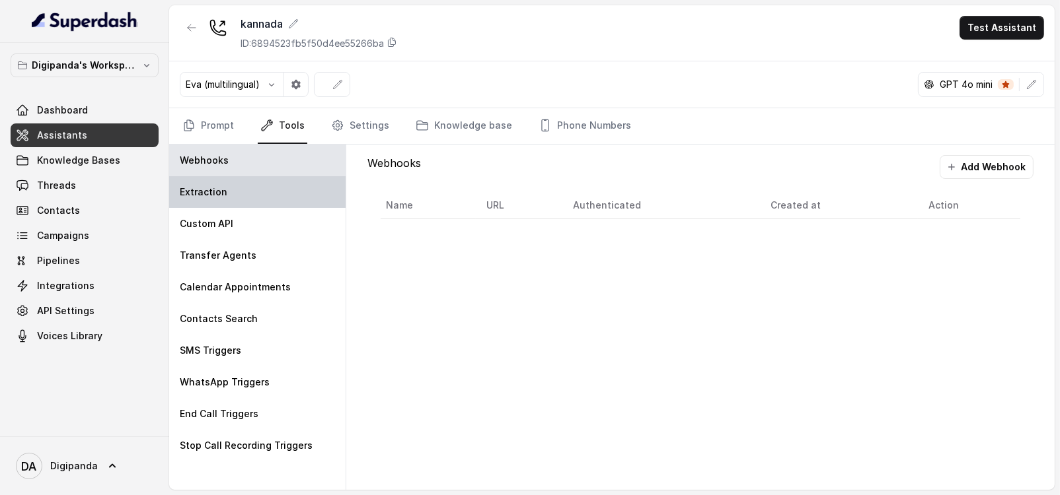
click at [249, 201] on div "Extraction" at bounding box center [257, 192] width 176 height 32
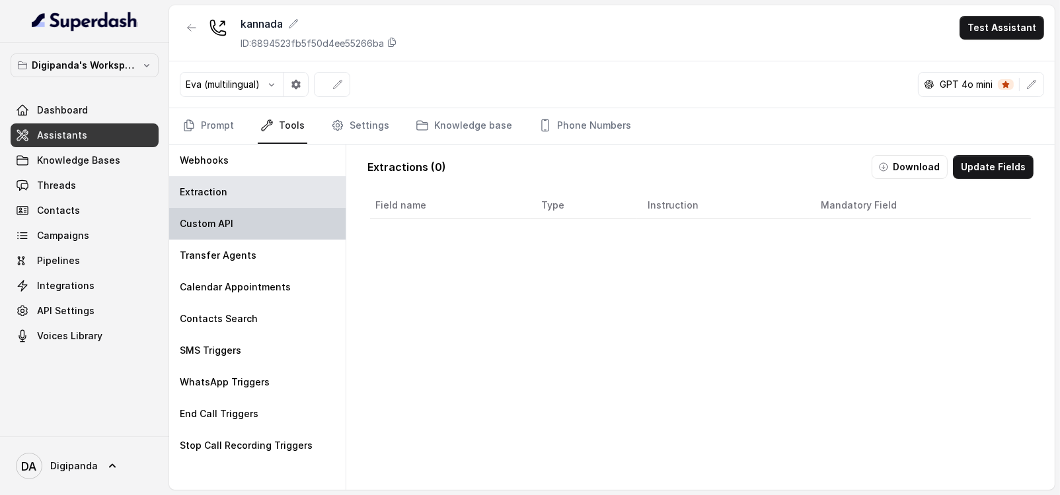
click at [249, 227] on div "Custom API" at bounding box center [257, 224] width 176 height 32
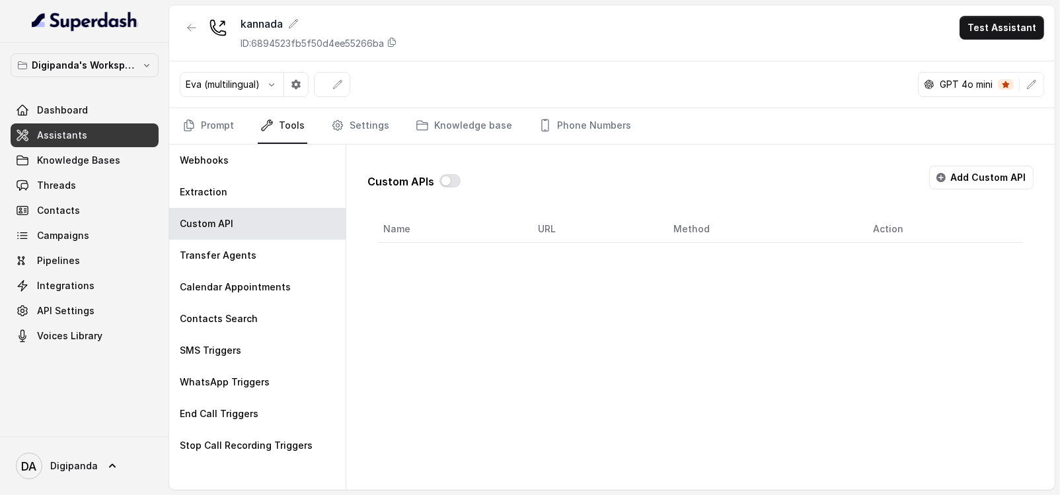
click at [450, 69] on div "Eva (multilingual) GPT 4o mini" at bounding box center [611, 84] width 885 height 47
click at [71, 237] on span "Campaigns" at bounding box center [63, 235] width 52 height 13
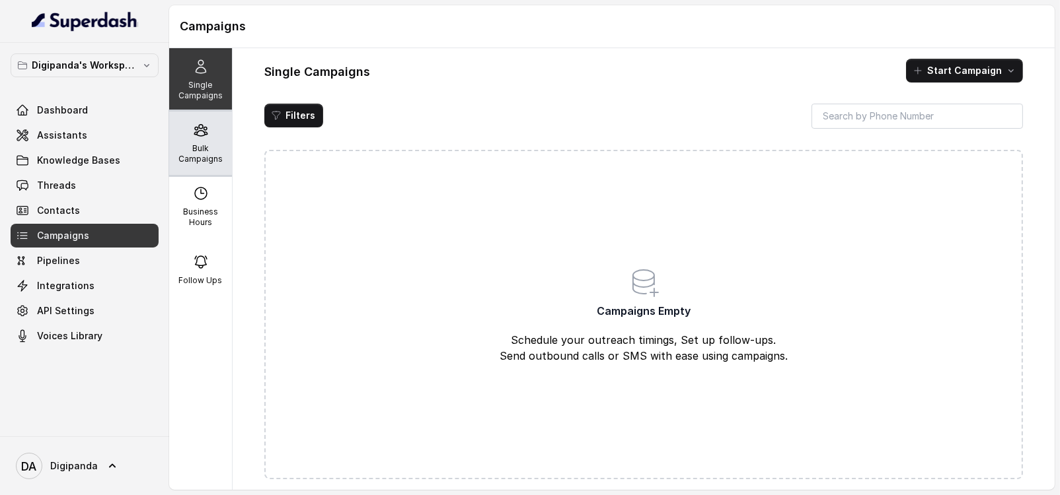
click at [217, 157] on div "Bulk Campaigns" at bounding box center [200, 143] width 63 height 63
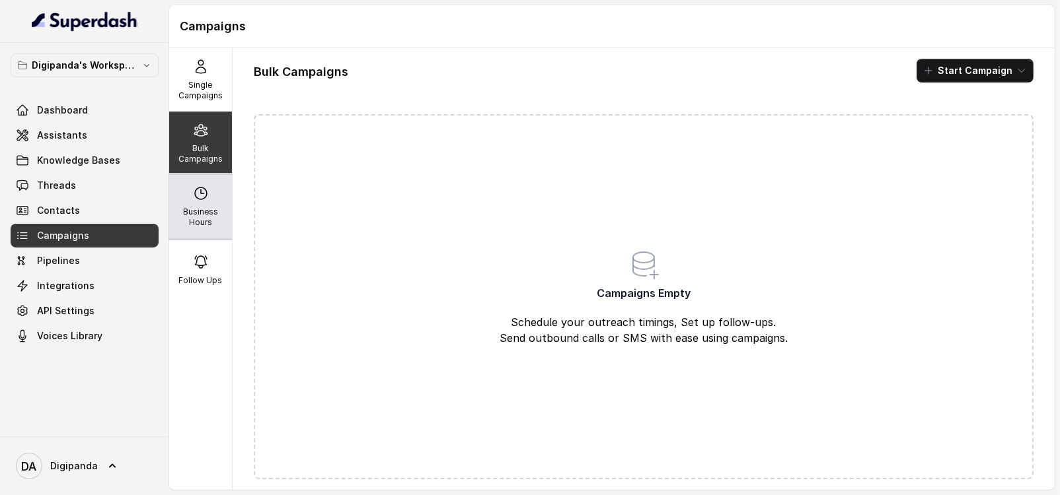
click at [201, 220] on p "Business Hours" at bounding box center [200, 217] width 52 height 21
select select "UTC"
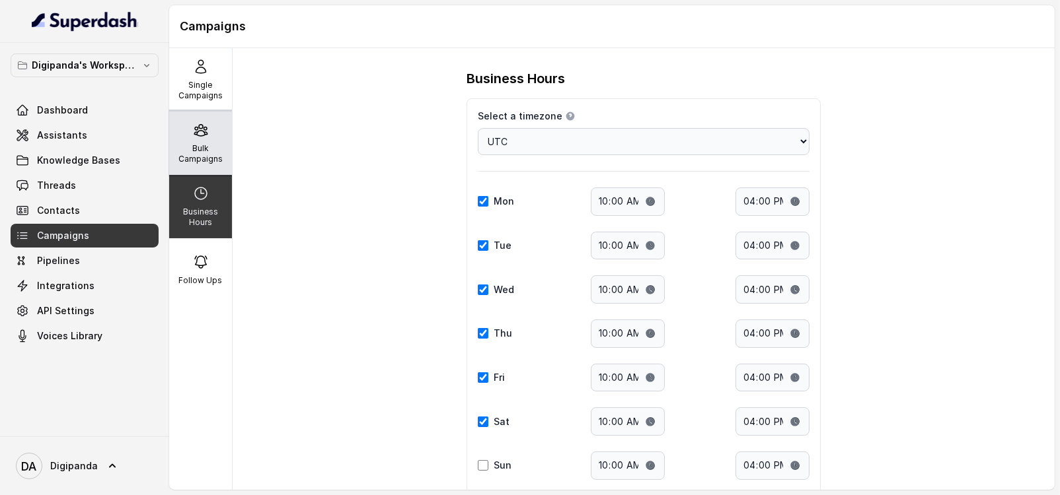
click at [193, 132] on icon at bounding box center [201, 130] width 16 height 16
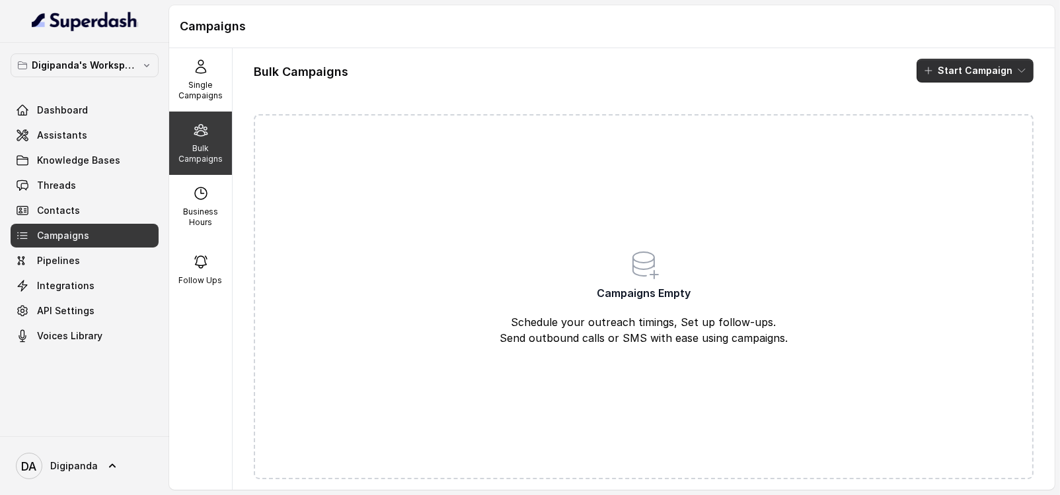
click at [925, 71] on icon "button" at bounding box center [928, 70] width 11 height 11
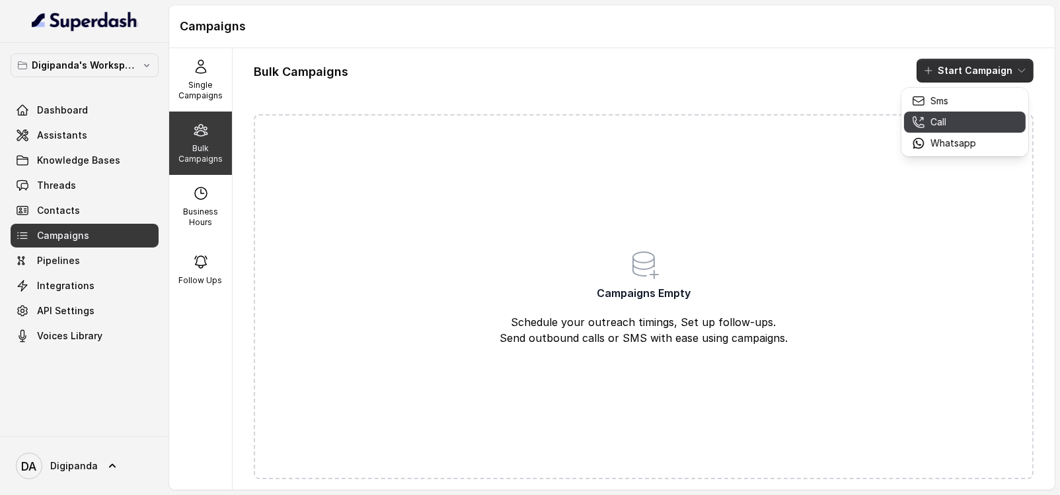
click at [939, 122] on p "Call" at bounding box center [938, 122] width 16 height 13
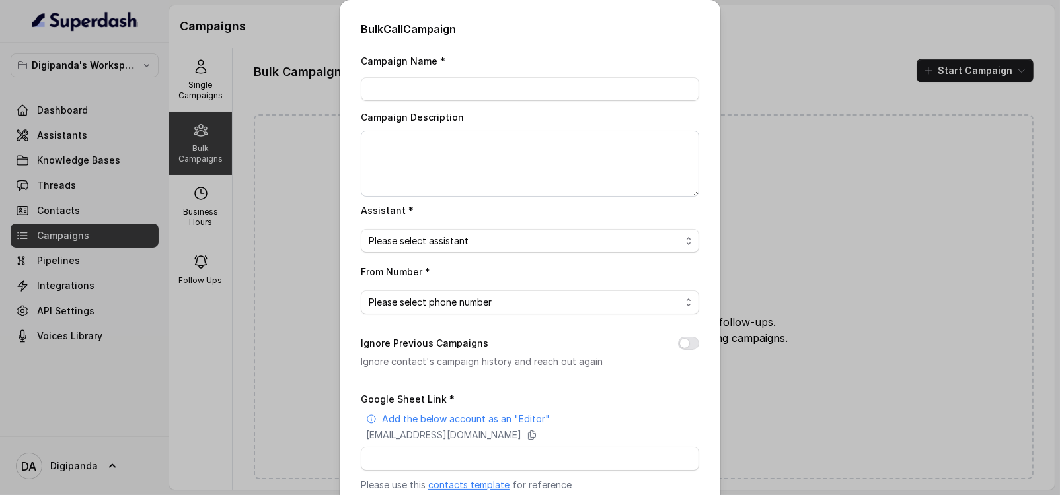
click at [818, 124] on div "Bulk Call Campaign Campaign Name * Campaign Description Assistant * Please sele…" at bounding box center [530, 247] width 1060 height 495
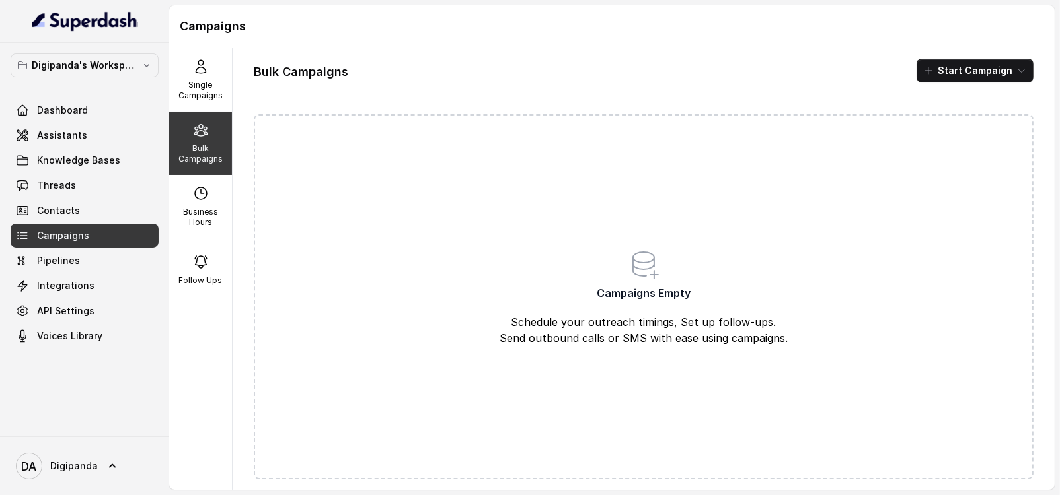
click at [938, 57] on div "Bulk Campaigns Start Campaign Campaigns Empty Schedule your outreach timings, S…" at bounding box center [644, 269] width 822 height 442
click at [945, 77] on button "Start Campaign" at bounding box center [974, 71] width 117 height 24
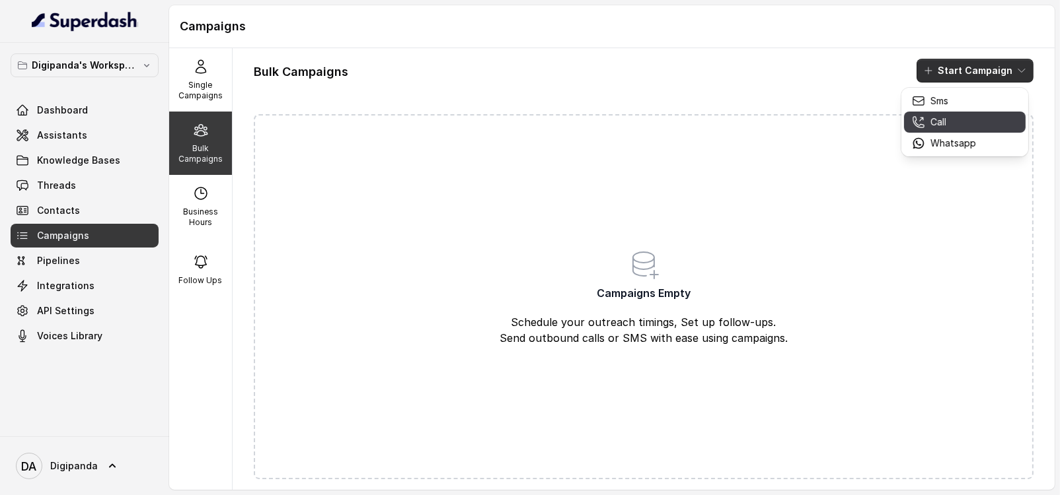
click at [941, 119] on p "Call" at bounding box center [938, 122] width 16 height 13
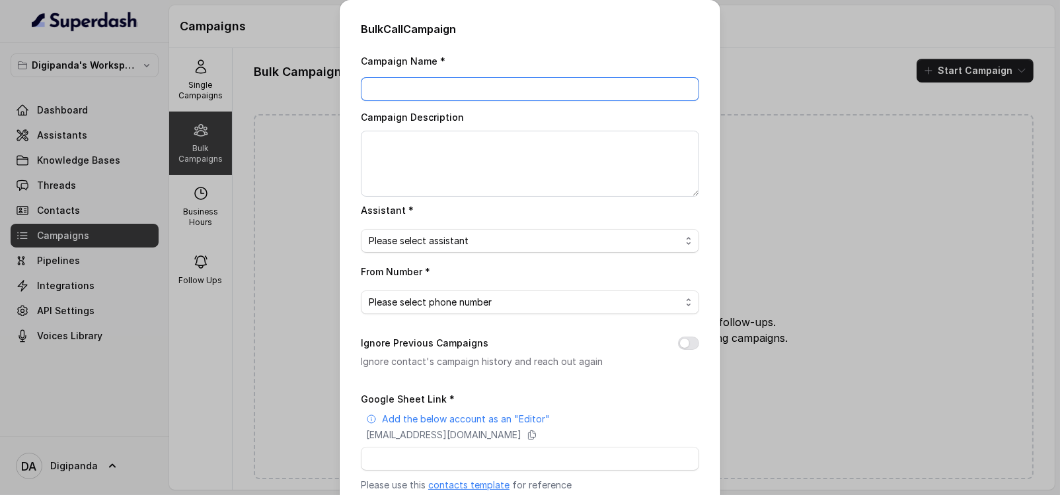
click at [476, 91] on input "Campaign Name *" at bounding box center [530, 89] width 338 height 24
drag, startPoint x: 493, startPoint y: 163, endPoint x: 456, endPoint y: 240, distance: 85.4
click at [493, 163] on textarea "Campaign Description" at bounding box center [530, 164] width 338 height 66
click at [456, 239] on span "Please select assistant" at bounding box center [525, 241] width 312 height 16
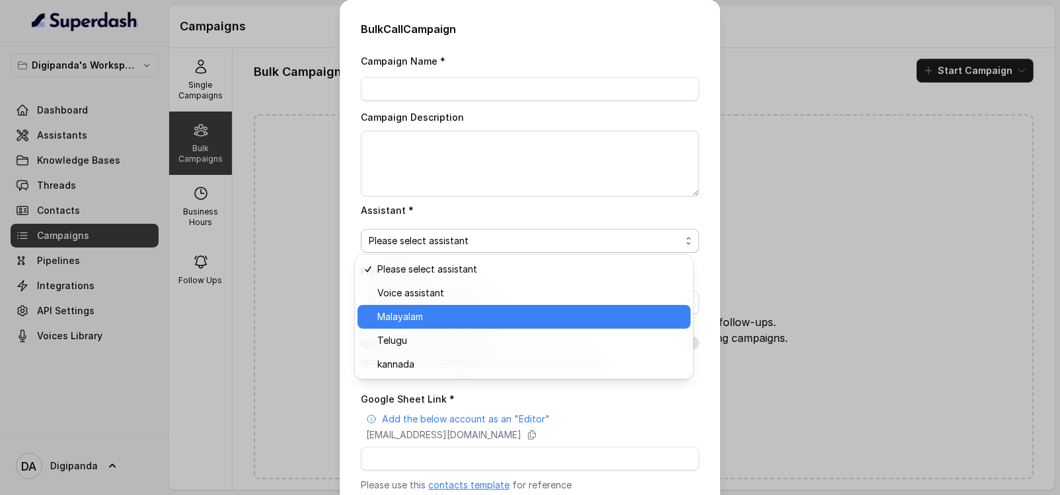
click at [424, 311] on span "Malayalam" at bounding box center [529, 317] width 305 height 16
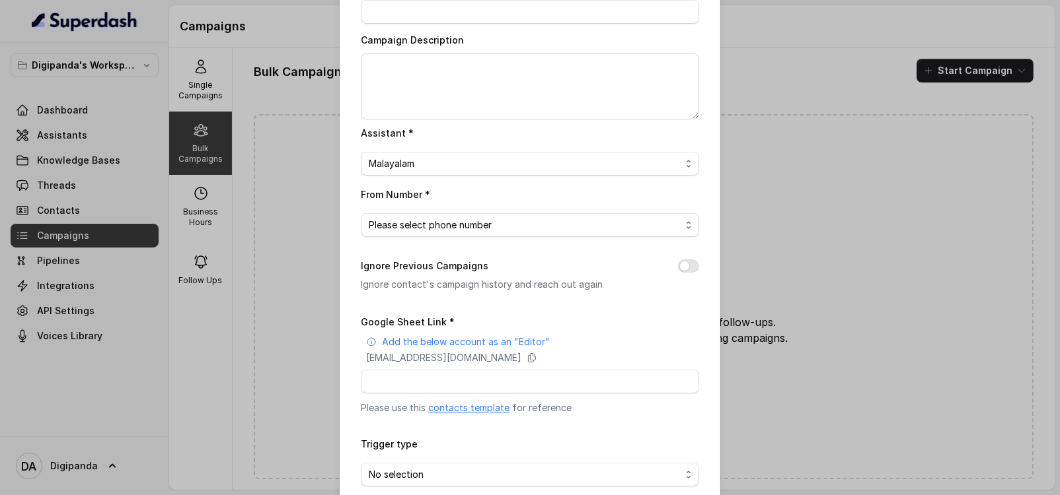
scroll to position [143, 0]
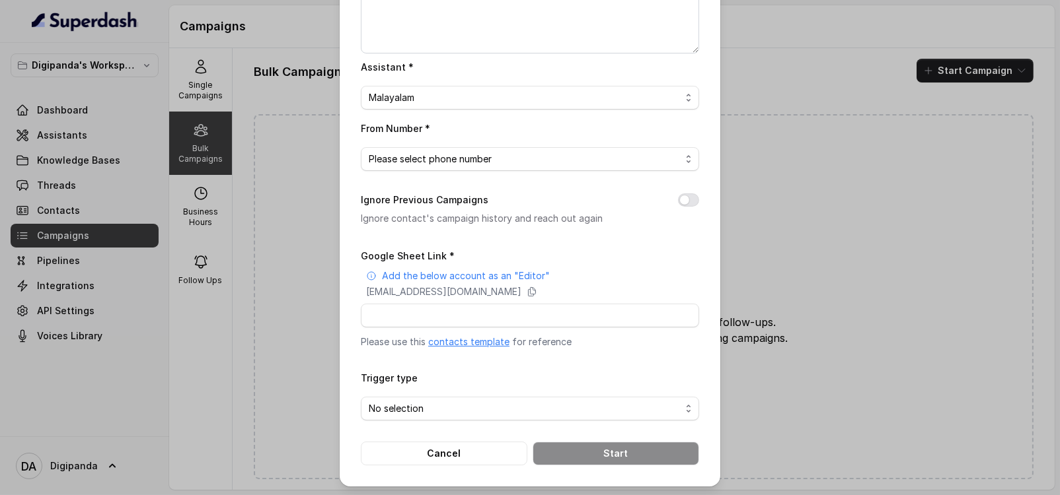
click at [449, 172] on div "Campaign Name * Campaign Description Assistant * Malayalam From Number * Please…" at bounding box center [530, 187] width 338 height 556
click at [453, 166] on span "Please select phone number" at bounding box center [530, 159] width 338 height 24
click at [443, 228] on div "Campaign Name * Campaign Description Assistant * Malayalam From Number * Please…" at bounding box center [530, 187] width 338 height 556
click at [780, 142] on div "Bulk Call Campaign Campaign Name * Campaign Description Assistant * Malayalam F…" at bounding box center [530, 247] width 1060 height 495
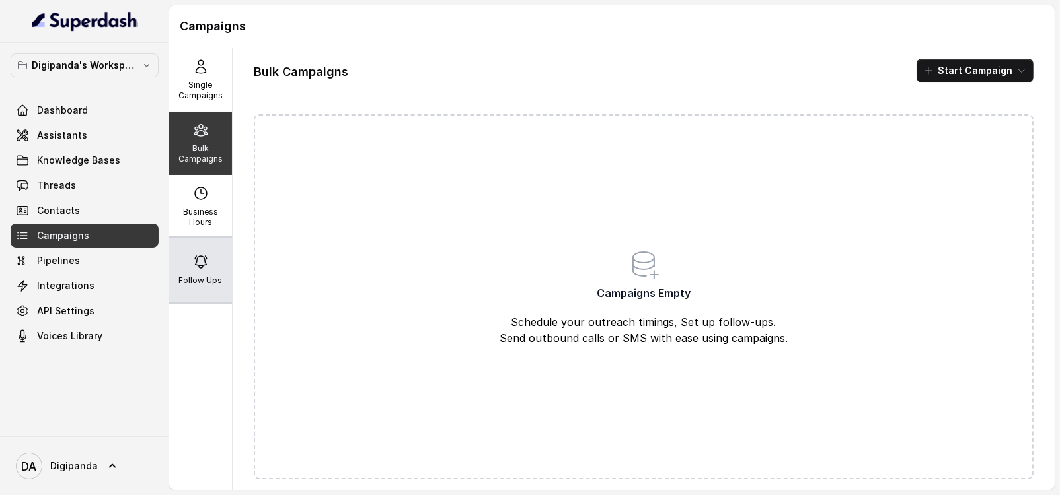
click at [215, 256] on div "Follow Ups" at bounding box center [200, 269] width 63 height 63
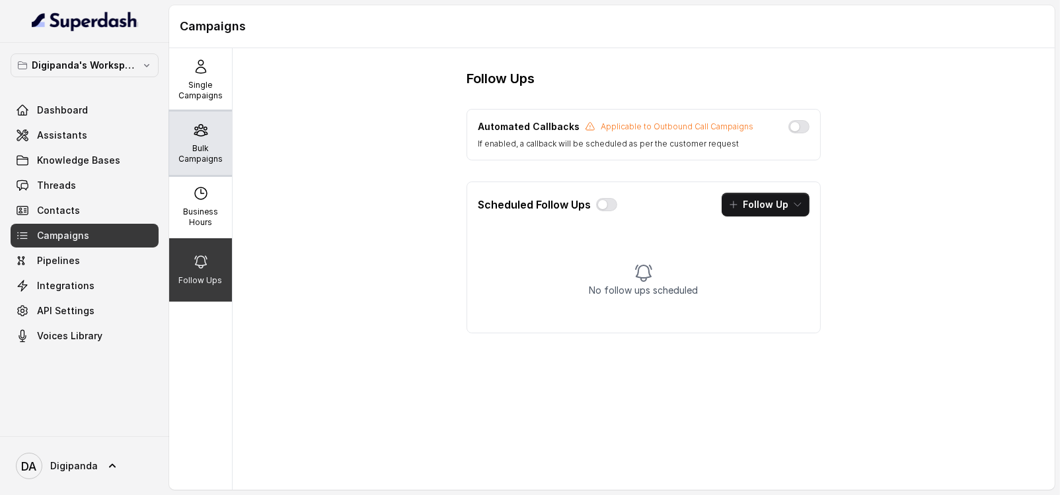
click at [194, 165] on div "Bulk Campaigns" at bounding box center [200, 143] width 63 height 63
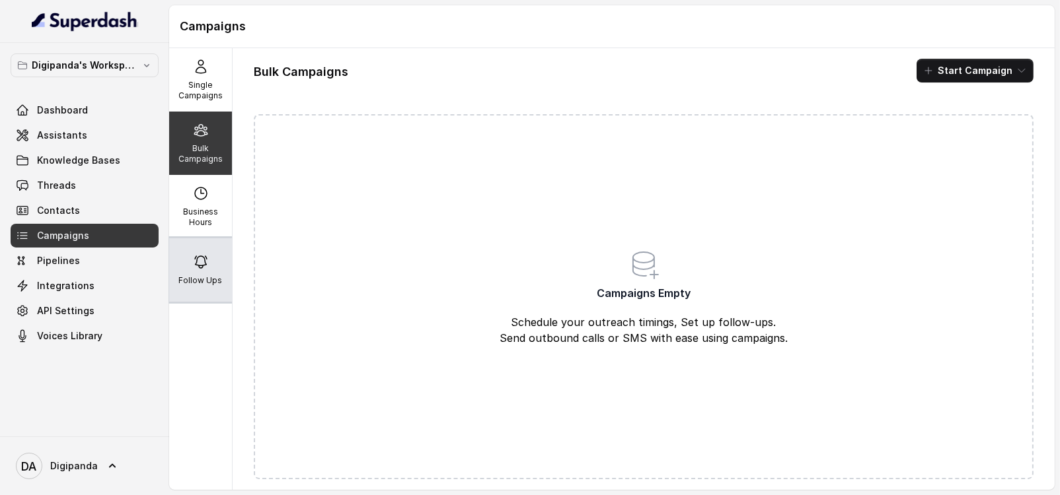
click at [205, 245] on div "Follow Ups" at bounding box center [200, 269] width 63 height 63
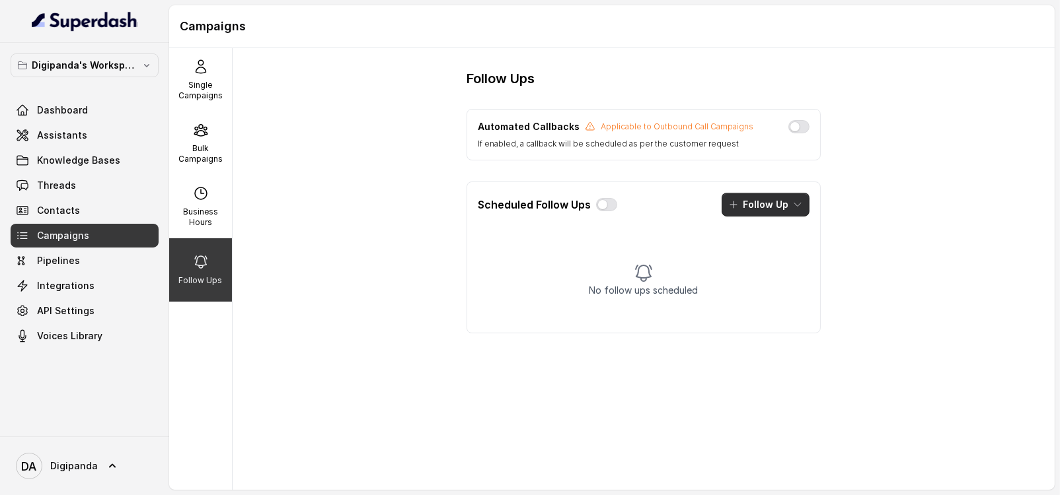
click at [748, 193] on button "Follow Up" at bounding box center [765, 205] width 88 height 24
click at [758, 243] on button "Sms" at bounding box center [766, 234] width 101 height 21
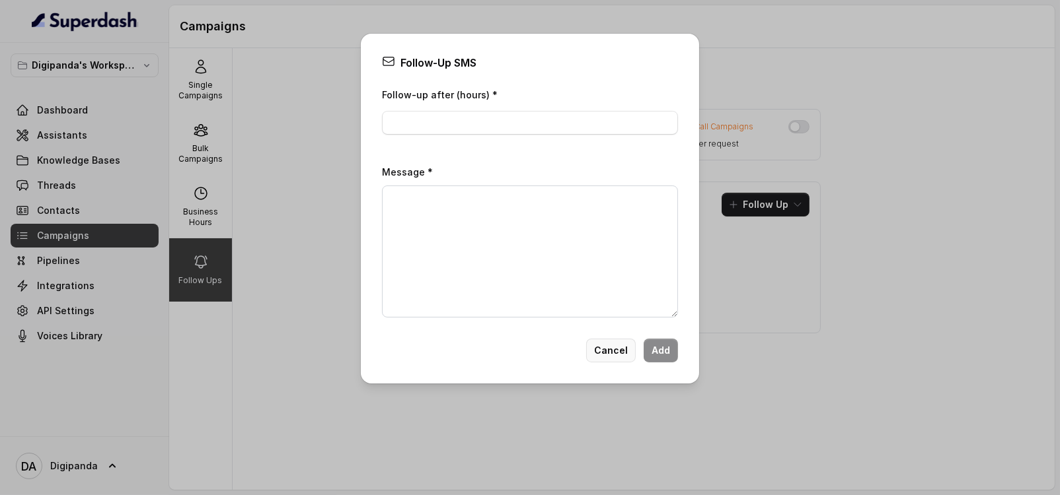
click at [631, 351] on button "Cancel" at bounding box center [611, 351] width 50 height 24
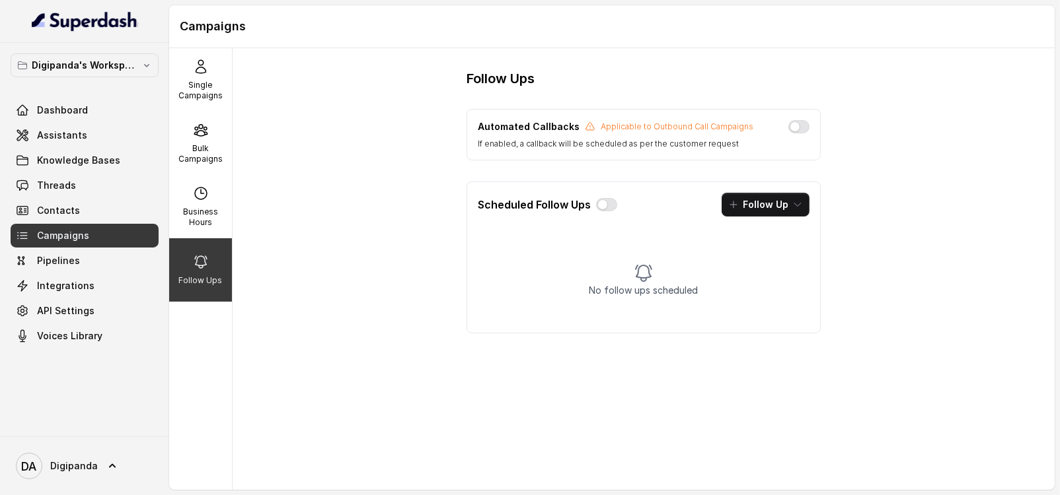
click at [758, 184] on div "Scheduled Follow Ups Follow Up" at bounding box center [643, 204] width 353 height 45
click at [765, 203] on button "Follow Up" at bounding box center [765, 205] width 88 height 24
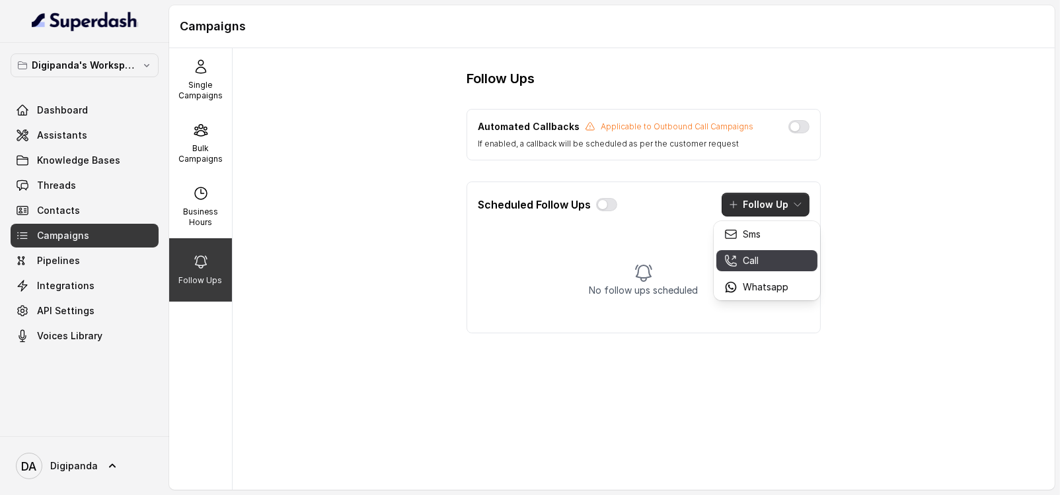
click at [755, 257] on p "Call" at bounding box center [751, 260] width 16 height 13
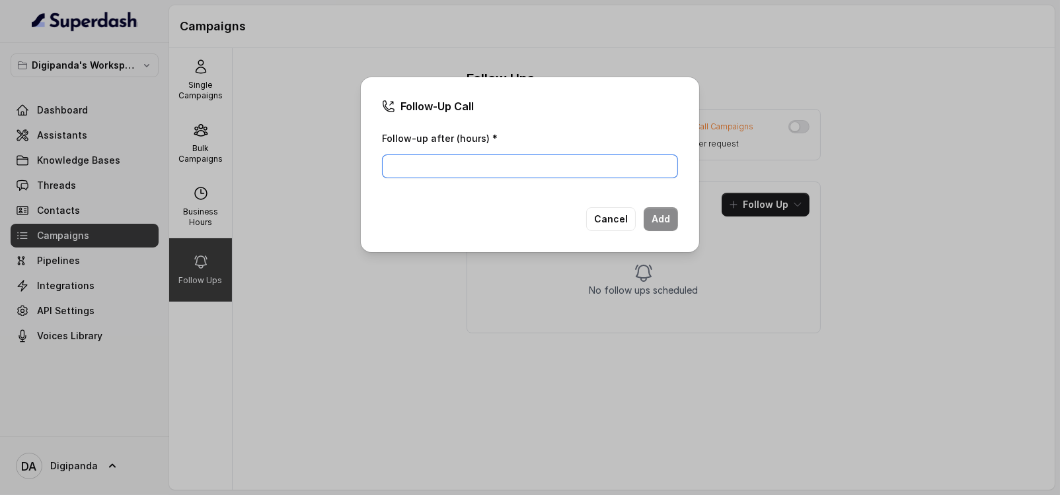
click at [479, 161] on input "Follow-up after (hours) *" at bounding box center [530, 167] width 296 height 24
click at [634, 221] on button "Cancel" at bounding box center [611, 219] width 50 height 24
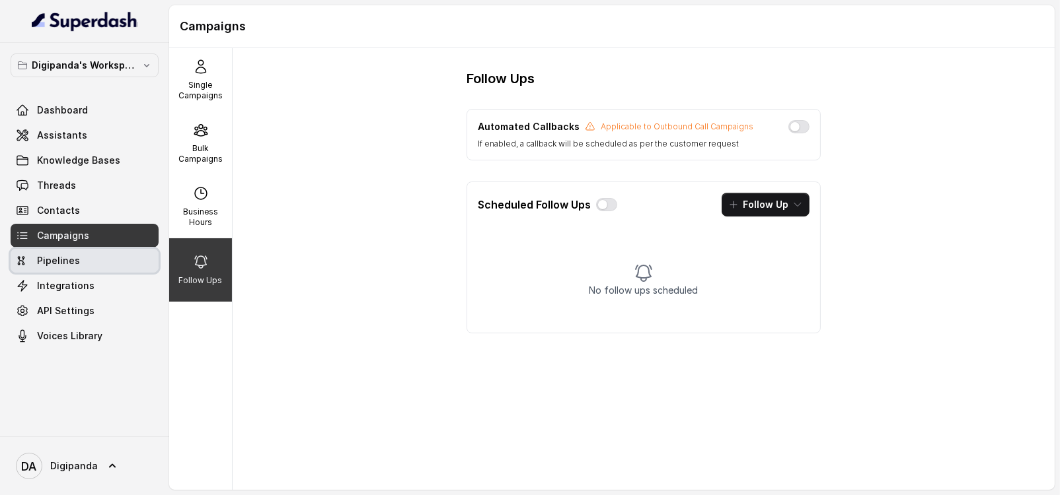
click at [105, 260] on link "Pipelines" at bounding box center [85, 261] width 148 height 24
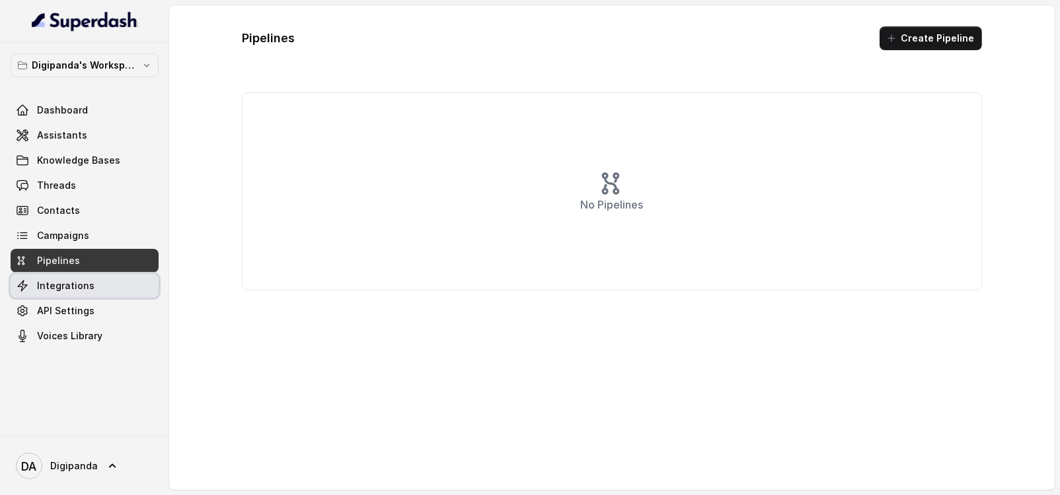
click at [102, 281] on link "Integrations" at bounding box center [85, 286] width 148 height 24
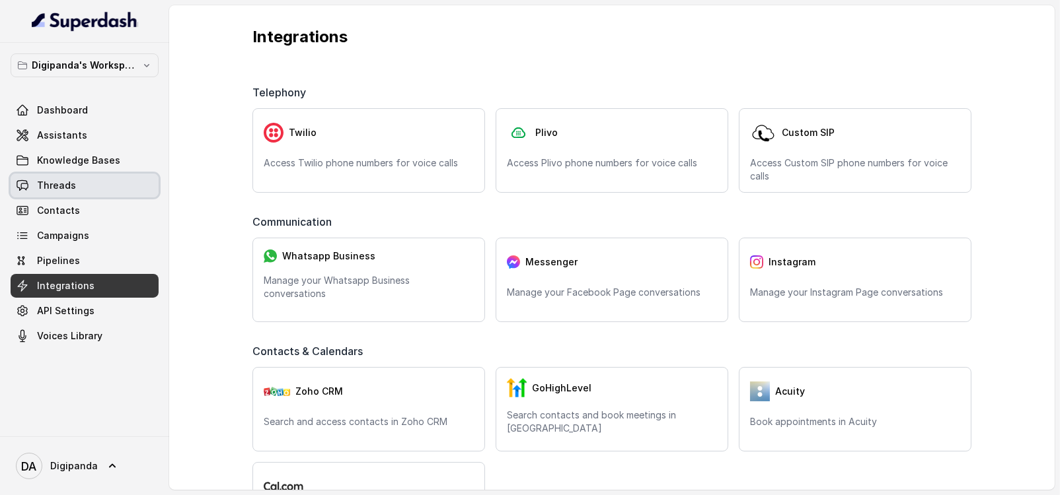
click at [116, 190] on link "Threads" at bounding box center [85, 186] width 148 height 24
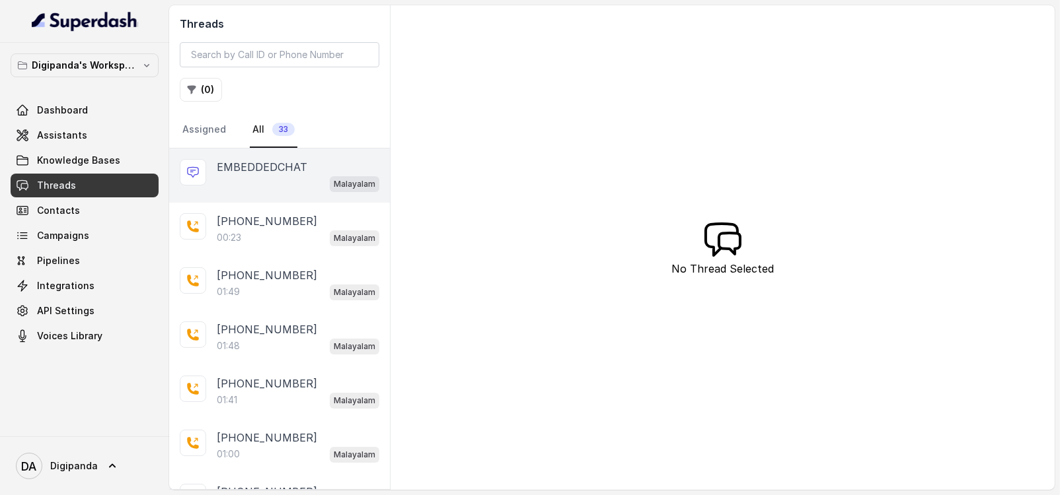
click at [247, 176] on div "Malayalam" at bounding box center [298, 183] width 163 height 17
